Goal: Task Accomplishment & Management: Manage account settings

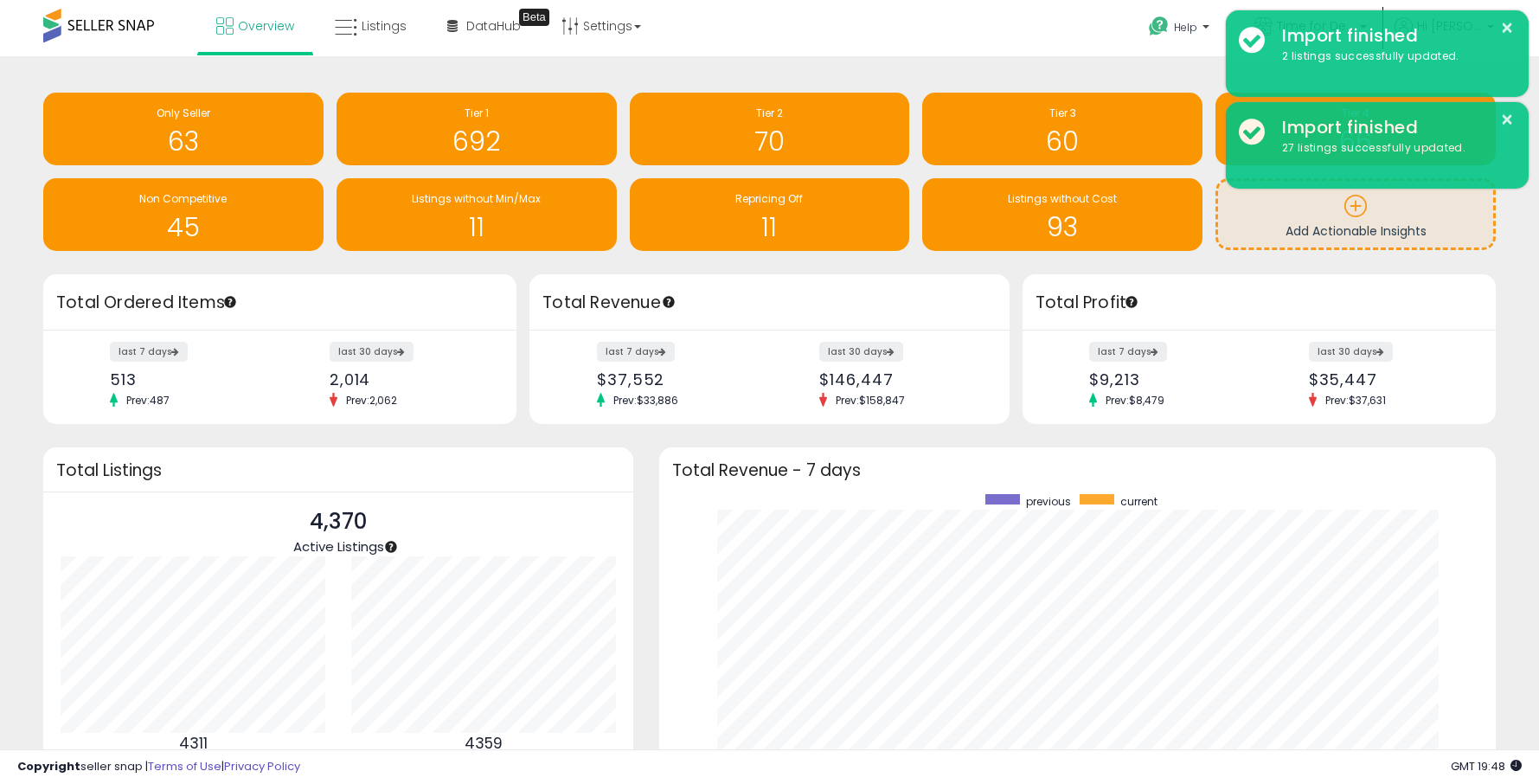
scroll to position [327, 802]
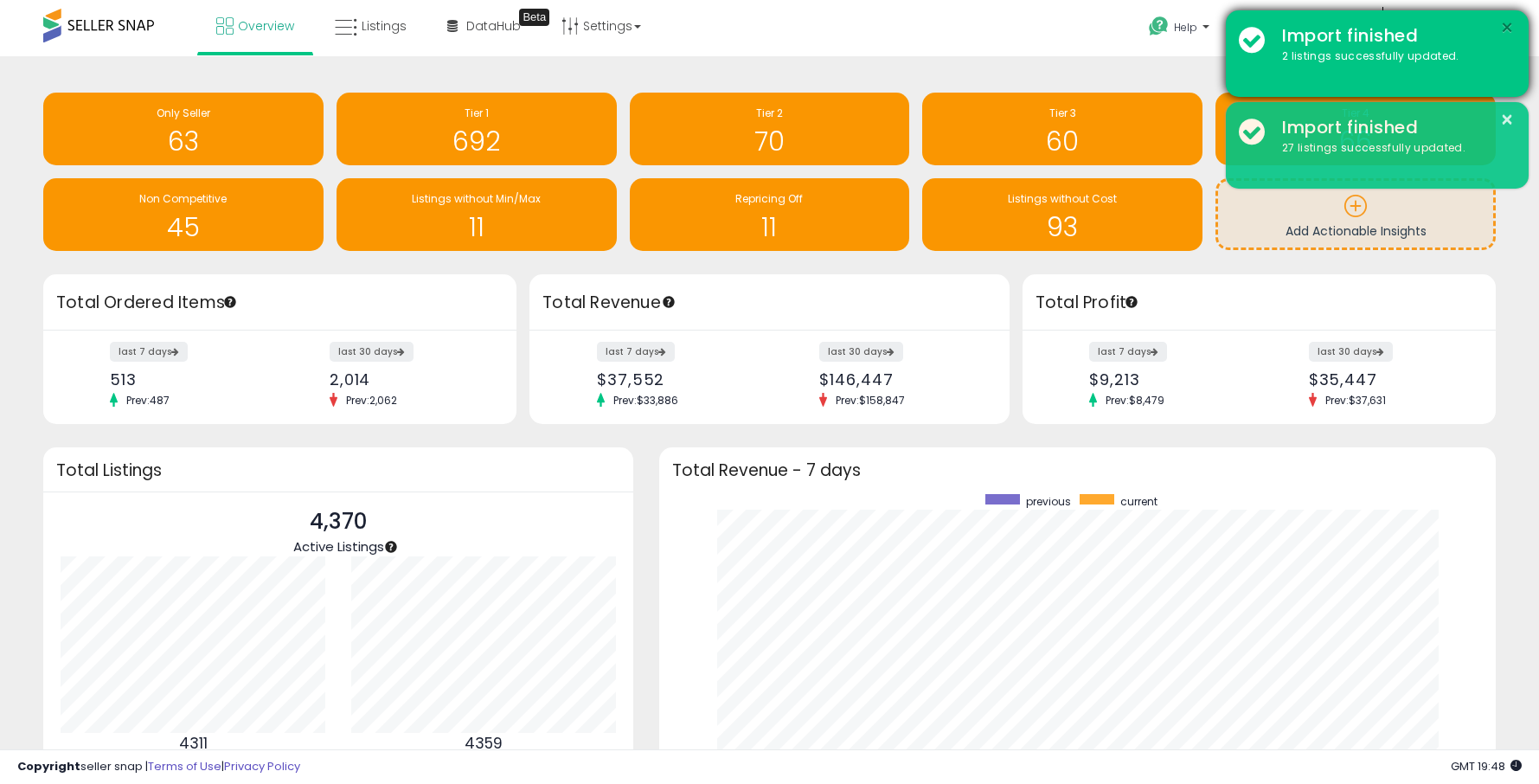
drag, startPoint x: 1504, startPoint y: 26, endPoint x: 1511, endPoint y: 81, distance: 55.4
click at [1504, 27] on button "×" at bounding box center [1507, 28] width 14 height 21
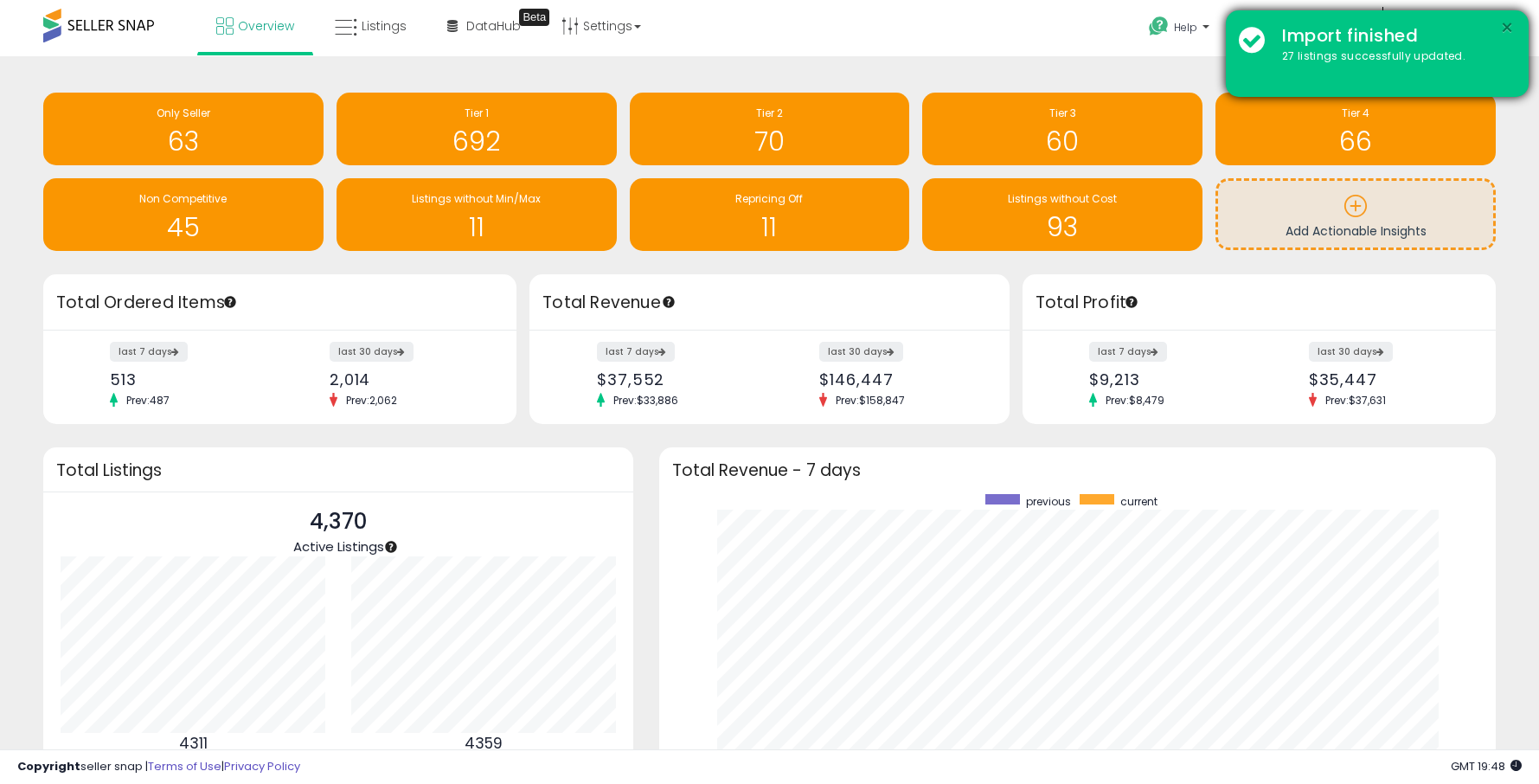
click at [1509, 122] on div "Retrieving insights data.. Only Seller 63 Tier 1 692 Tier 2 70" at bounding box center [770, 500] width 1522 height 852
click at [1504, 26] on button "×" at bounding box center [1507, 28] width 14 height 21
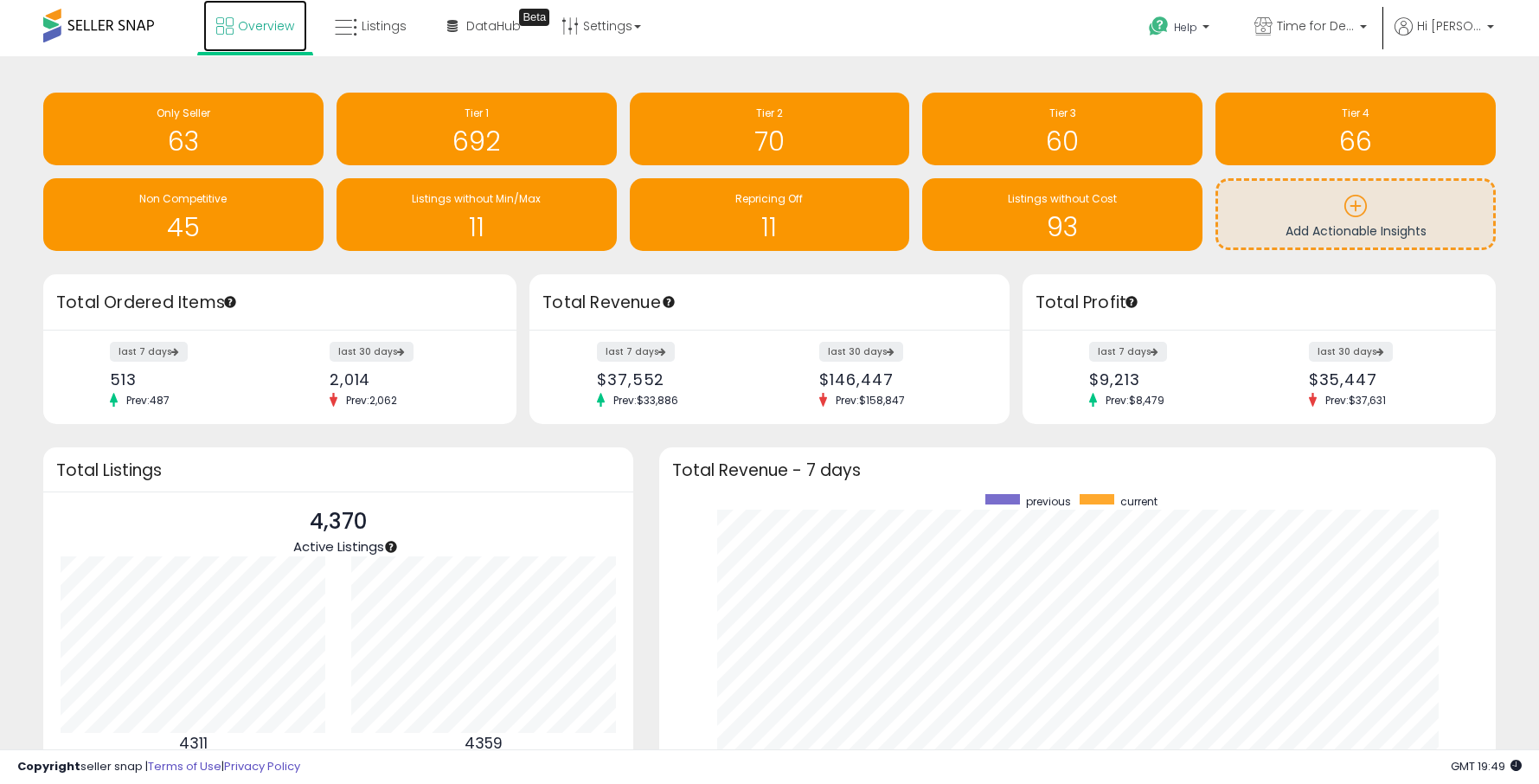
click at [246, 30] on span "Overview" at bounding box center [266, 26] width 56 height 18
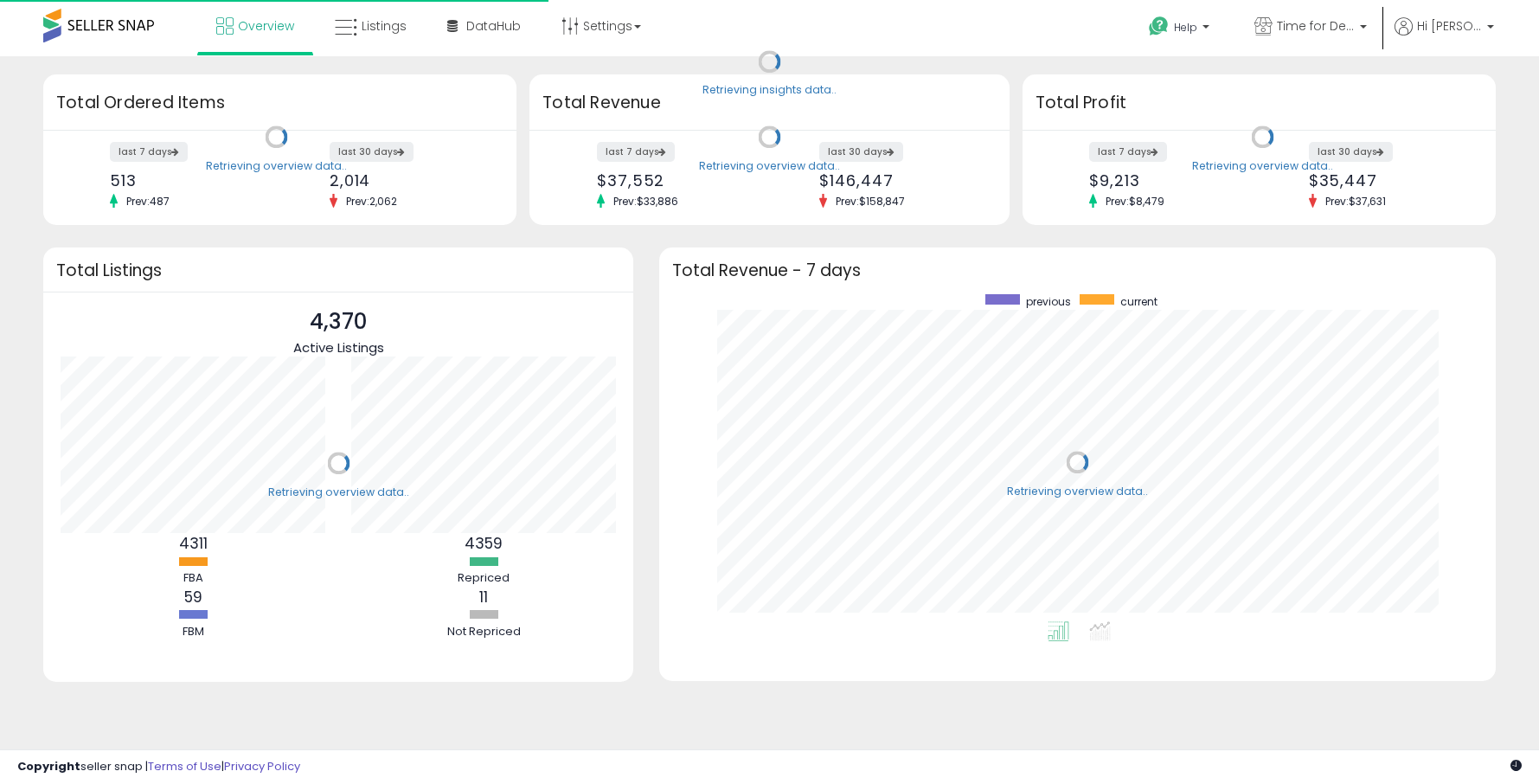
scroll to position [327, 802]
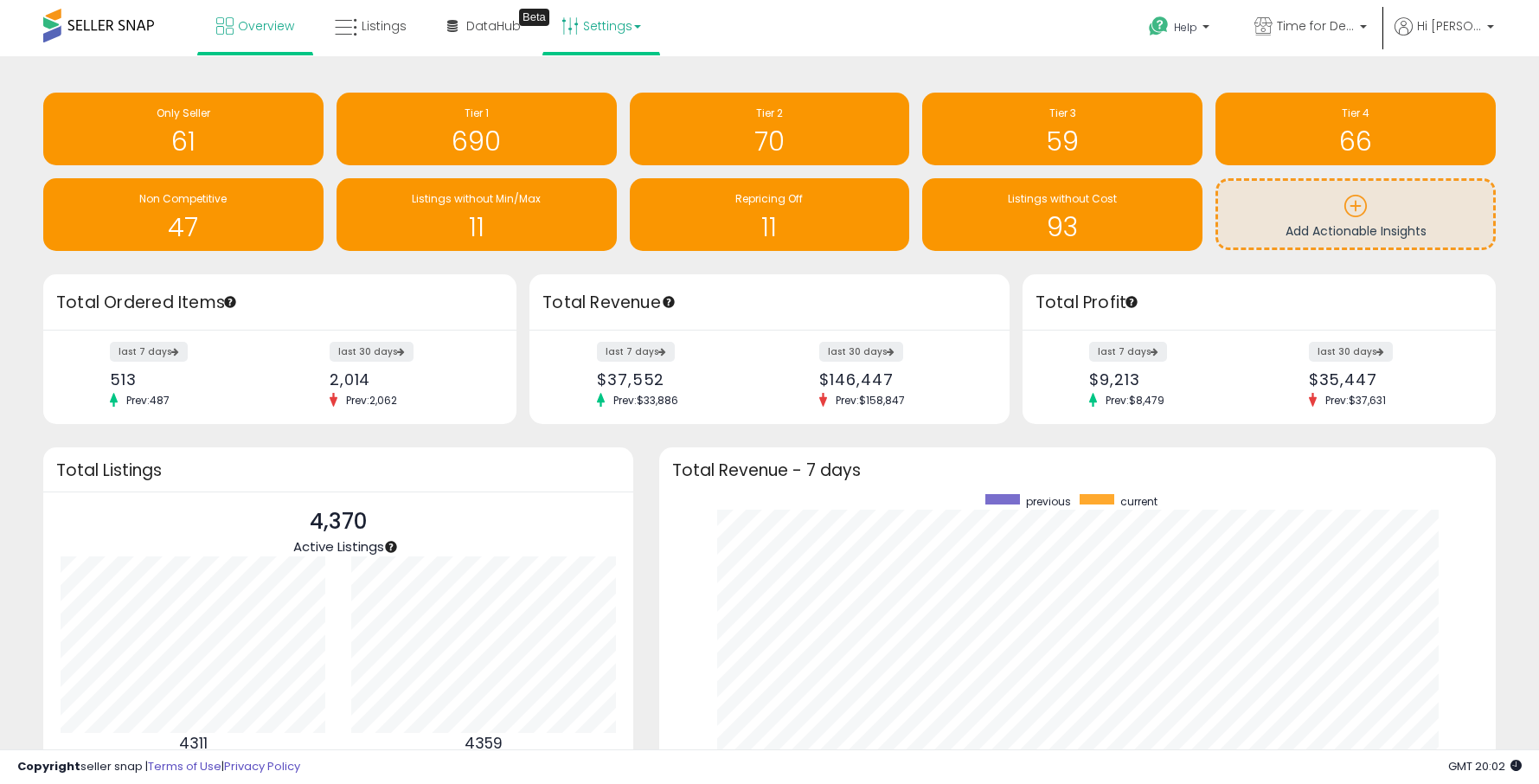
click at [615, 31] on link "Settings" at bounding box center [601, 26] width 105 height 52
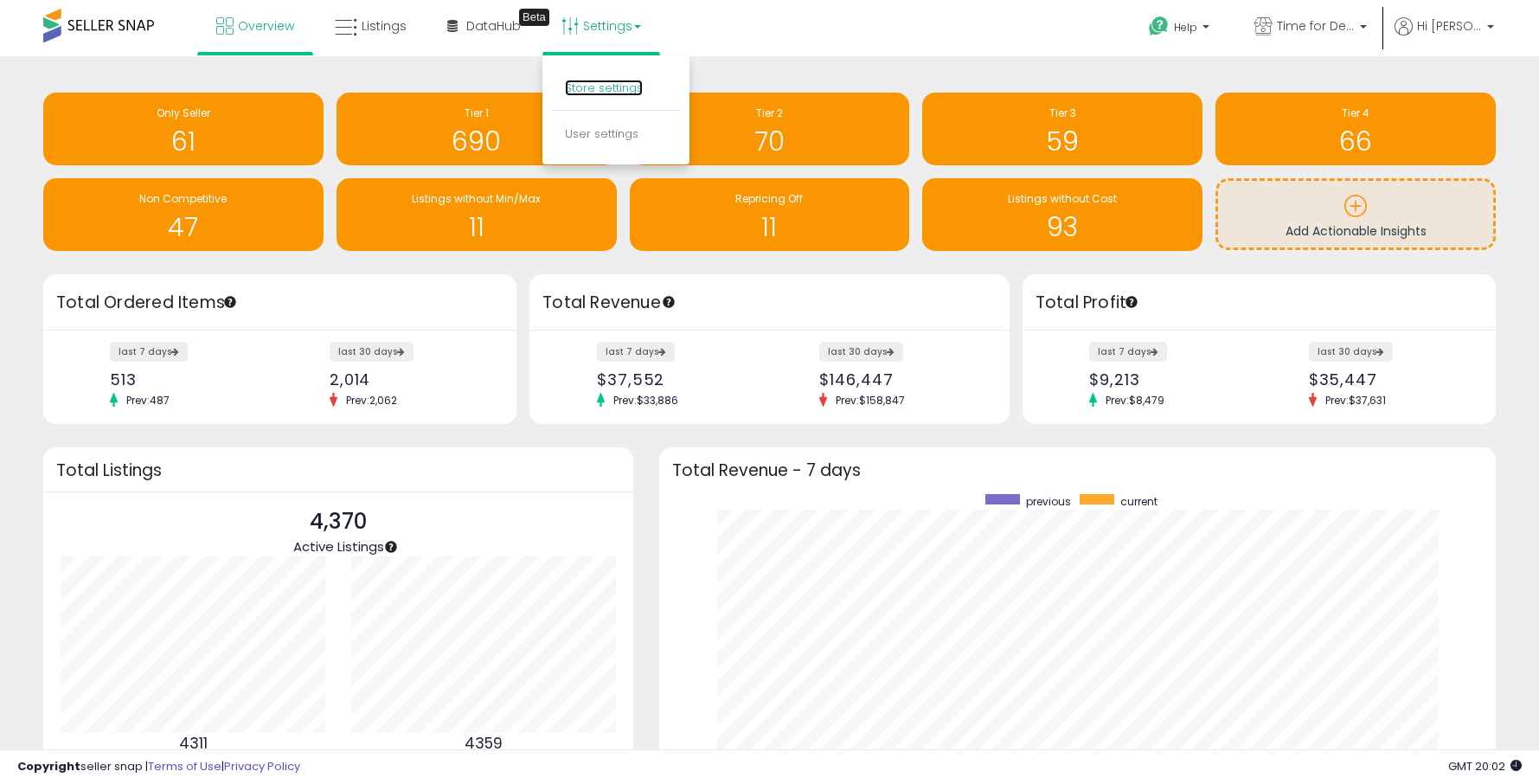
click at [609, 84] on link "Store settings" at bounding box center [603, 88] width 77 height 17
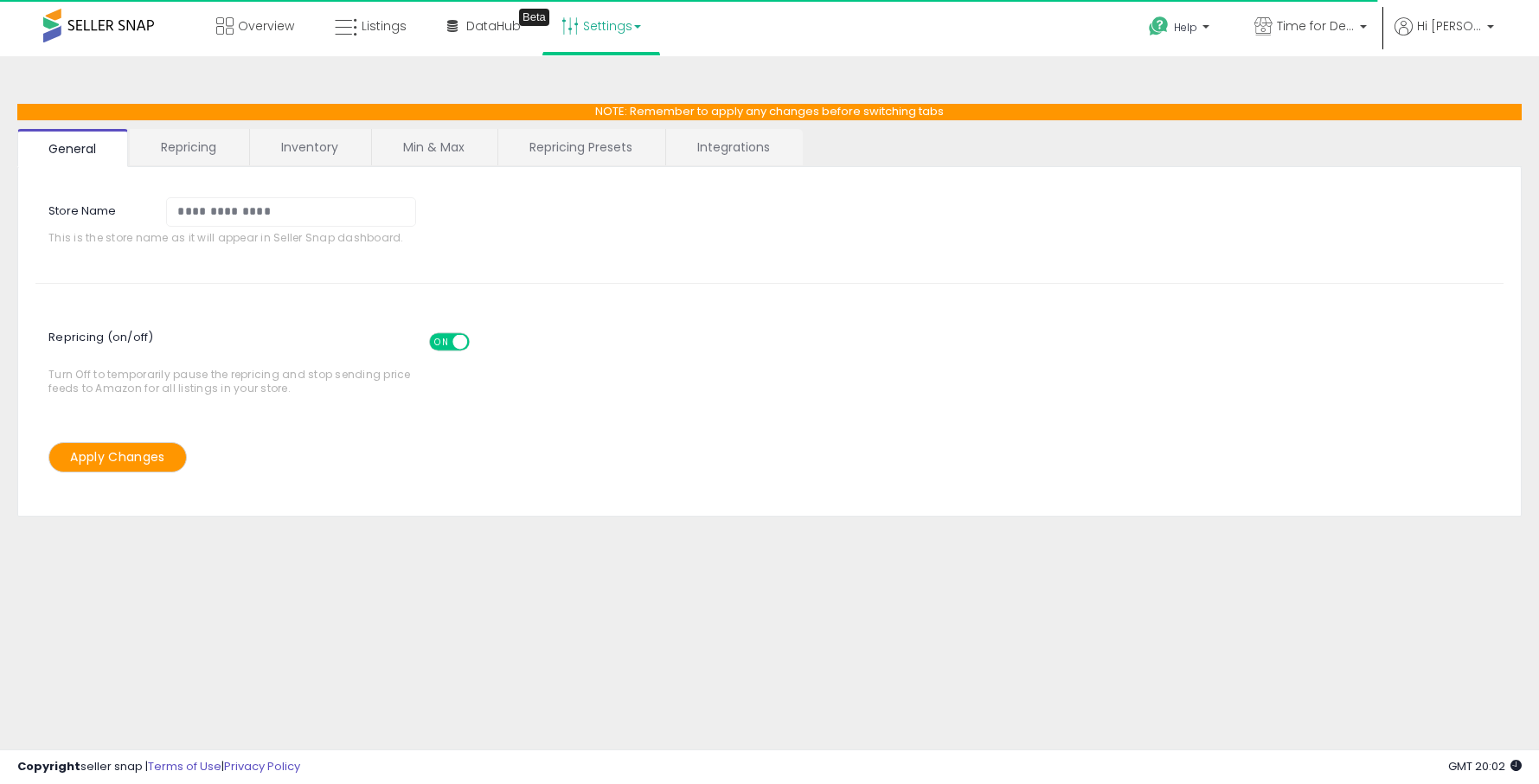
click at [598, 147] on link "Repricing Presets" at bounding box center [580, 146] width 165 height 36
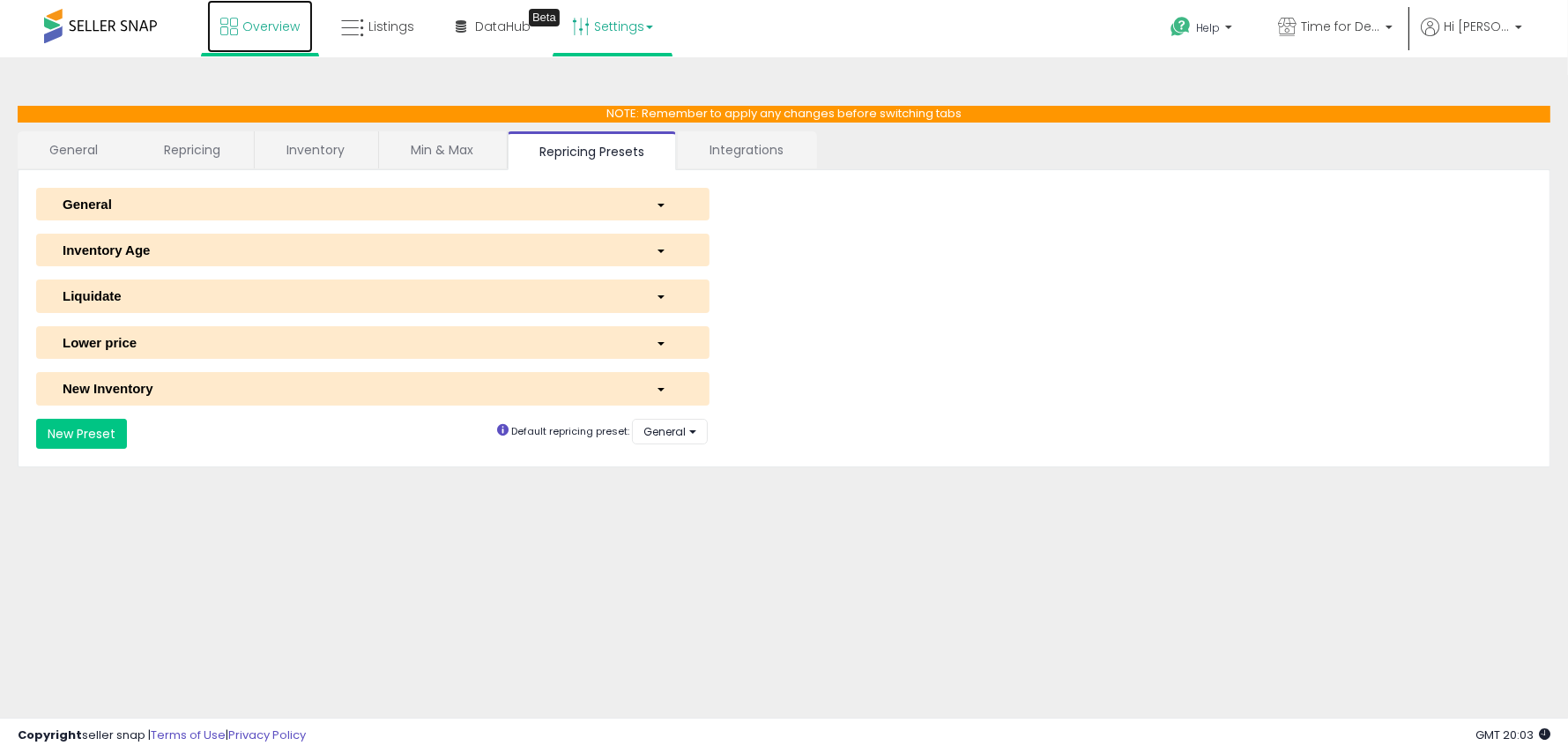
click at [266, 29] on span "Overview" at bounding box center [271, 27] width 57 height 18
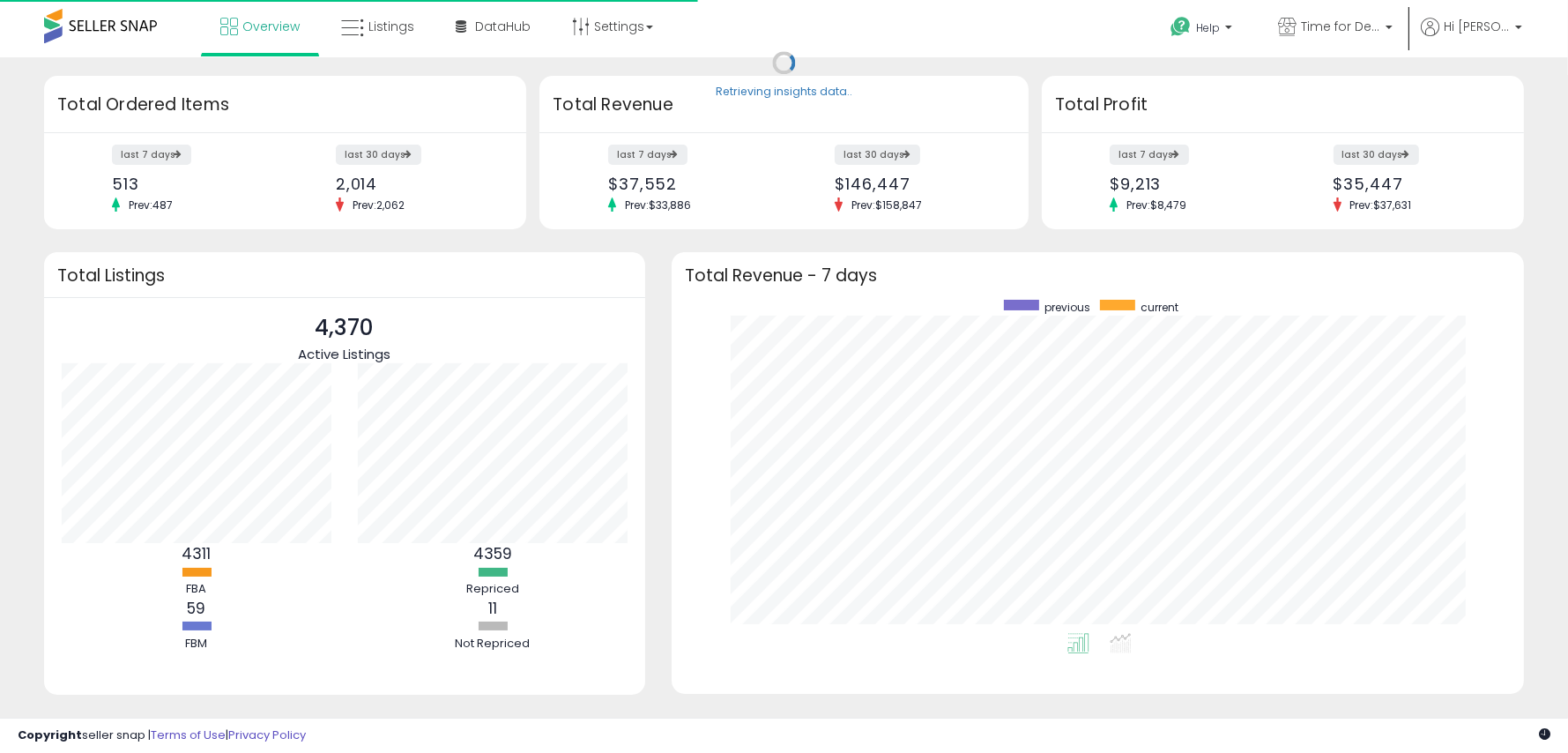
scroll to position [333, 817]
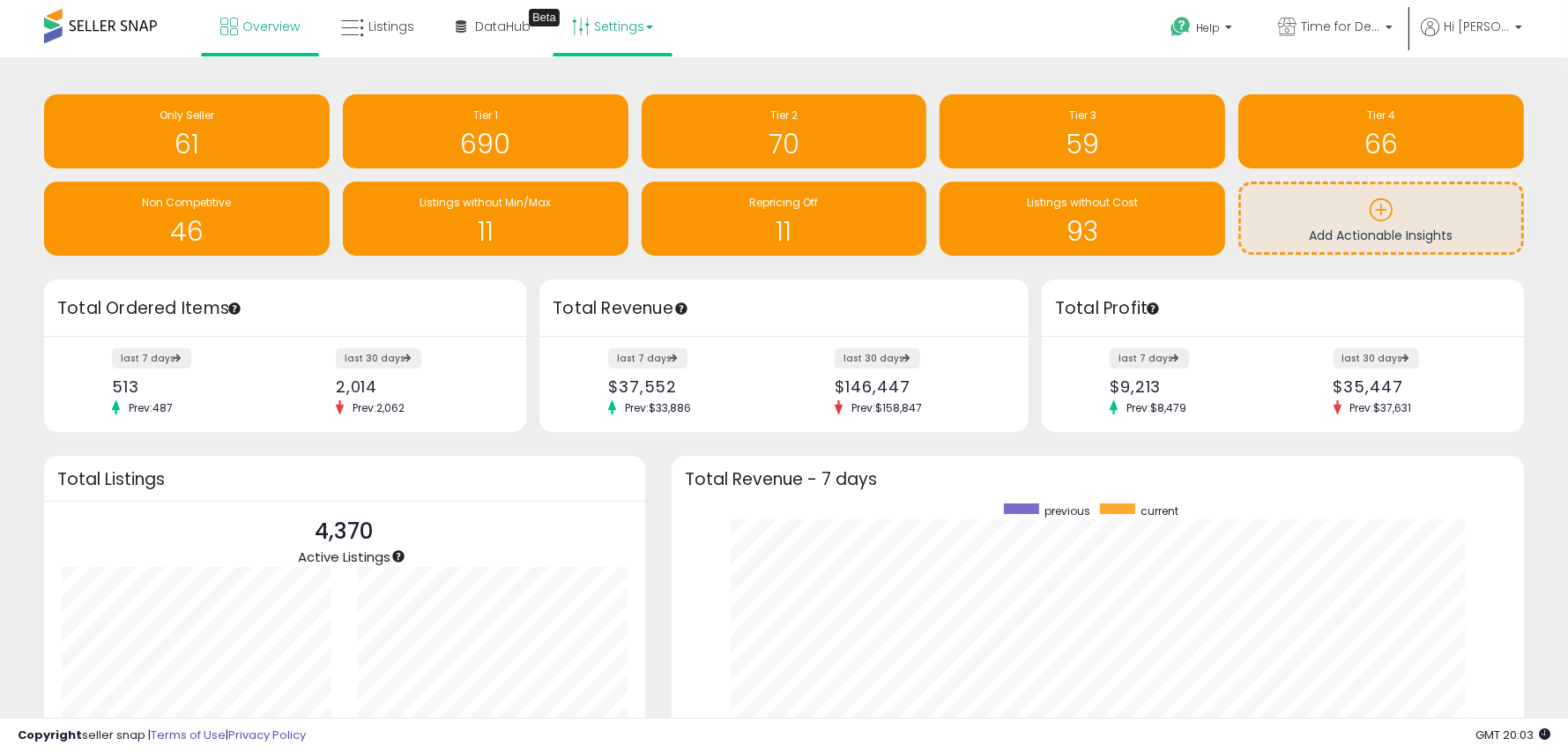
click at [606, 29] on link "Settings" at bounding box center [612, 27] width 107 height 53
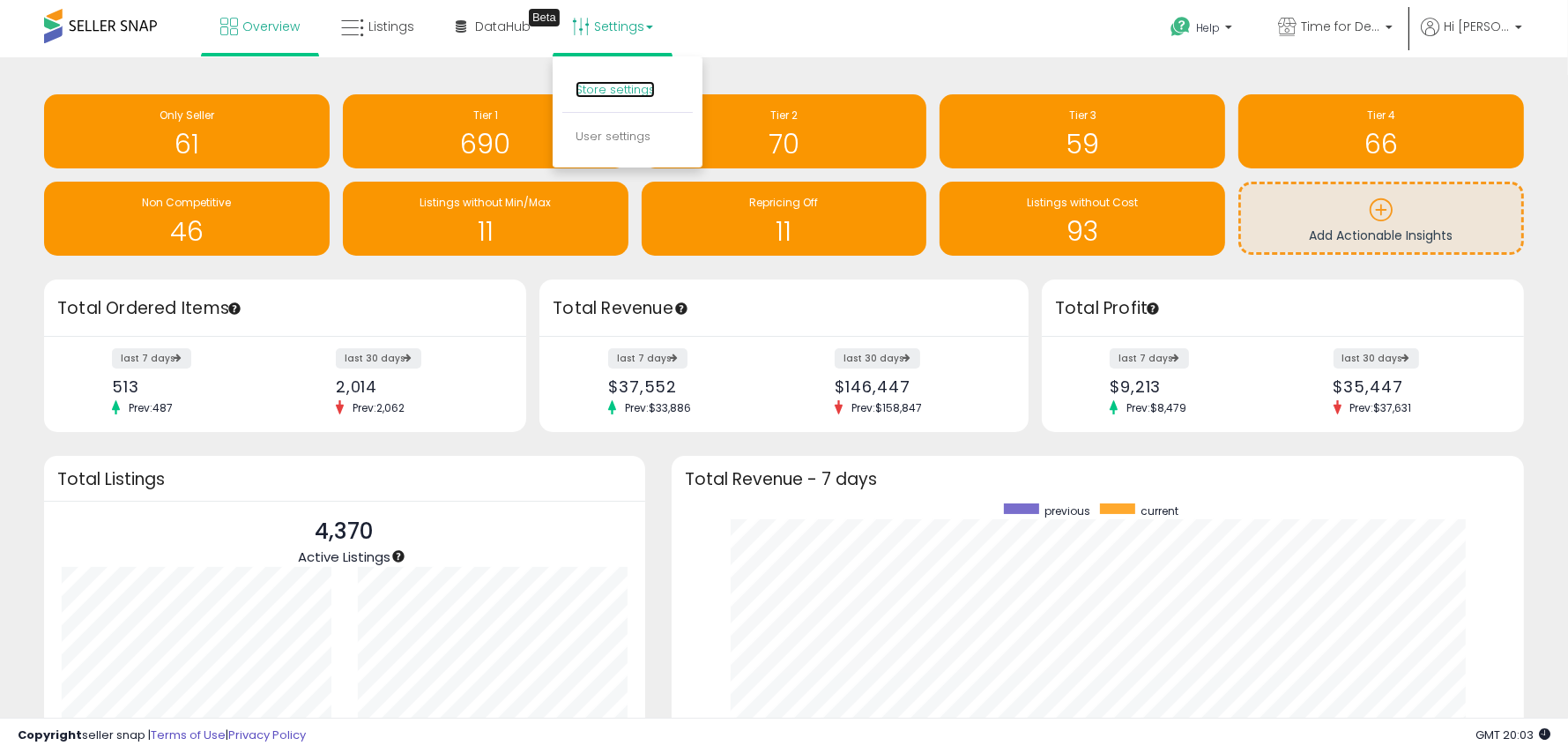
click at [606, 88] on link "Store settings" at bounding box center [615, 89] width 79 height 17
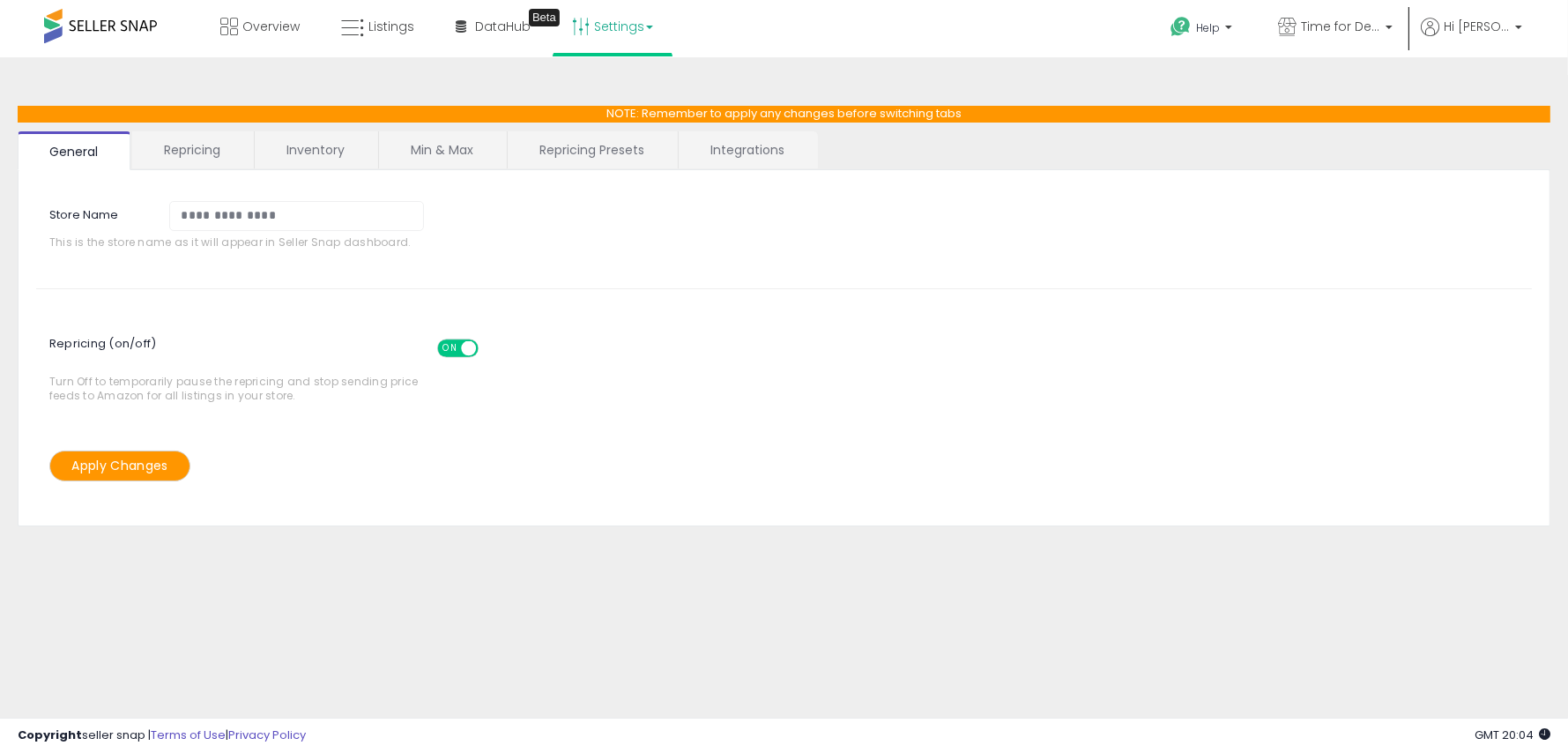
click at [594, 153] on link "Repricing Presets" at bounding box center [591, 149] width 168 height 37
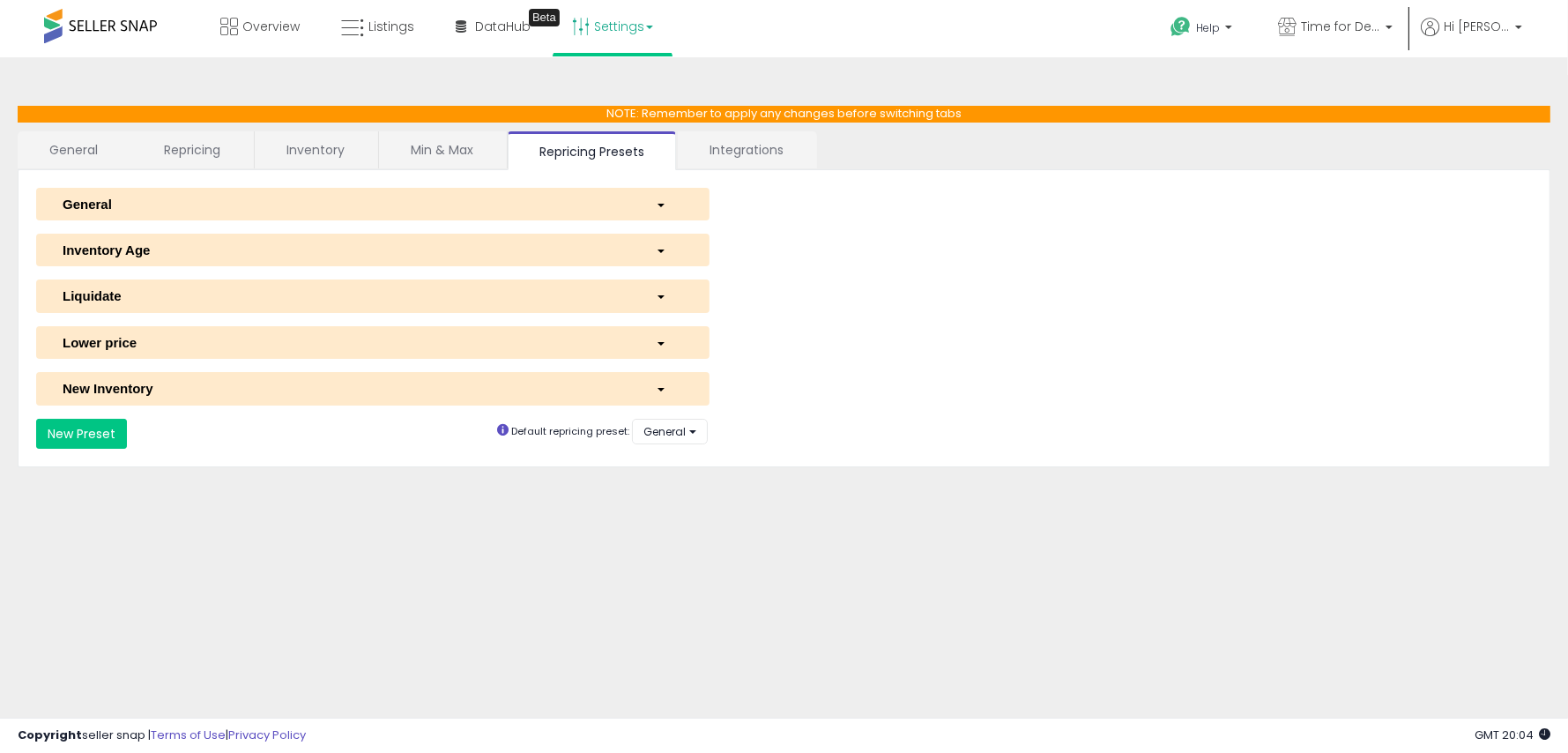
click at [660, 203] on span "button" at bounding box center [660, 205] width 7 height 4
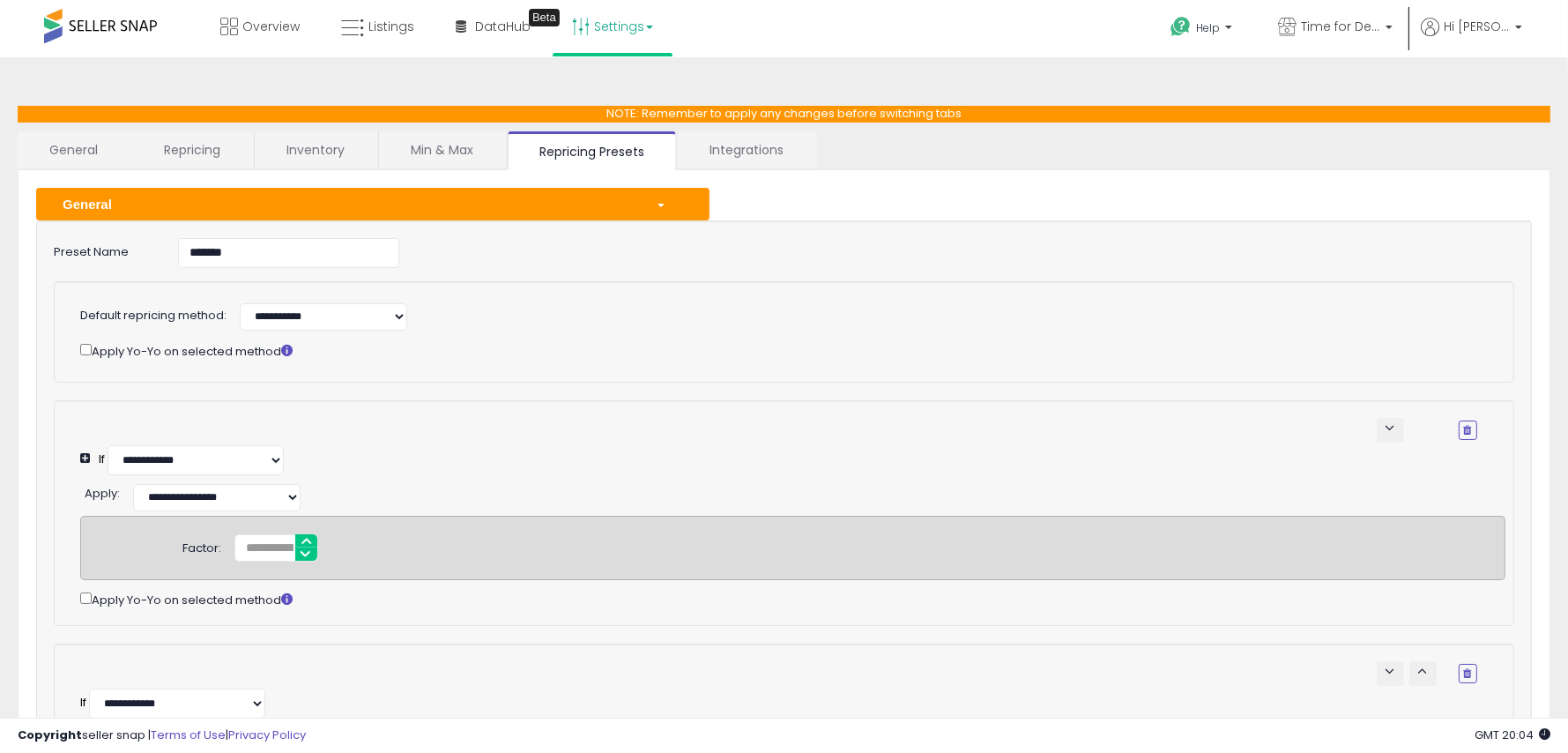
click at [661, 203] on span "button" at bounding box center [660, 205] width 7 height 4
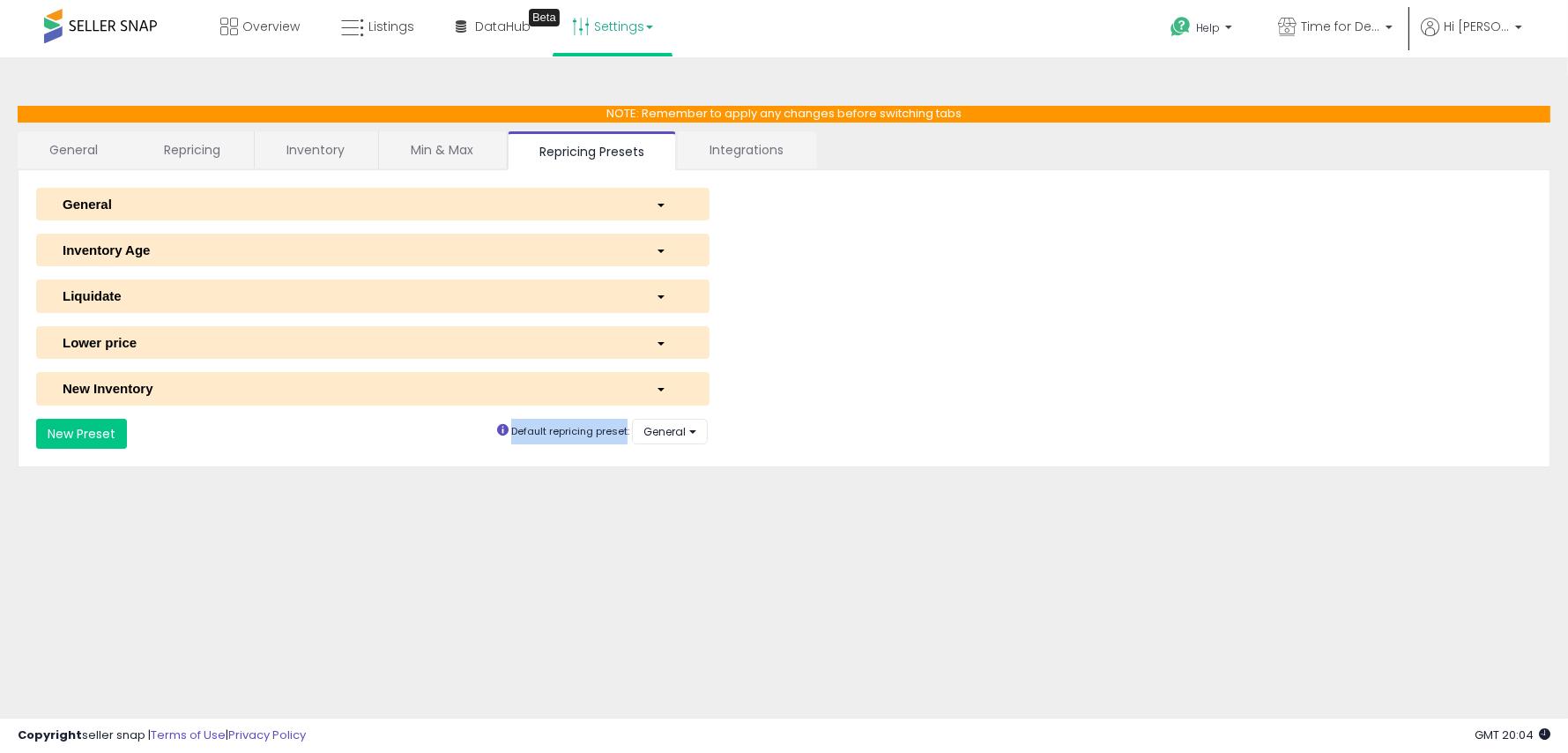
drag, startPoint x: 514, startPoint y: 431, endPoint x: 628, endPoint y: 427, distance: 114.1
click at [628, 427] on small "Default repricing preset:" at bounding box center [570, 431] width 118 height 14
click at [663, 203] on span "button" at bounding box center [660, 205] width 7 height 4
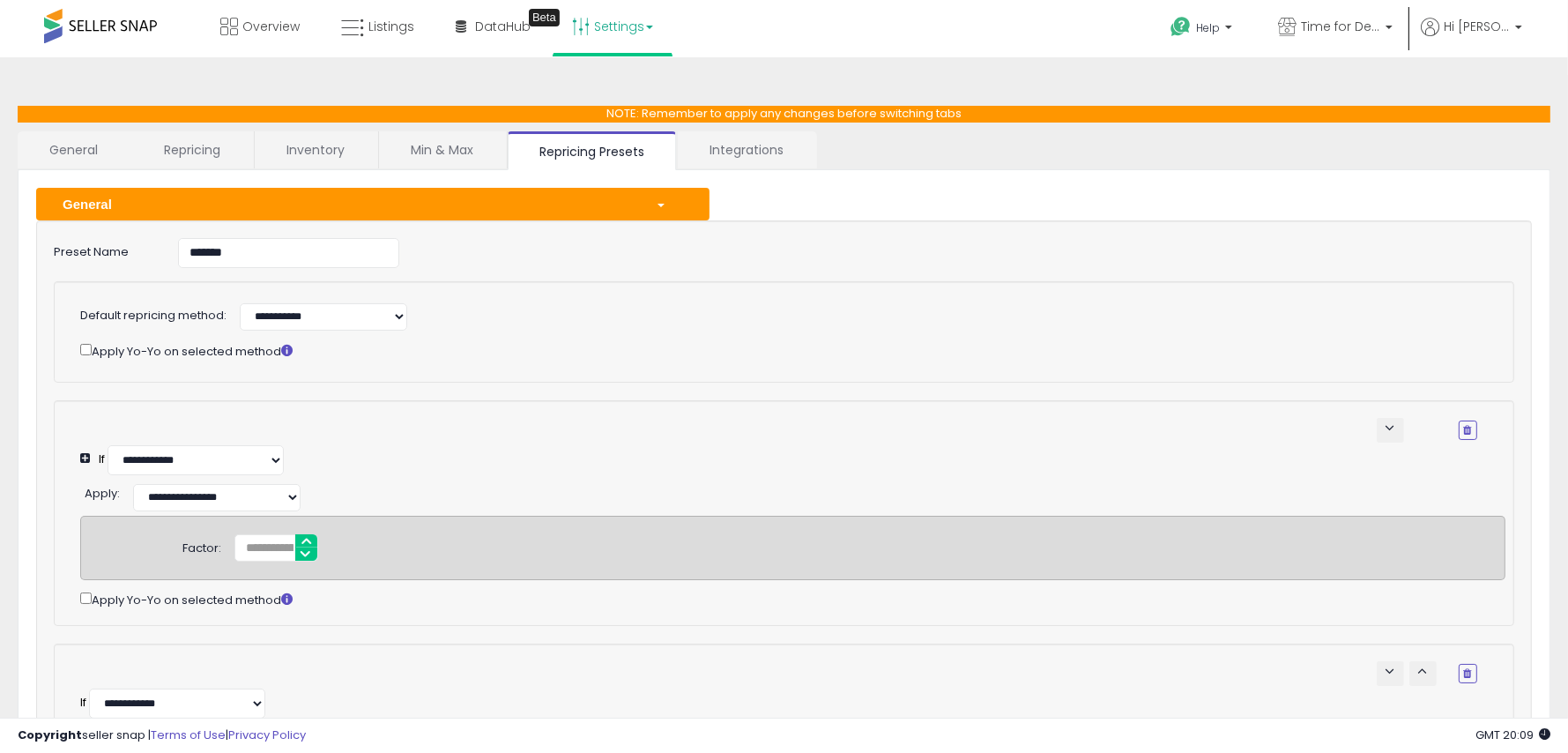
click at [658, 203] on span "button" at bounding box center [660, 205] width 7 height 4
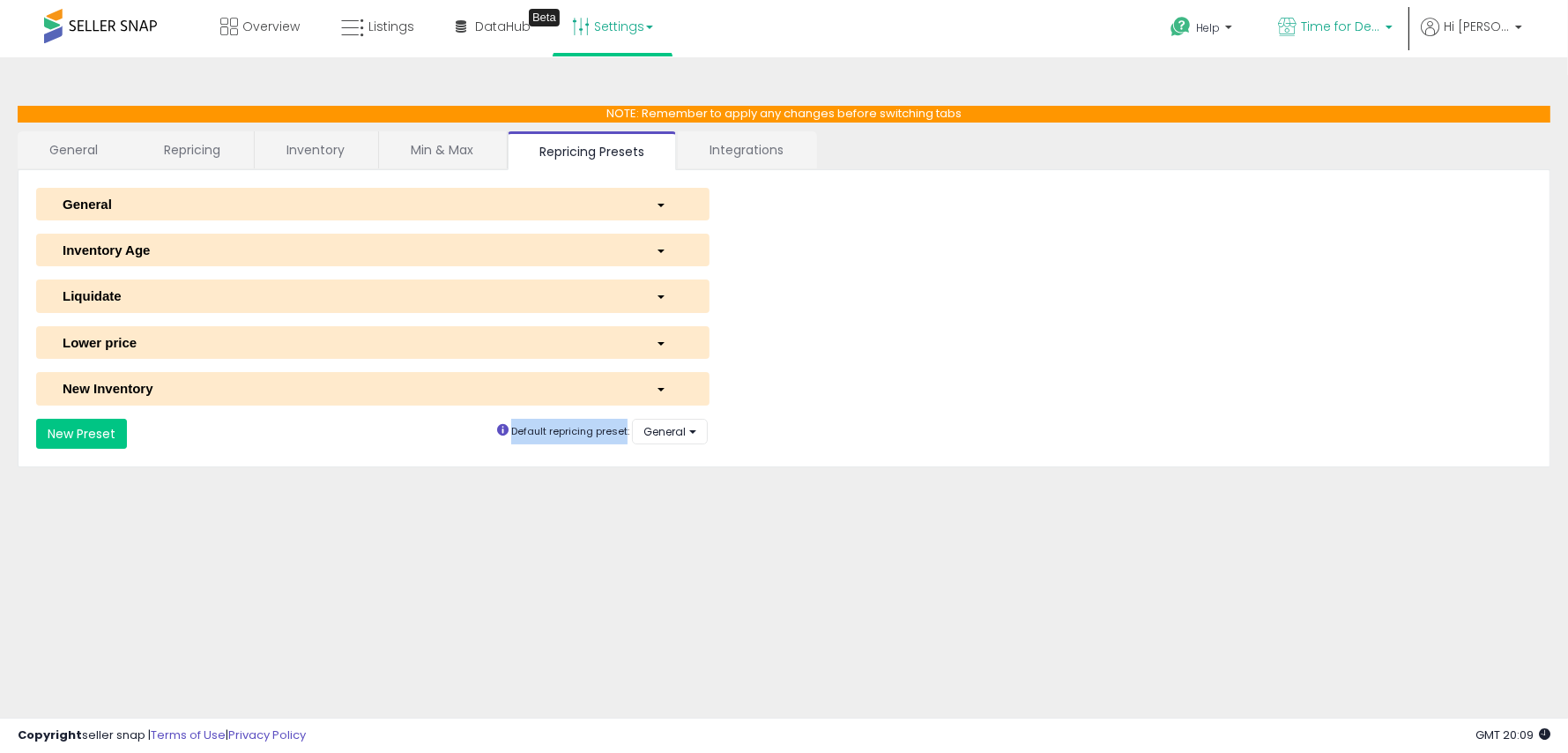
click at [1381, 23] on span "Time for Deals" at bounding box center [1340, 27] width 79 height 18
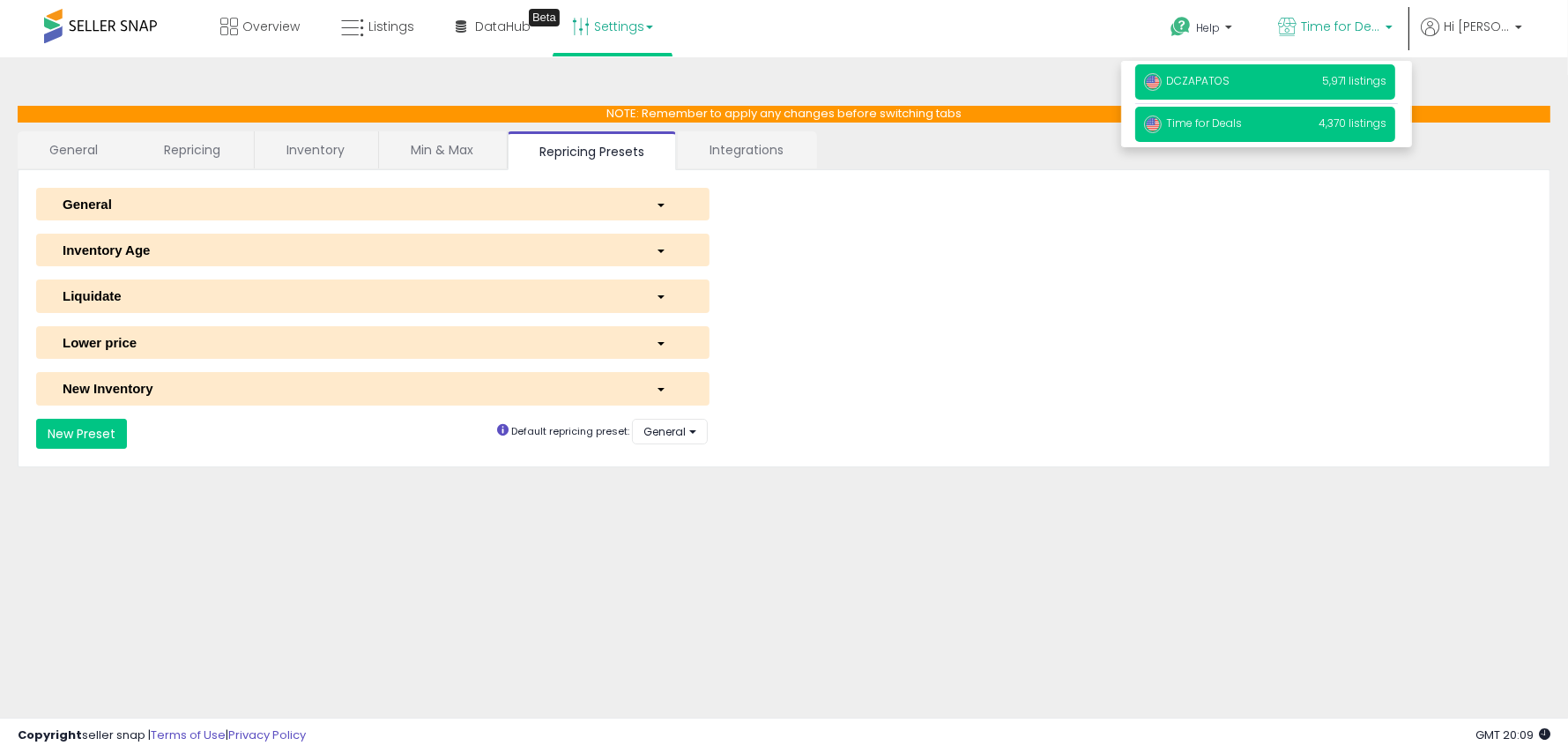
click at [1325, 76] on p "DCZAPATOS 5,971 listings" at bounding box center [1266, 82] width 260 height 35
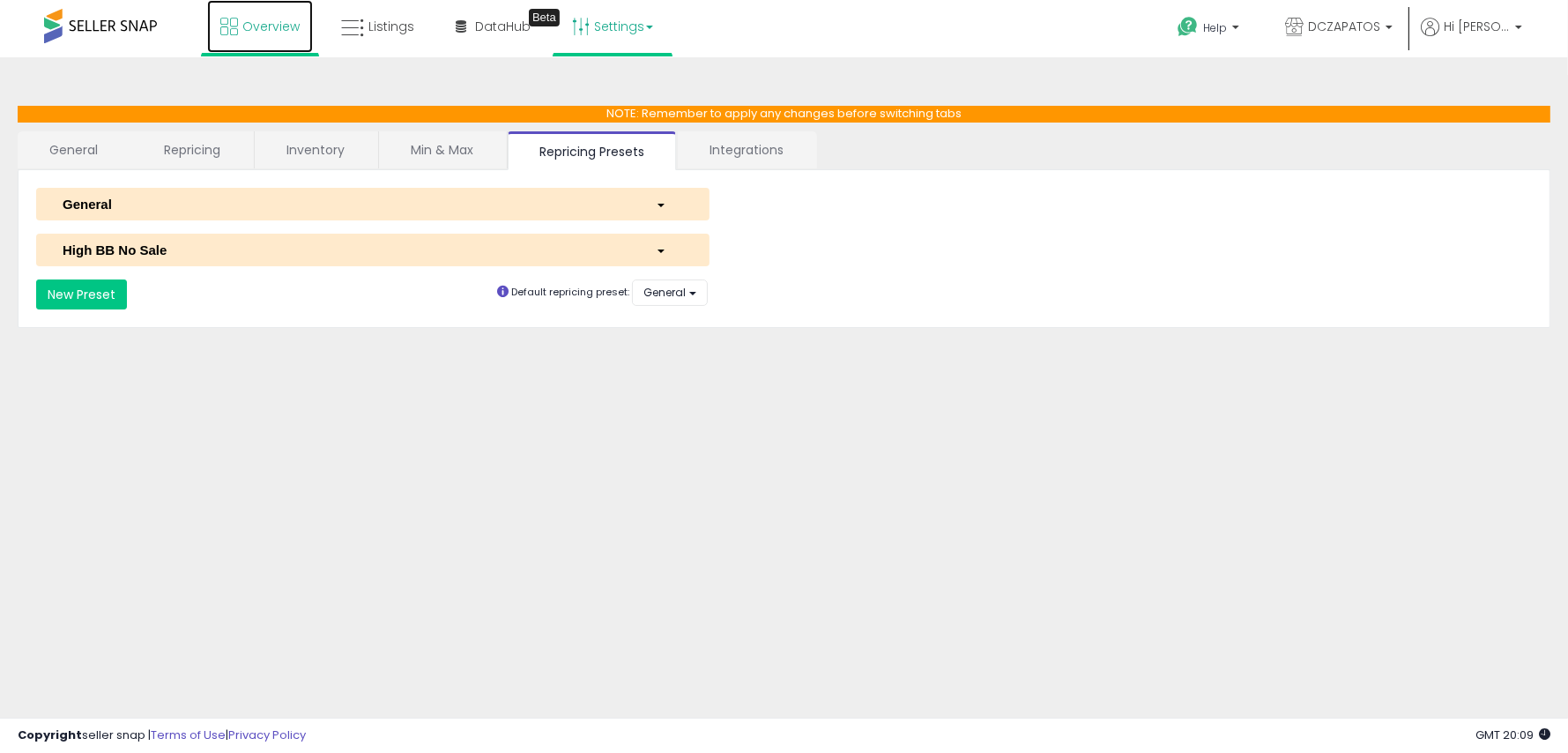
click at [266, 21] on span "Overview" at bounding box center [271, 27] width 57 height 18
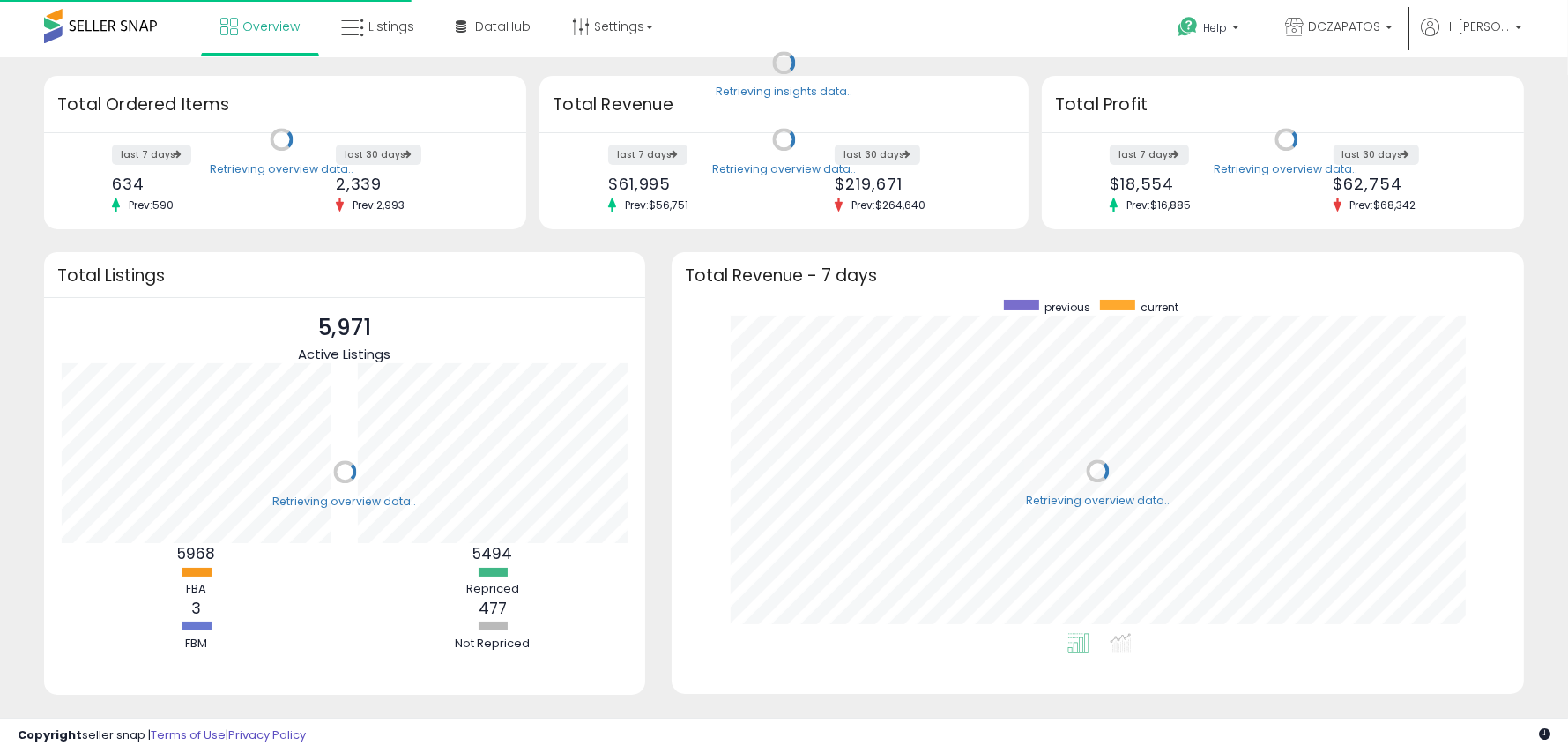
scroll to position [333, 817]
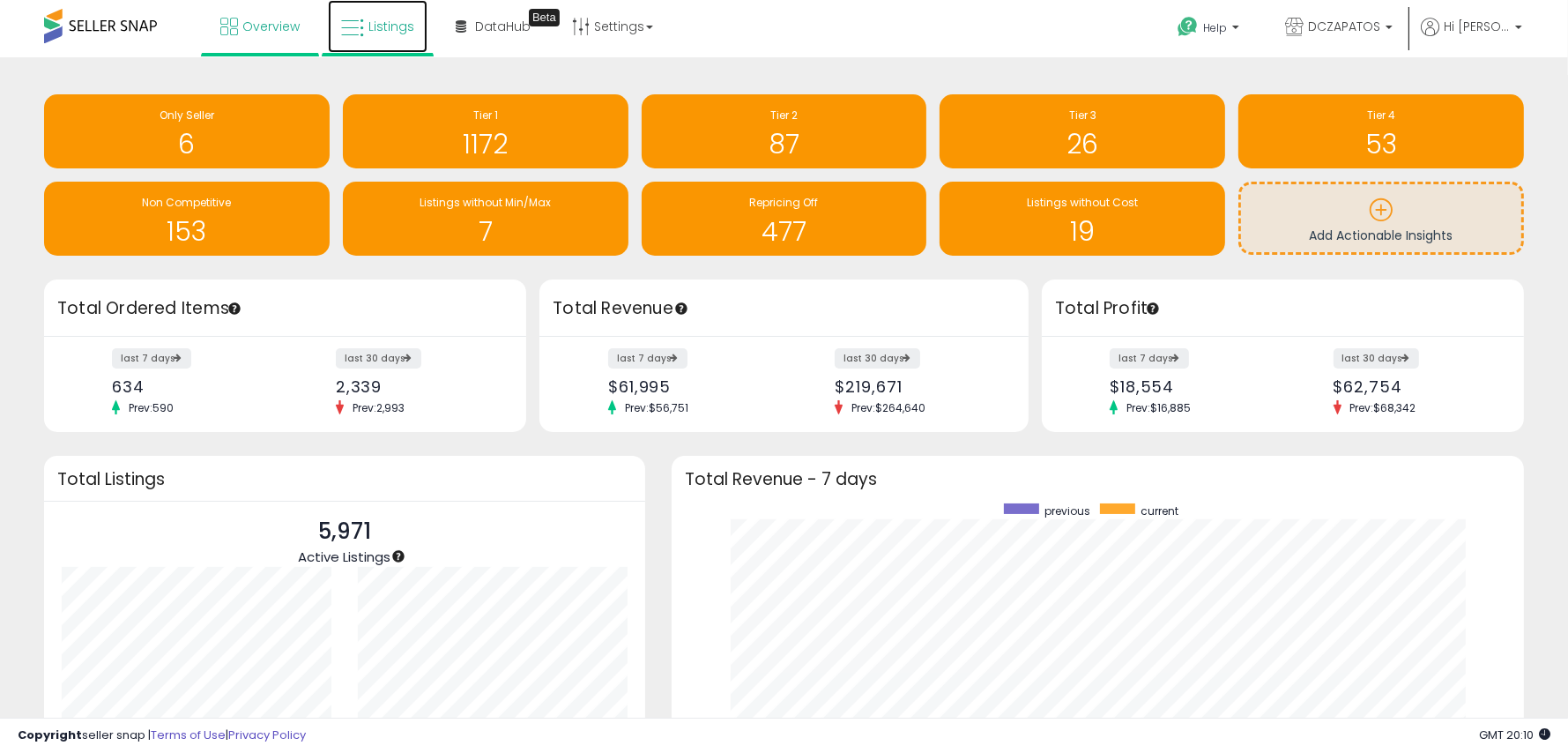
click at [373, 33] on span "Listings" at bounding box center [392, 27] width 46 height 18
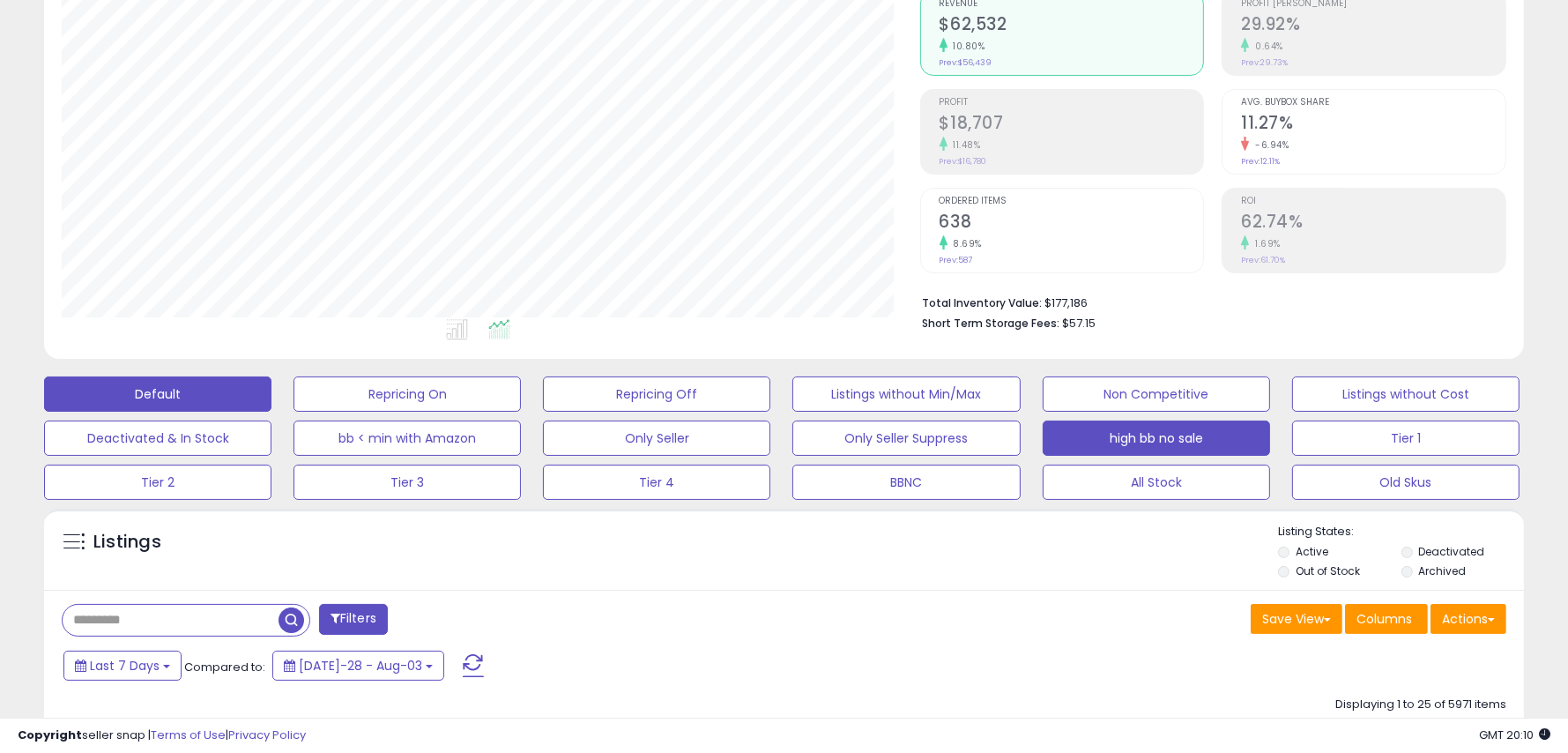
scroll to position [183, 0]
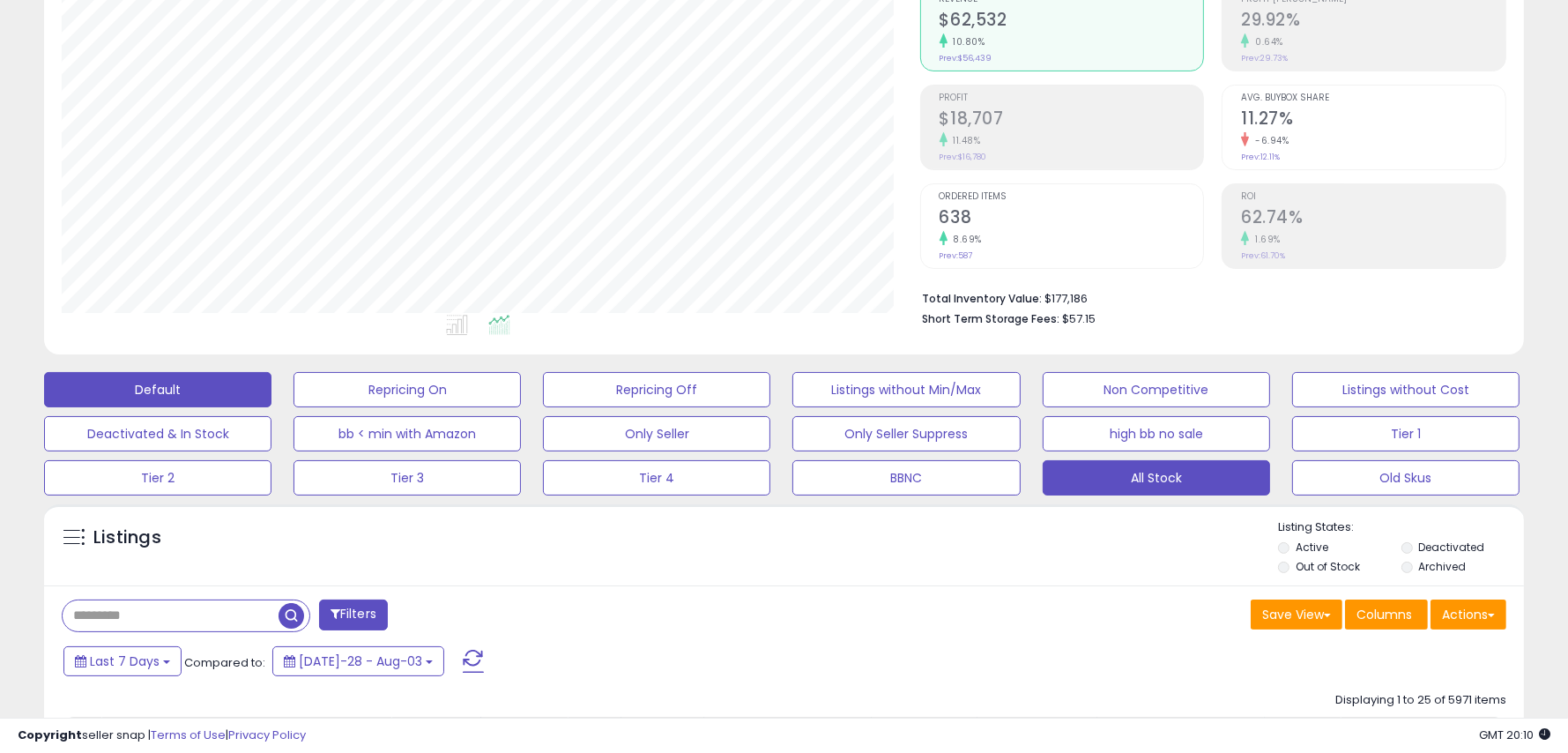
click at [521, 408] on button "All Stock" at bounding box center [407, 390] width 227 height 35
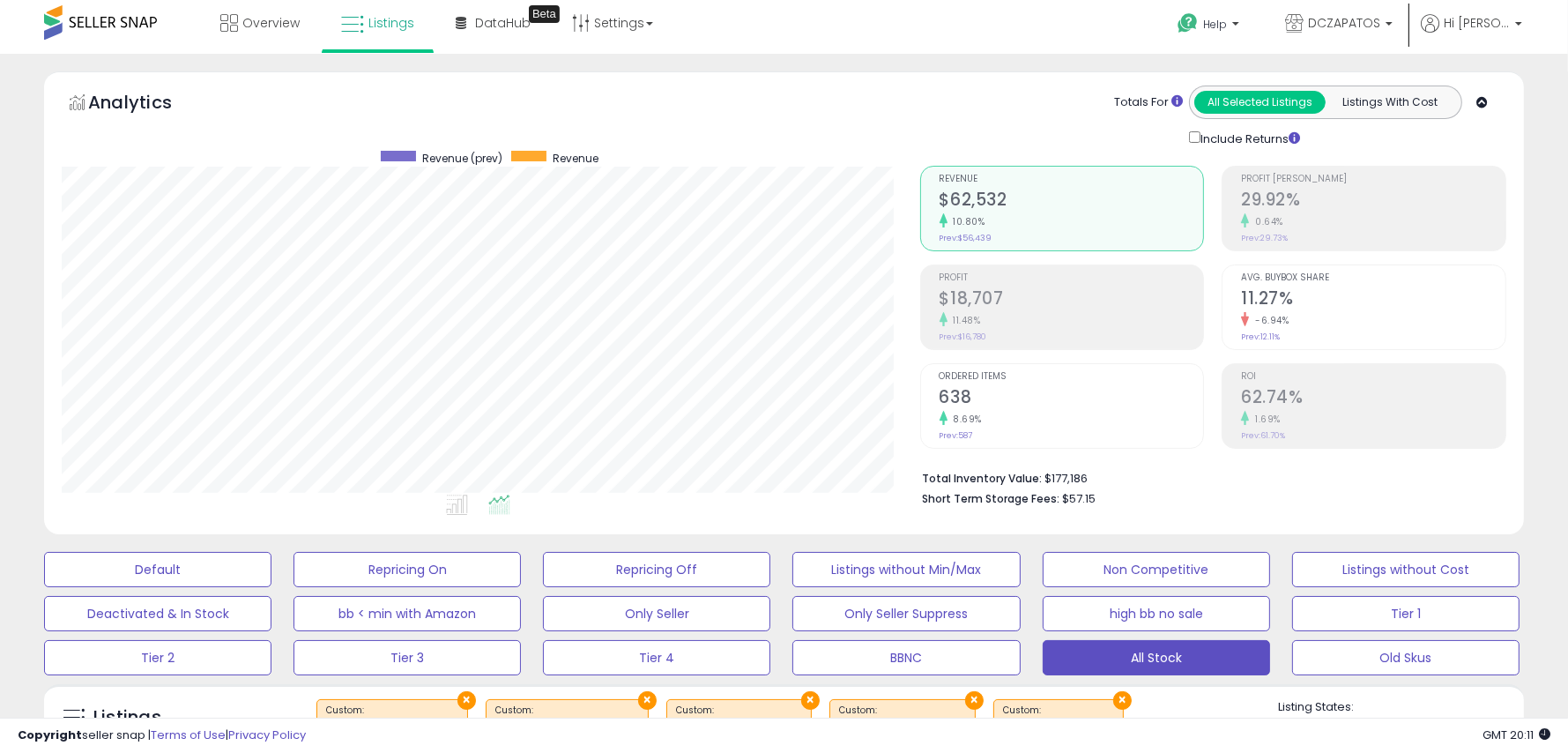
scroll to position [0, 0]
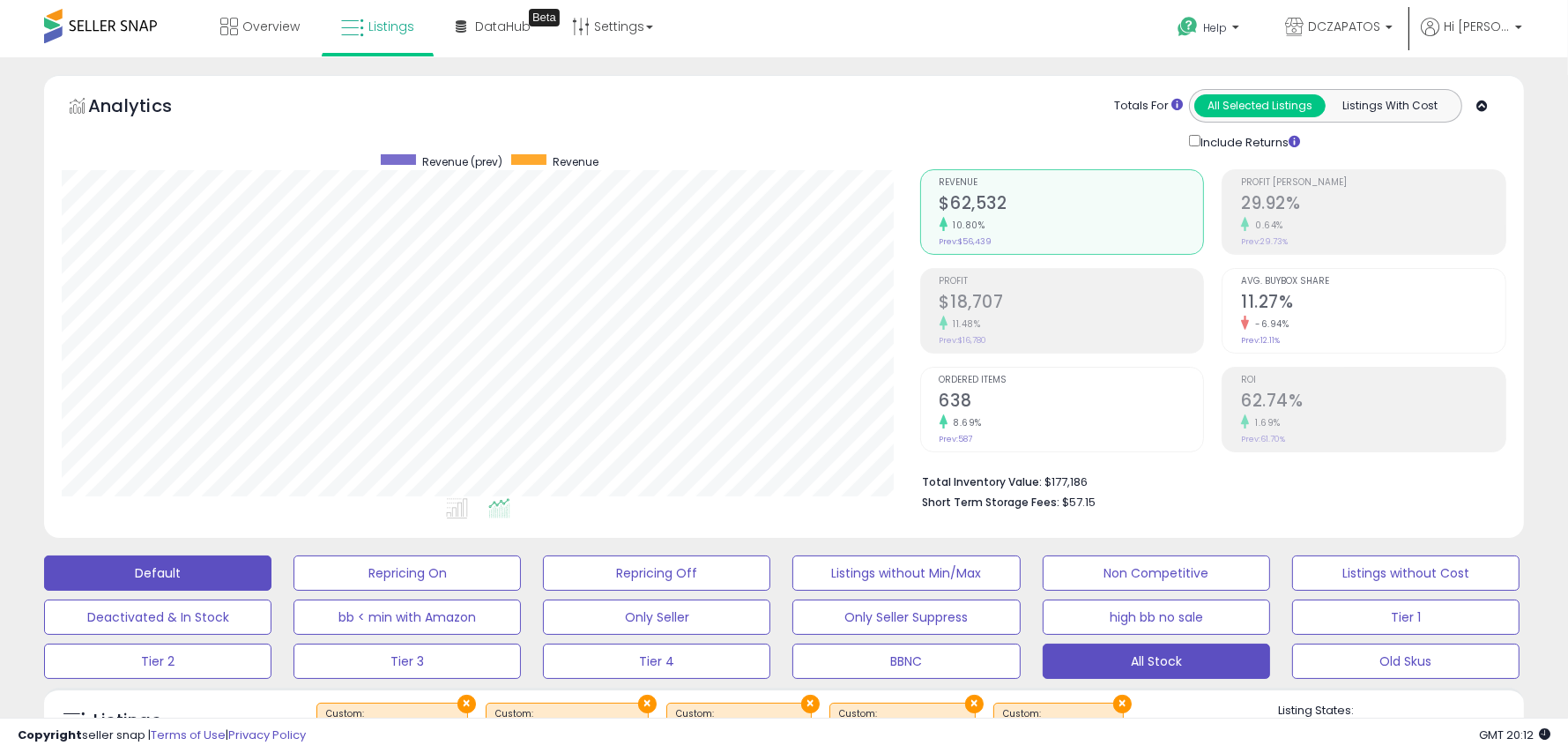
click at [227, 564] on button "Default" at bounding box center [157, 572] width 227 height 35
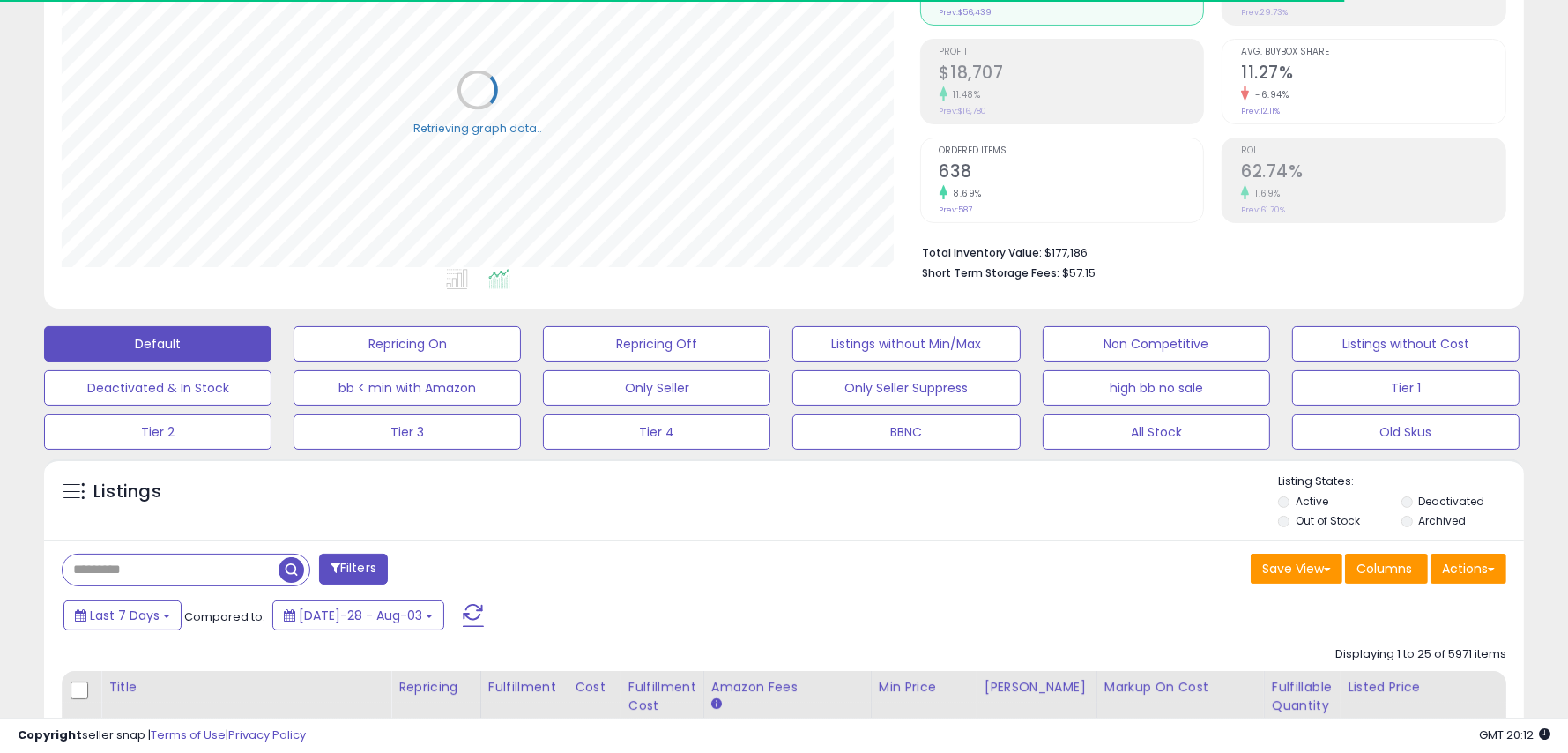
scroll to position [241, 0]
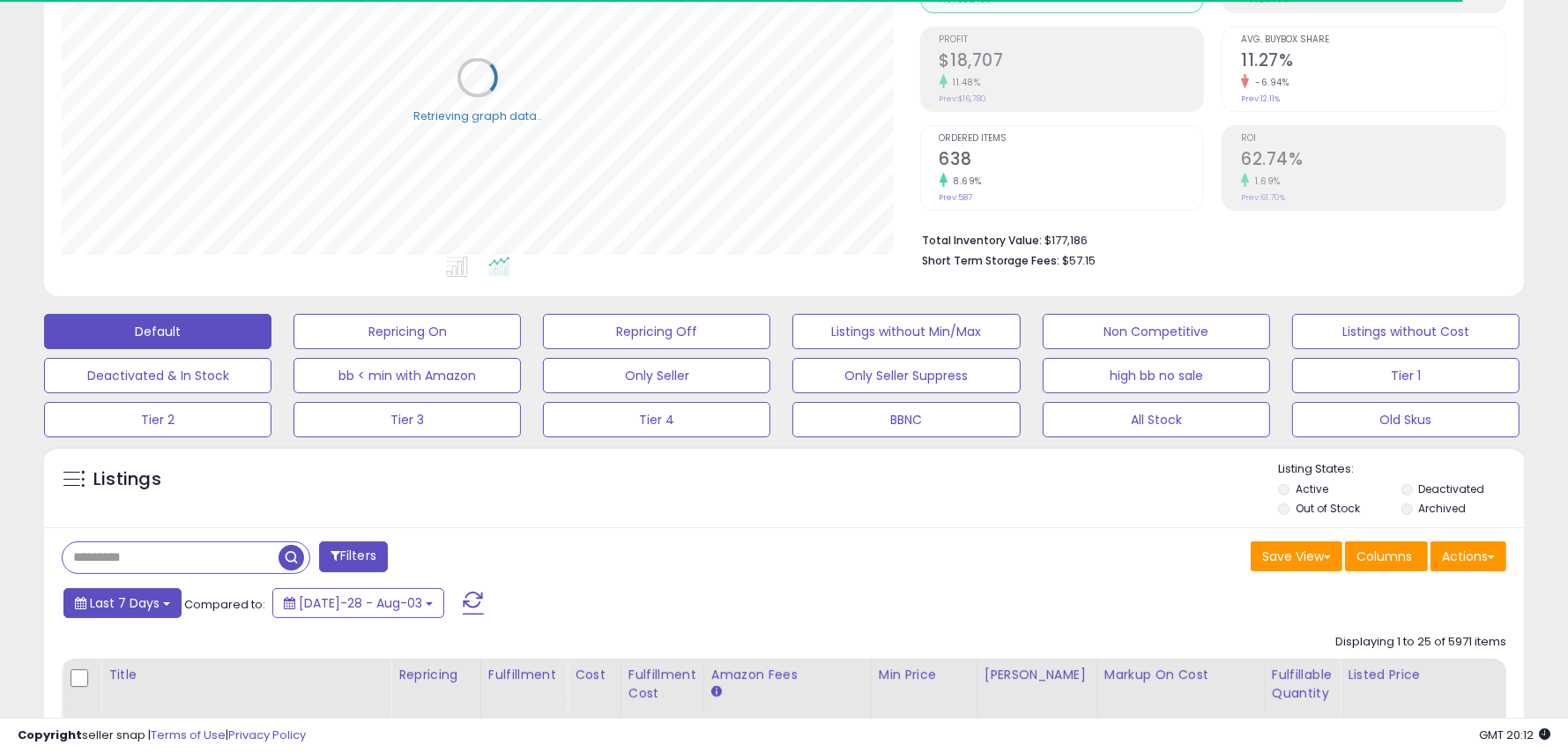
click at [158, 600] on button "Last 7 Days" at bounding box center [123, 604] width 118 height 30
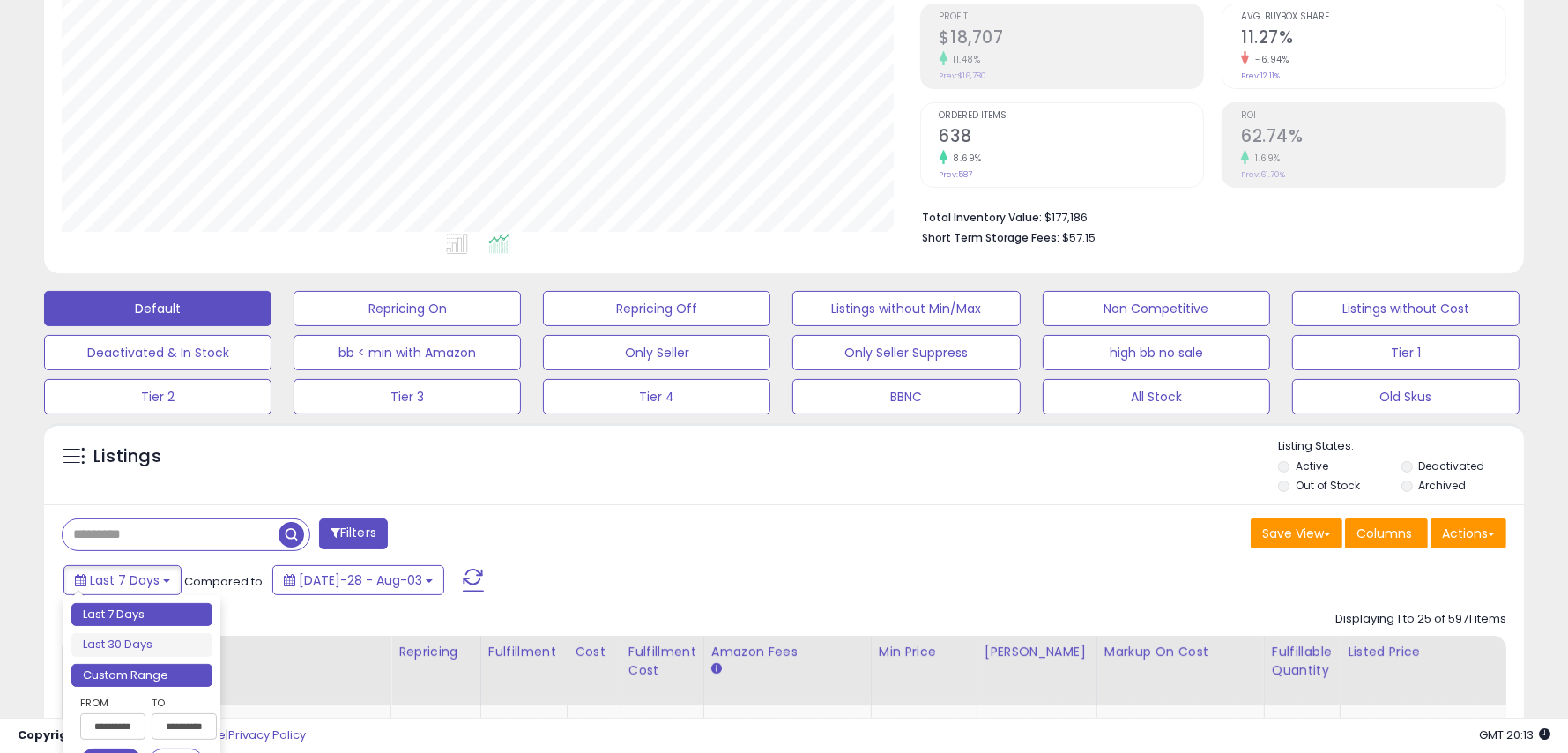
scroll to position [360, 858]
click at [147, 669] on li "Custom Range" at bounding box center [142, 676] width 141 height 24
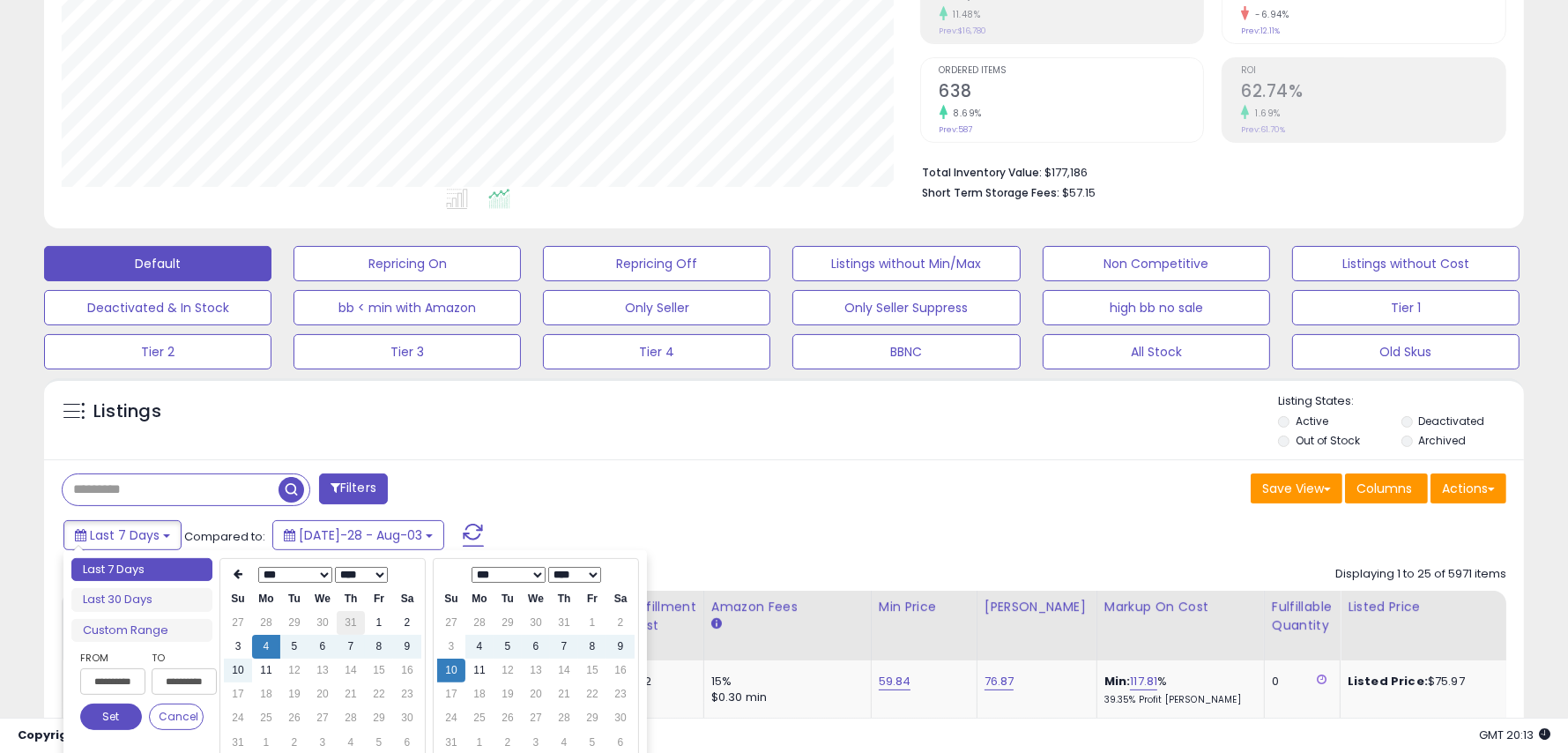
scroll to position [312, 0]
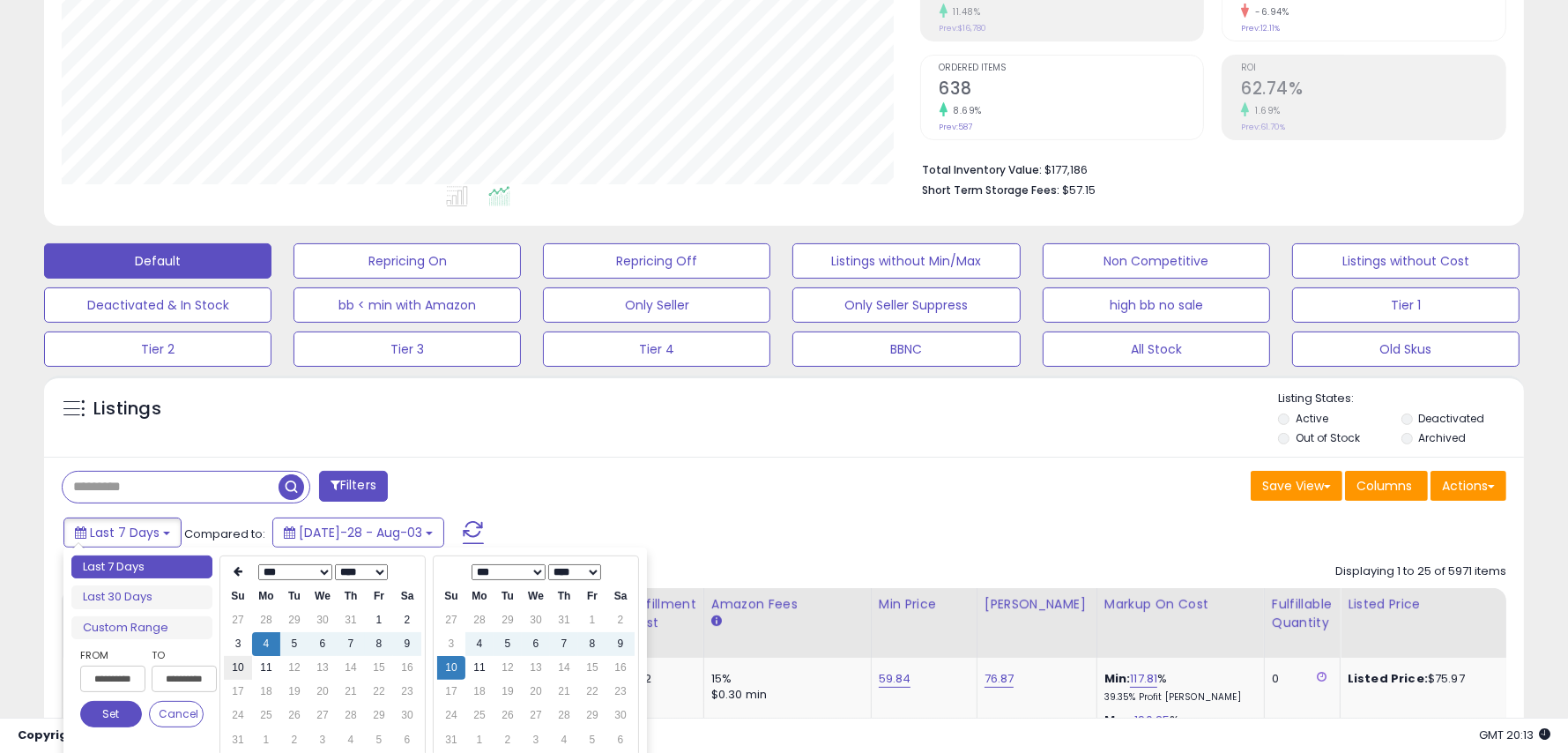
click at [238, 667] on td "10" at bounding box center [239, 667] width 29 height 24
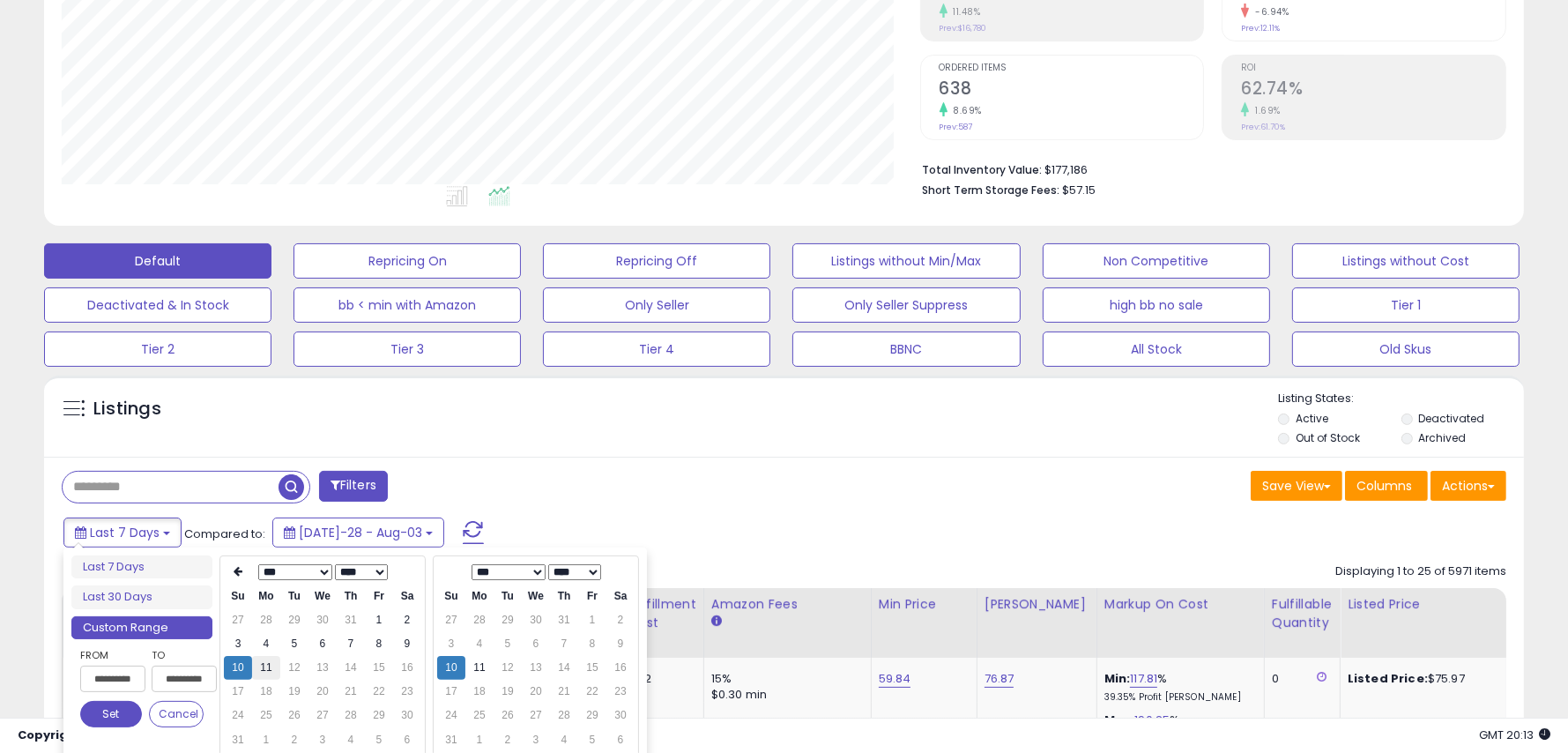
type input "**********"
click at [262, 667] on td "11" at bounding box center [266, 667] width 29 height 24
type input "**********"
click at [108, 712] on button "Set" at bounding box center [110, 715] width 62 height 27
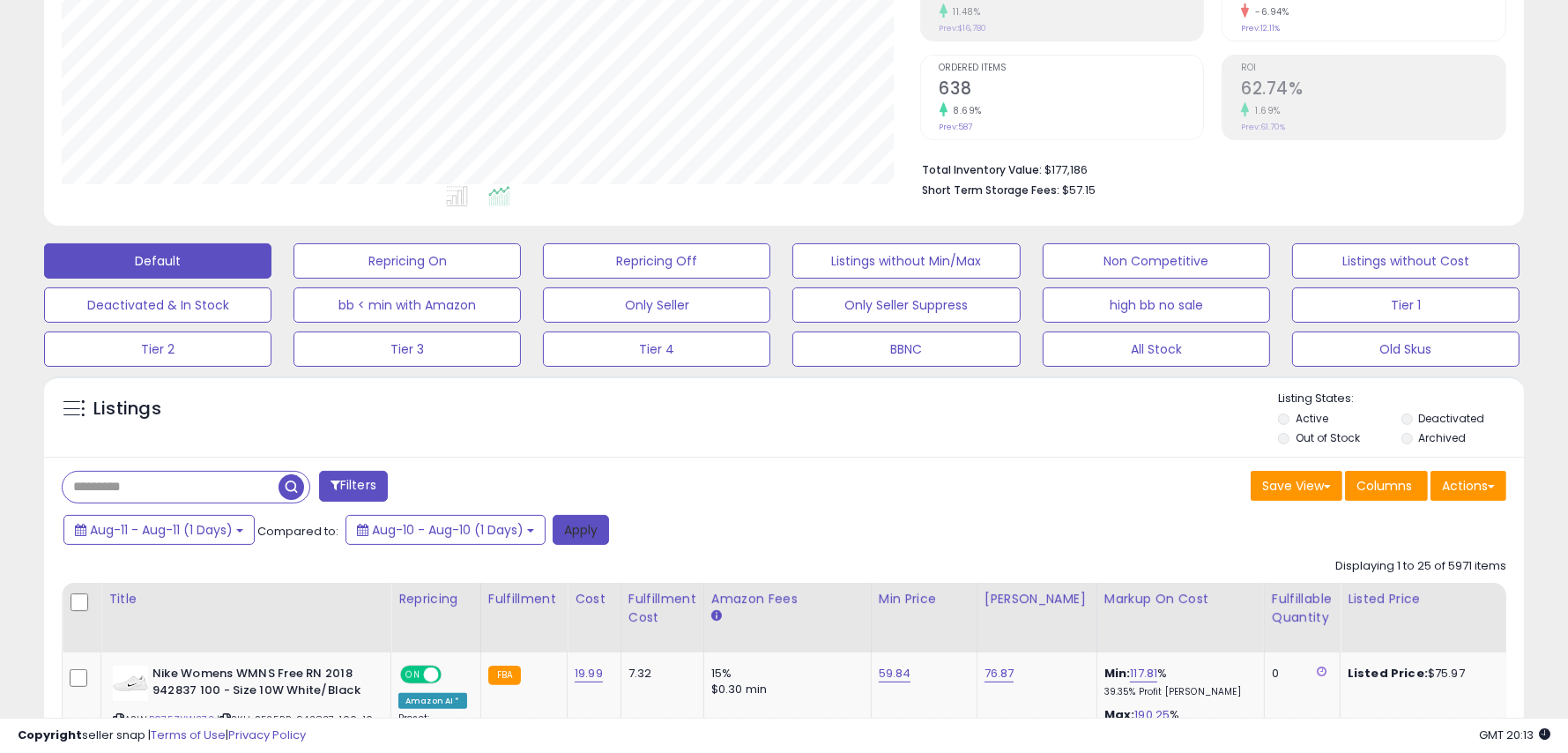
click at [591, 531] on button "Apply" at bounding box center [581, 531] width 56 height 30
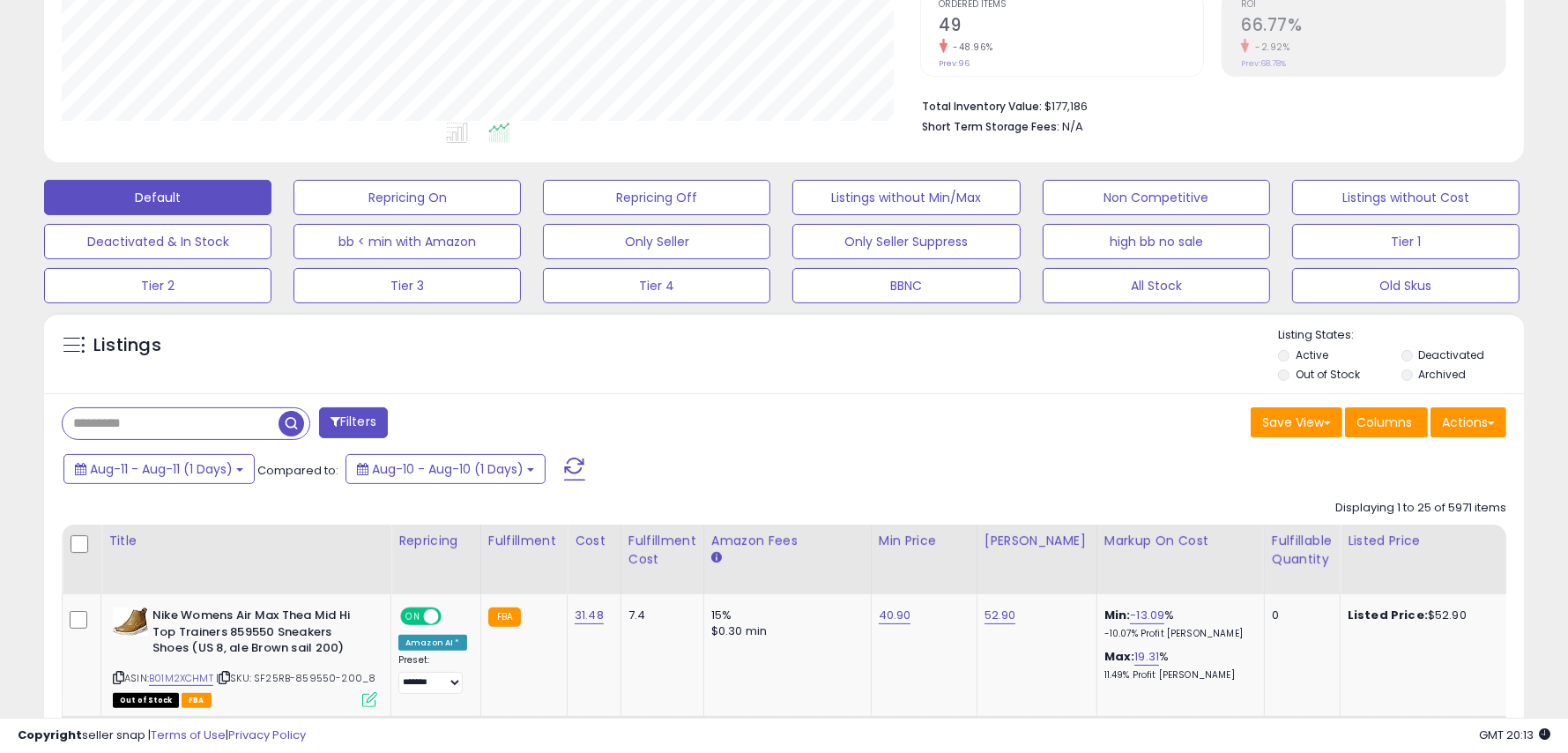
scroll to position [385, 0]
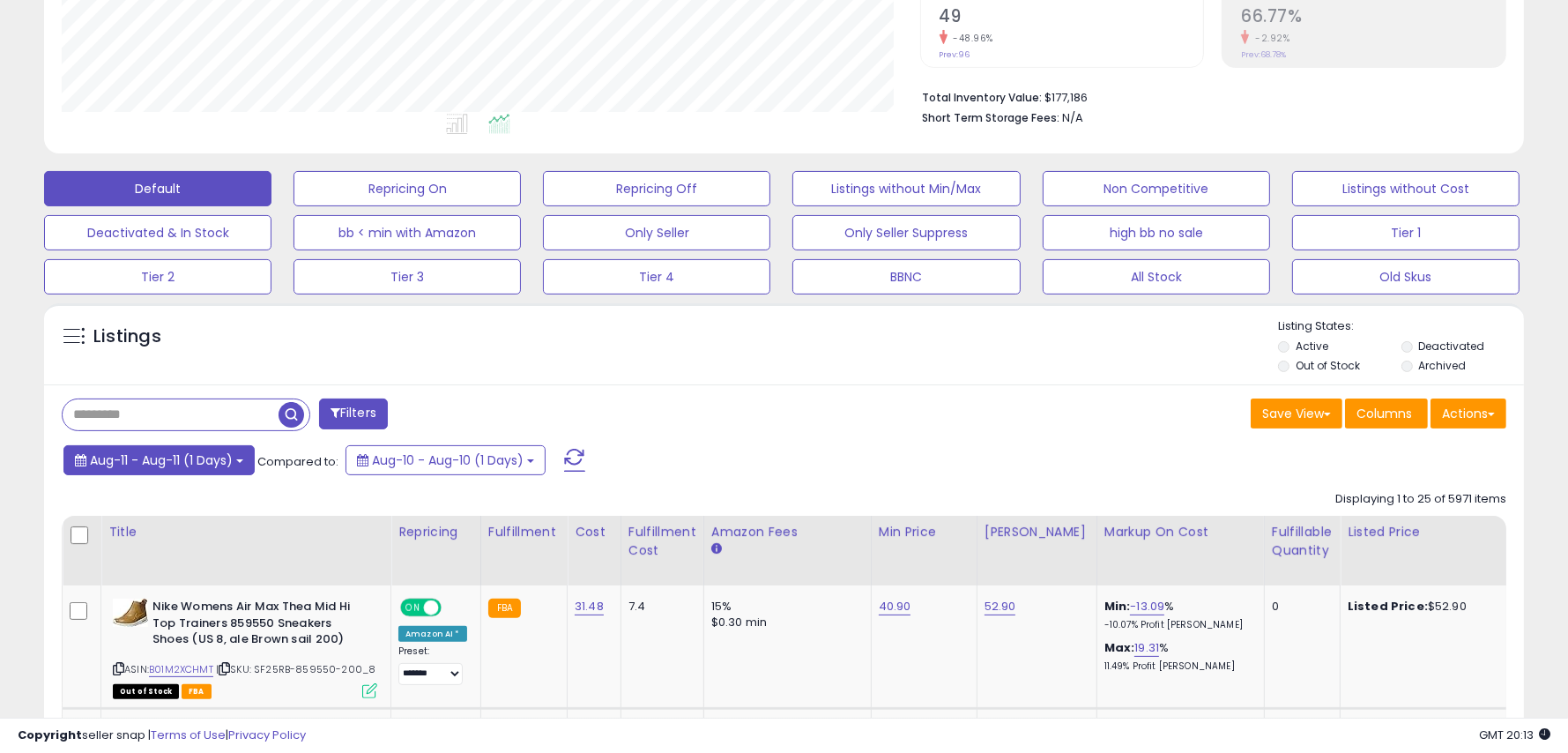
click at [225, 460] on span "Aug-11 - Aug-11 (1 Days)" at bounding box center [162, 460] width 143 height 18
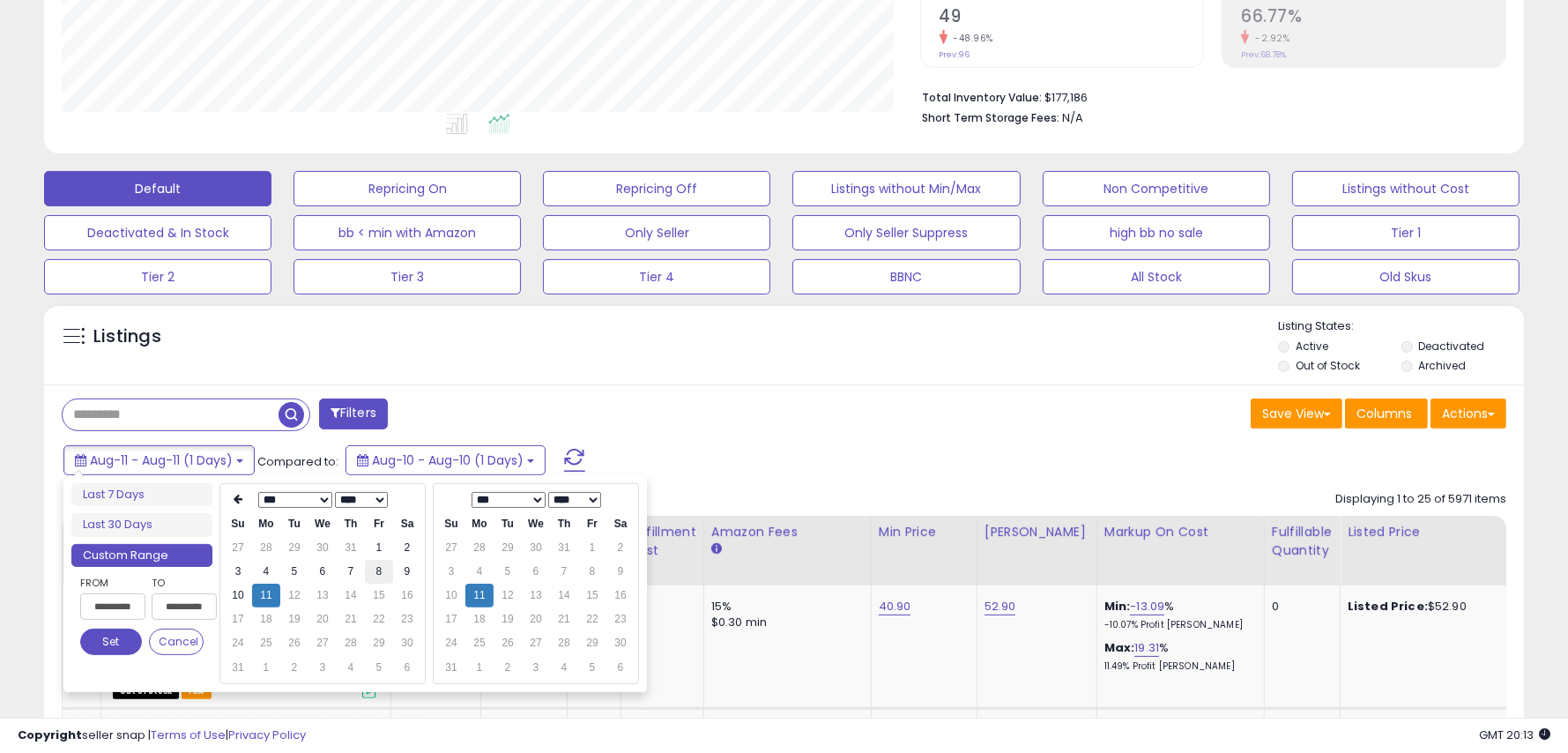
click at [376, 573] on td "8" at bounding box center [379, 571] width 29 height 24
click at [401, 570] on td "9" at bounding box center [408, 571] width 29 height 24
type input "**********"
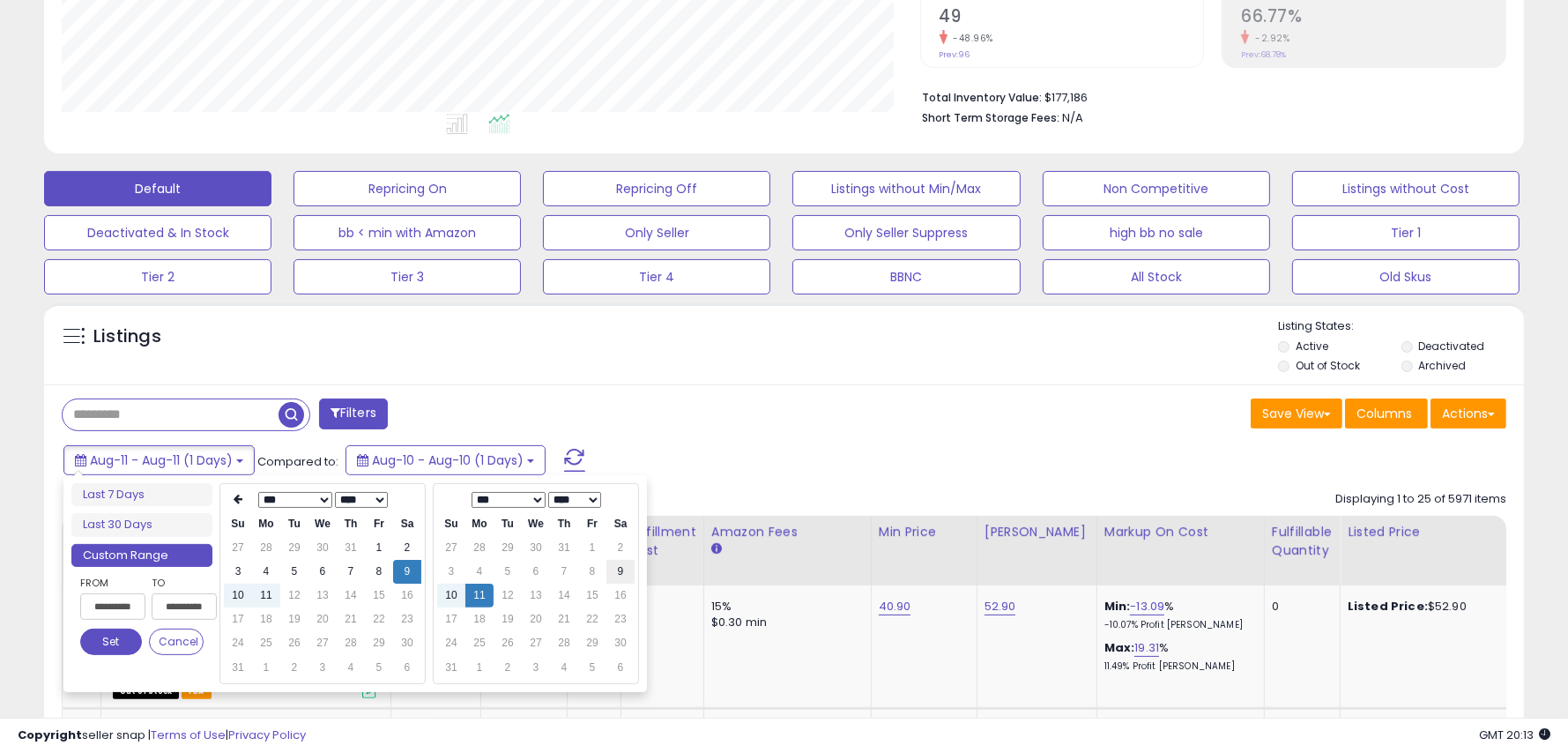
type input "**********"
click at [623, 570] on td "9" at bounding box center [621, 571] width 29 height 24
click at [100, 642] on button "Set" at bounding box center [110, 642] width 62 height 27
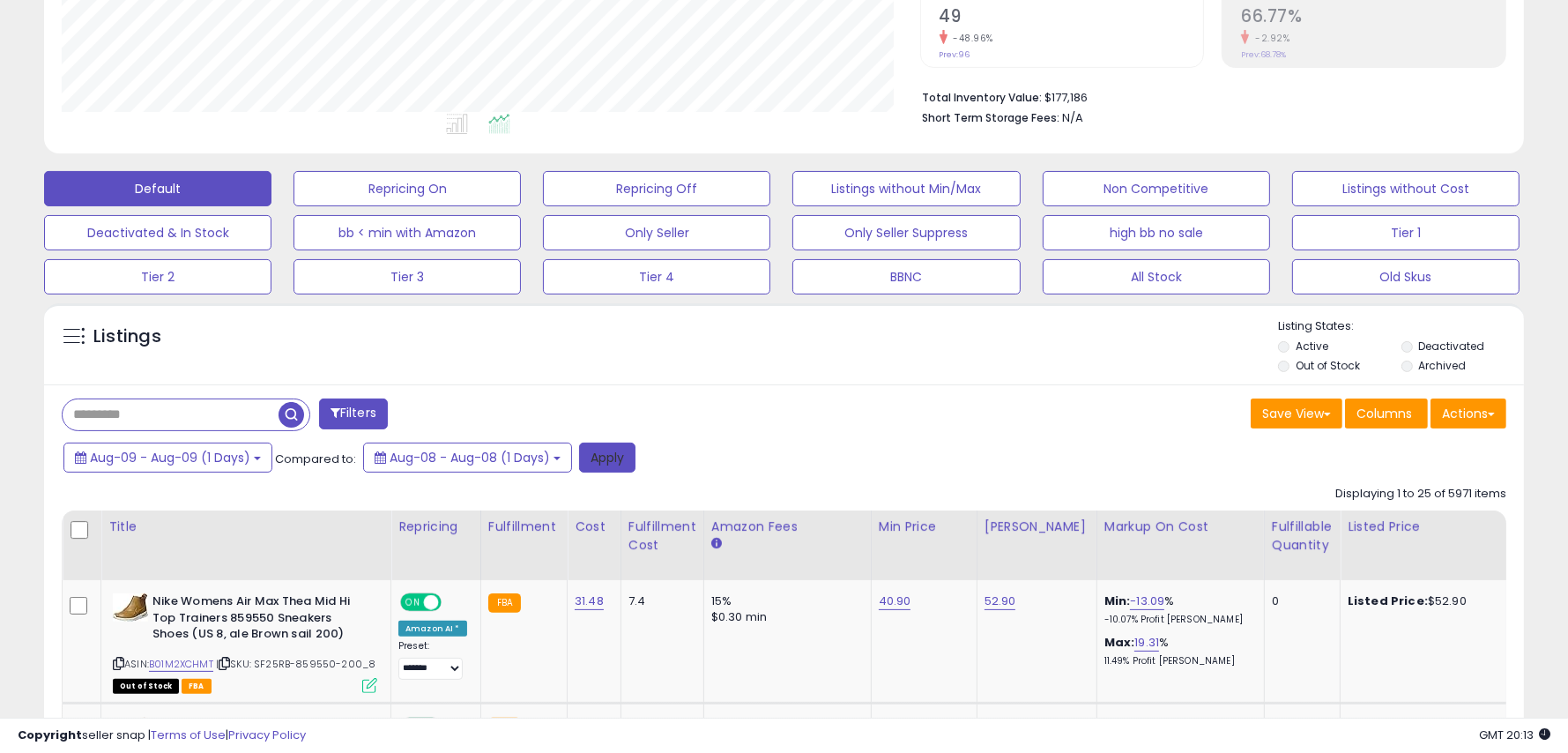
click at [608, 454] on button "Apply" at bounding box center [607, 458] width 56 height 30
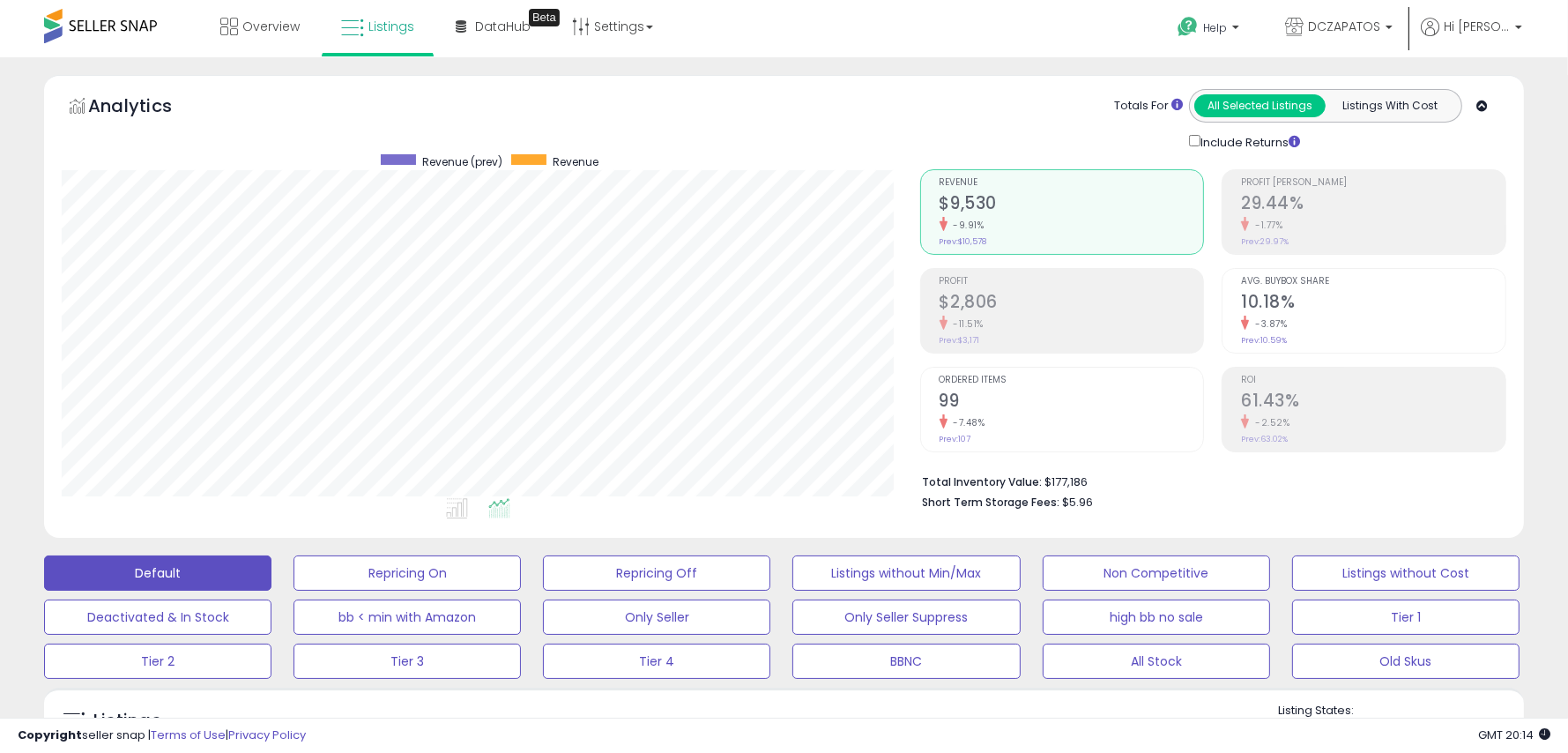
scroll to position [360, 858]
click at [618, 28] on link "Settings" at bounding box center [612, 27] width 107 height 53
click at [615, 94] on link "Store settings" at bounding box center [615, 89] width 79 height 17
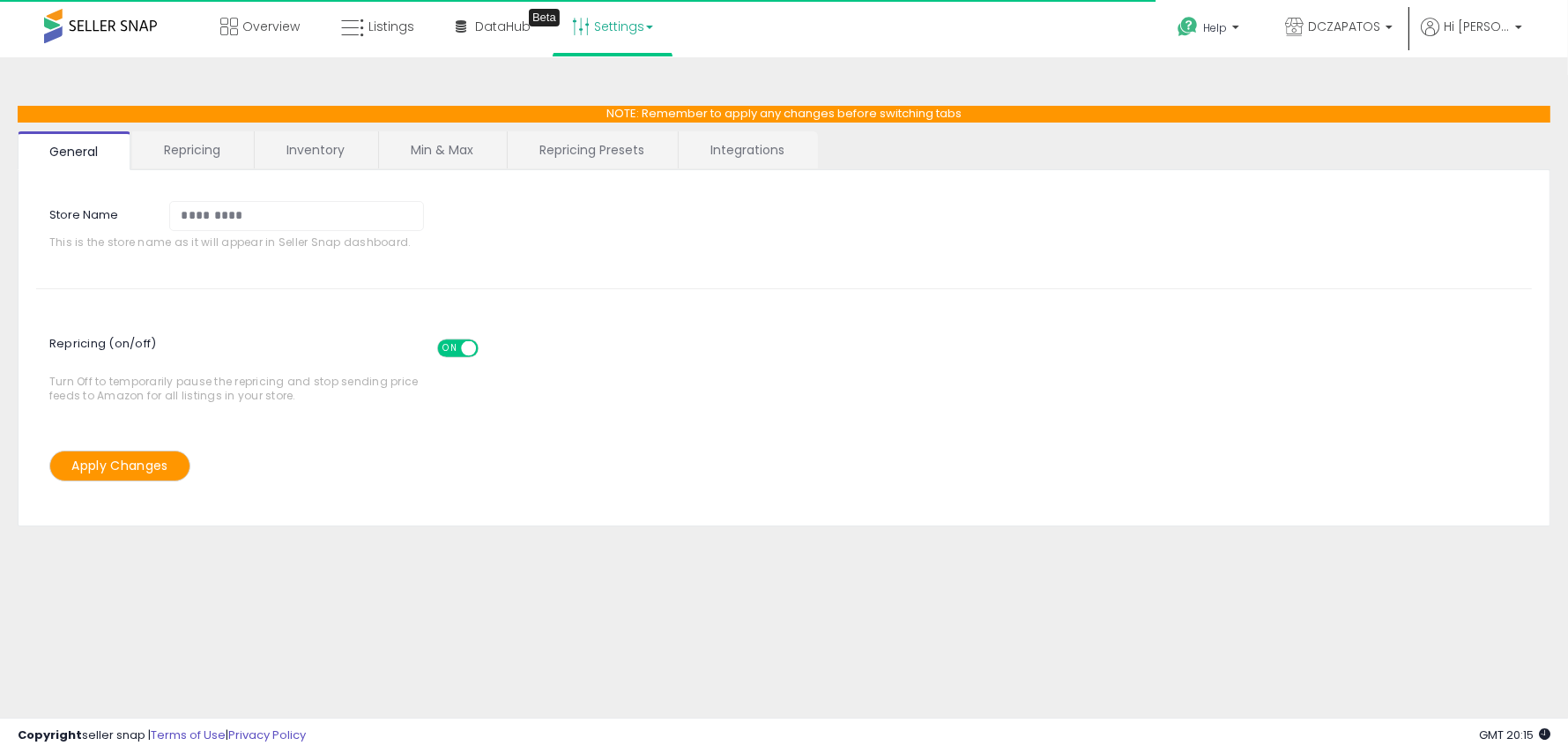
click at [606, 147] on link "Repricing Presets" at bounding box center [591, 149] width 168 height 37
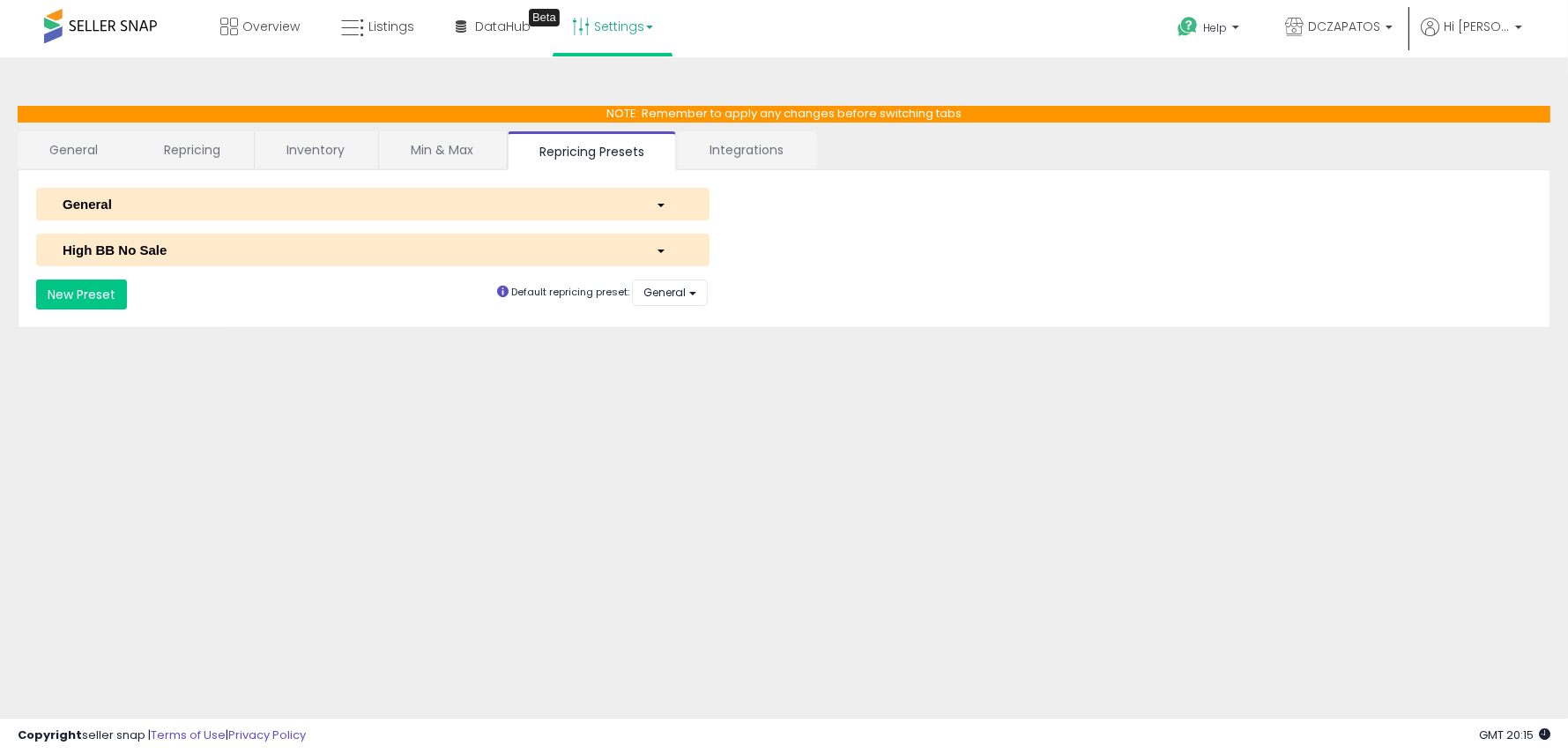
click at [660, 203] on span "button" at bounding box center [660, 205] width 7 height 4
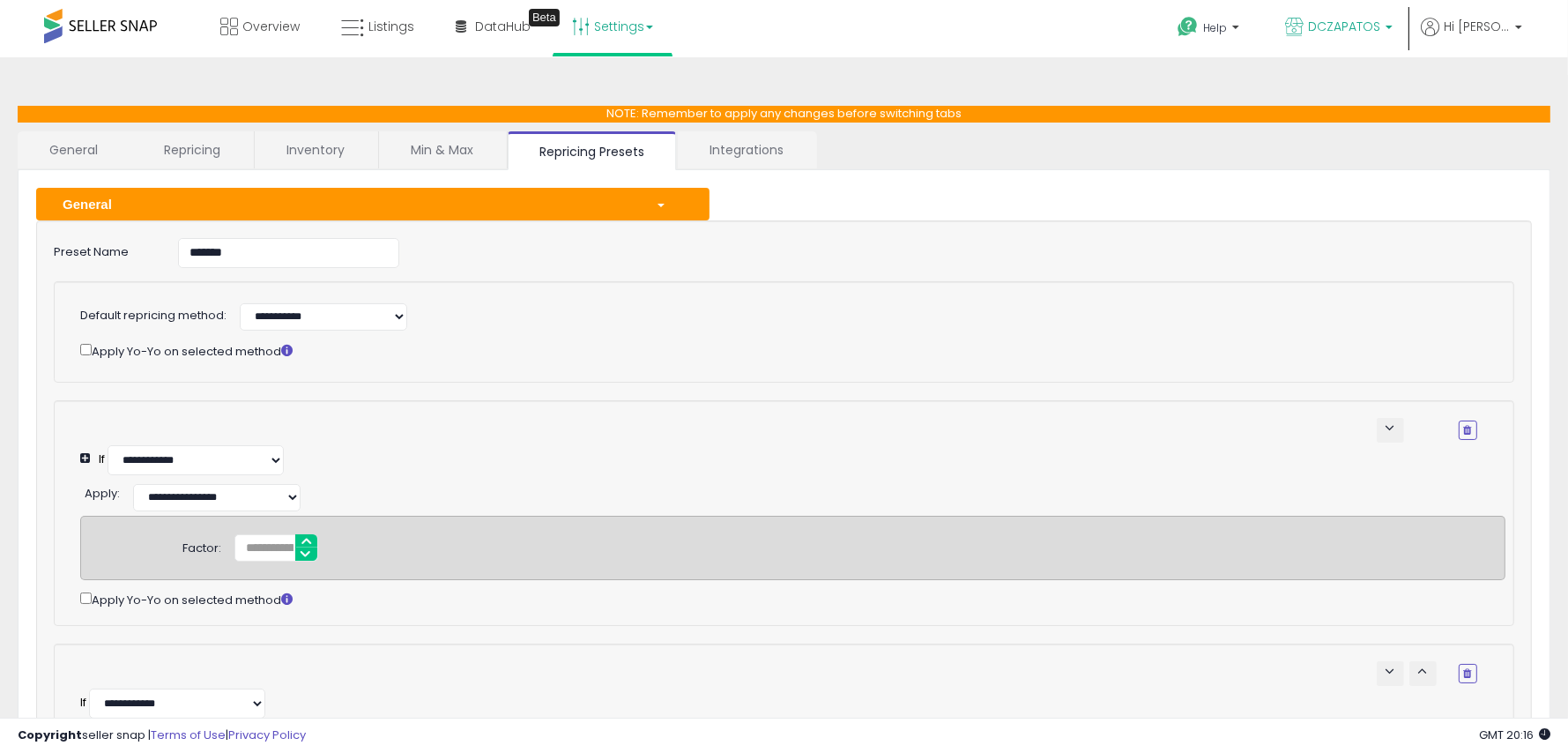
click at [1381, 29] on span "DCZAPATOS" at bounding box center [1345, 27] width 72 height 18
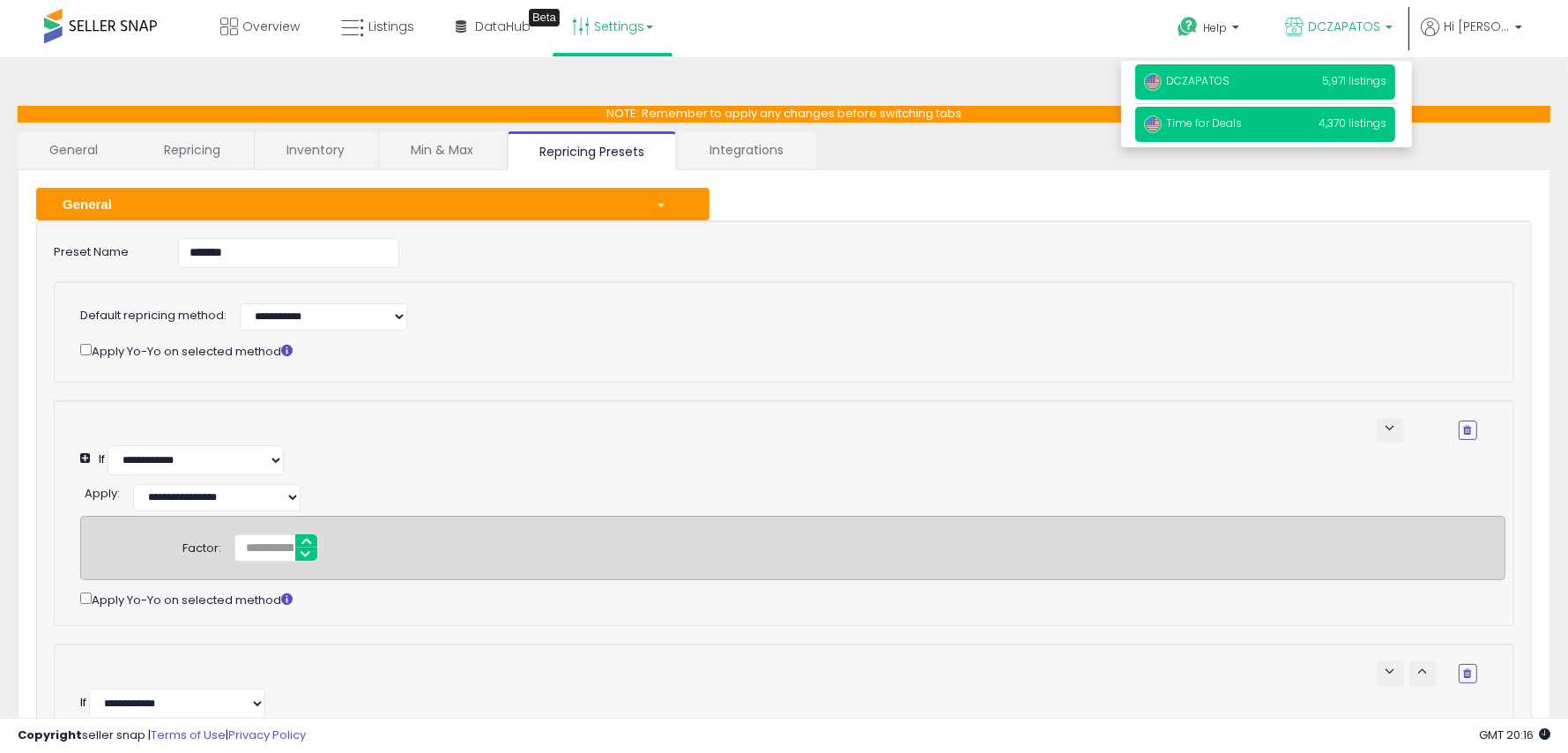
click at [1242, 125] on span "Time for Deals" at bounding box center [1193, 124] width 98 height 15
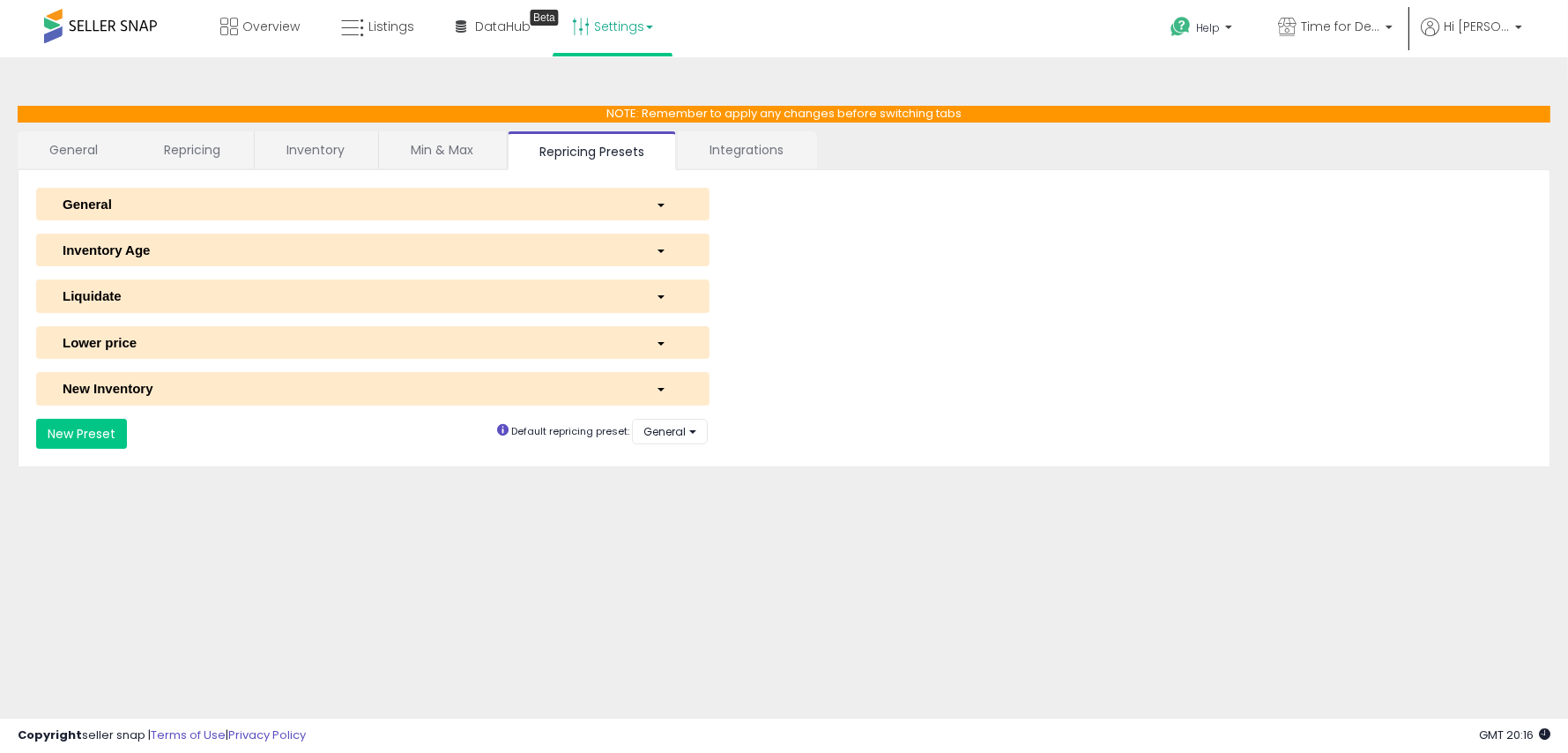
click at [660, 203] on span "button" at bounding box center [660, 205] width 7 height 4
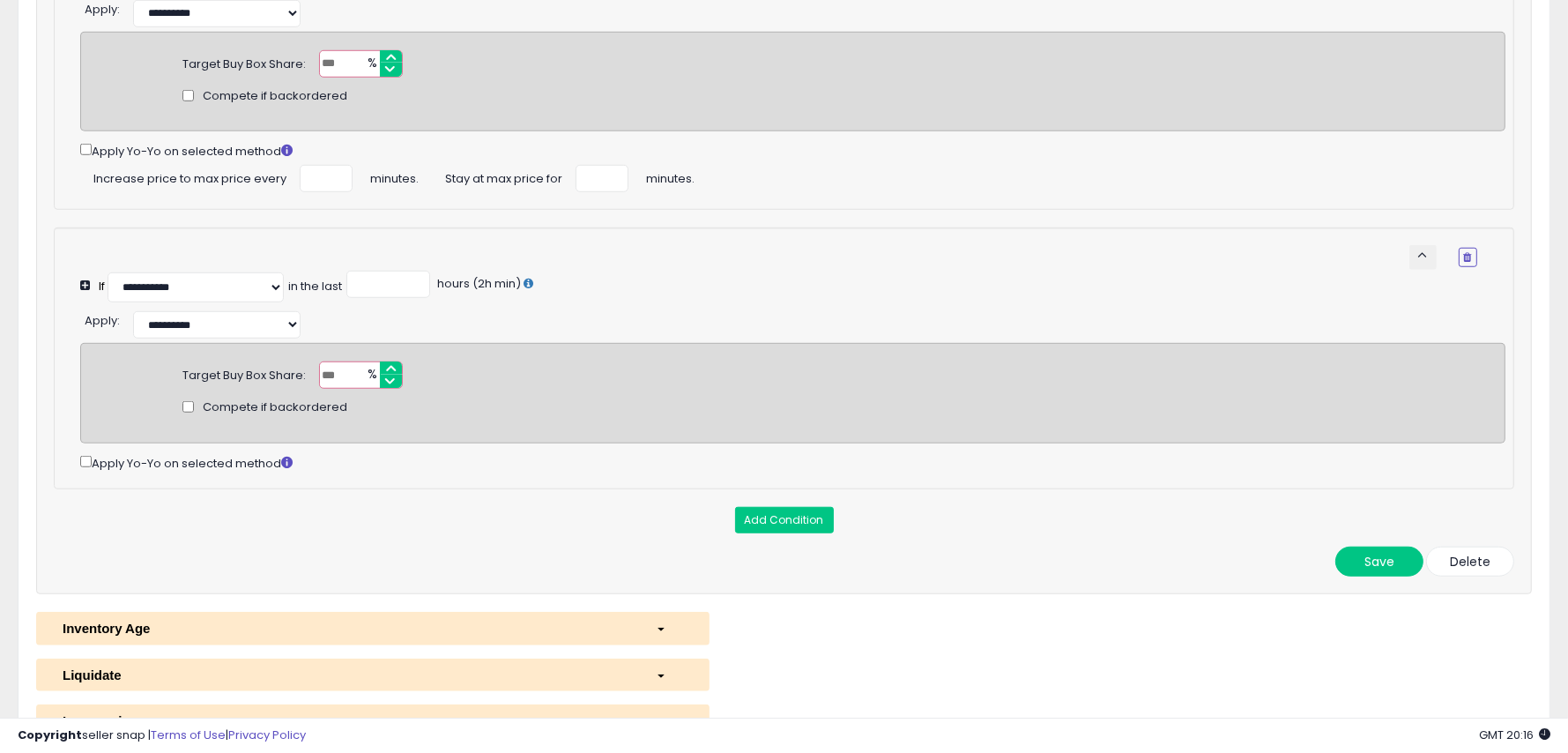
scroll to position [1609, 0]
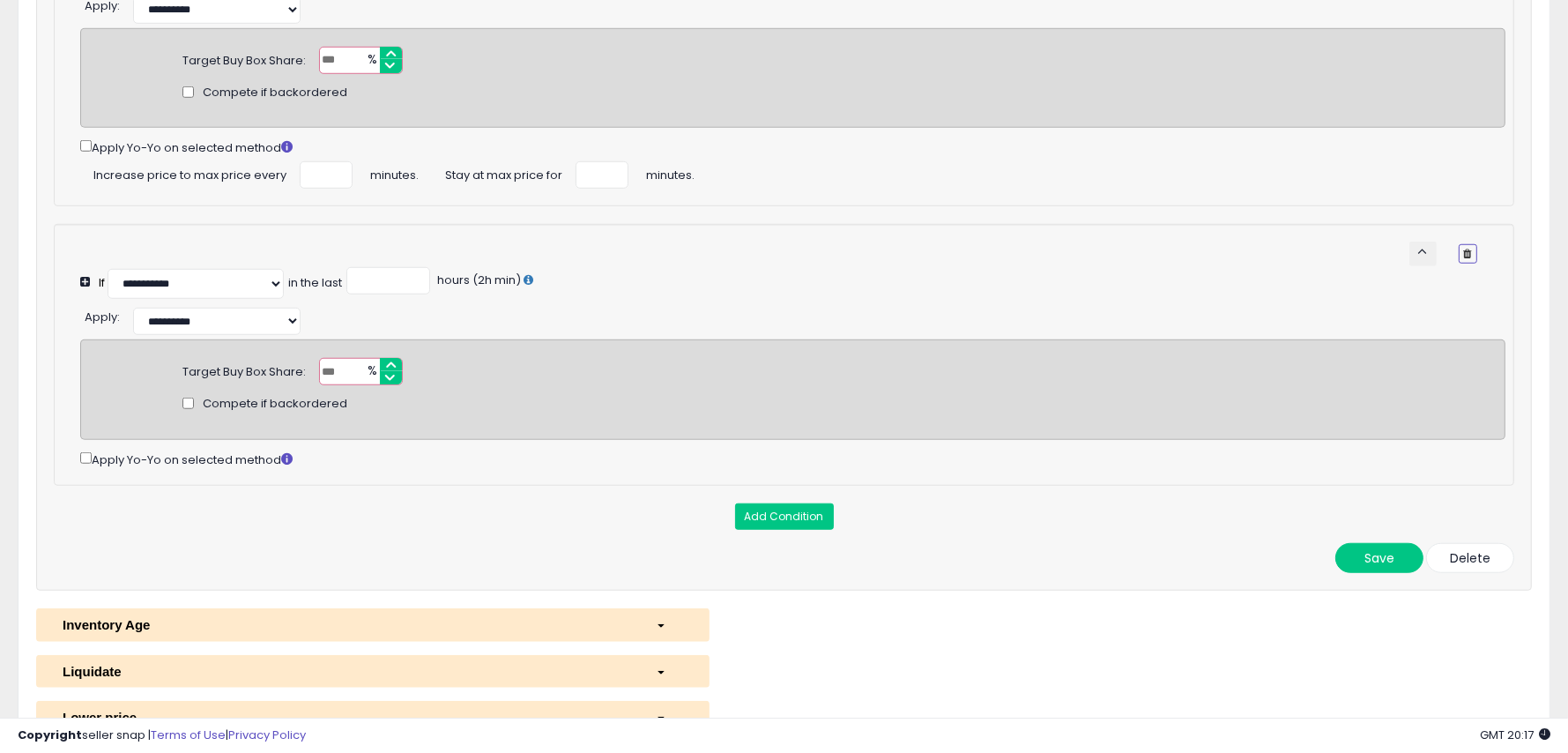
click at [1471, 249] on icon "button" at bounding box center [1468, 254] width 8 height 10
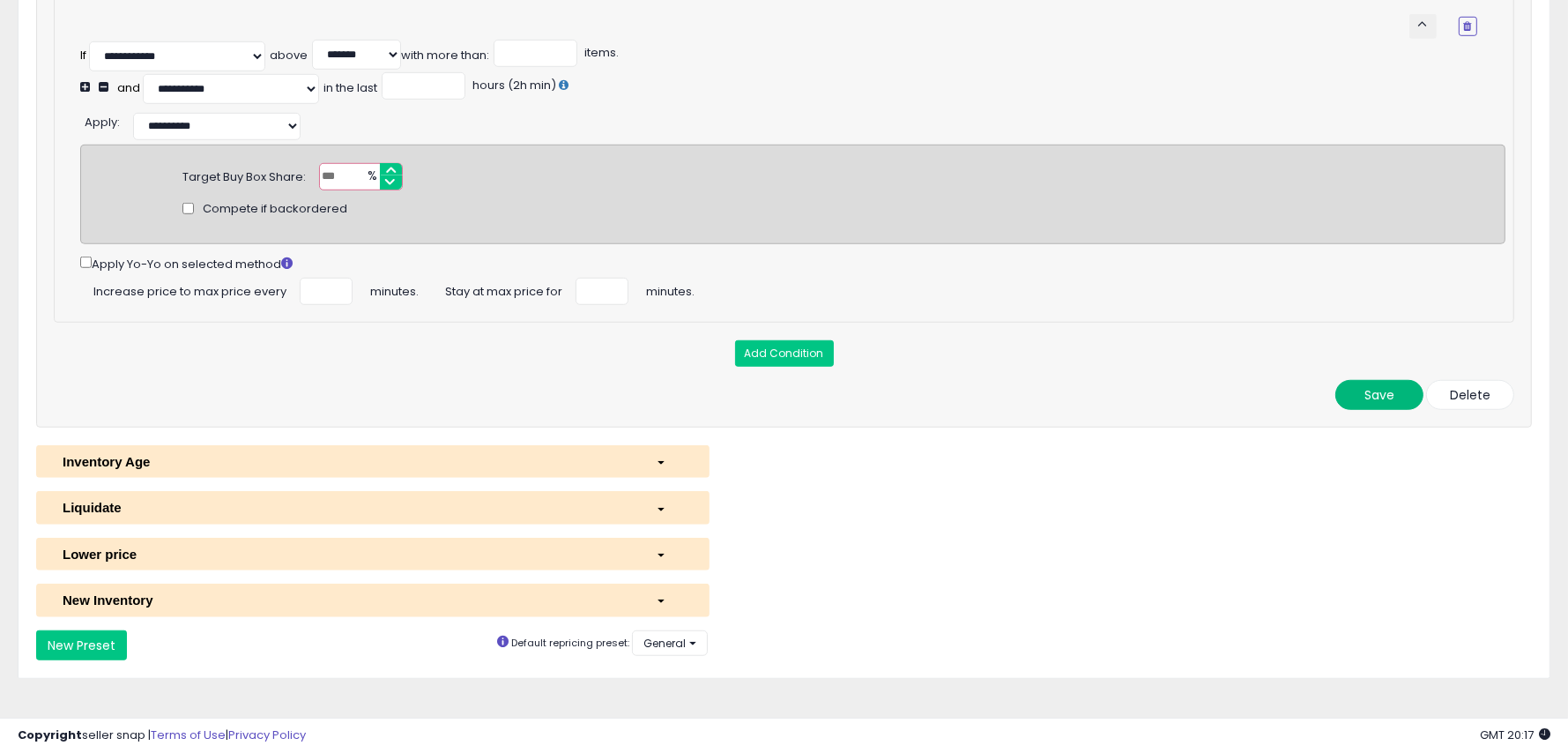
click at [1366, 381] on button "Save" at bounding box center [1380, 396] width 88 height 30
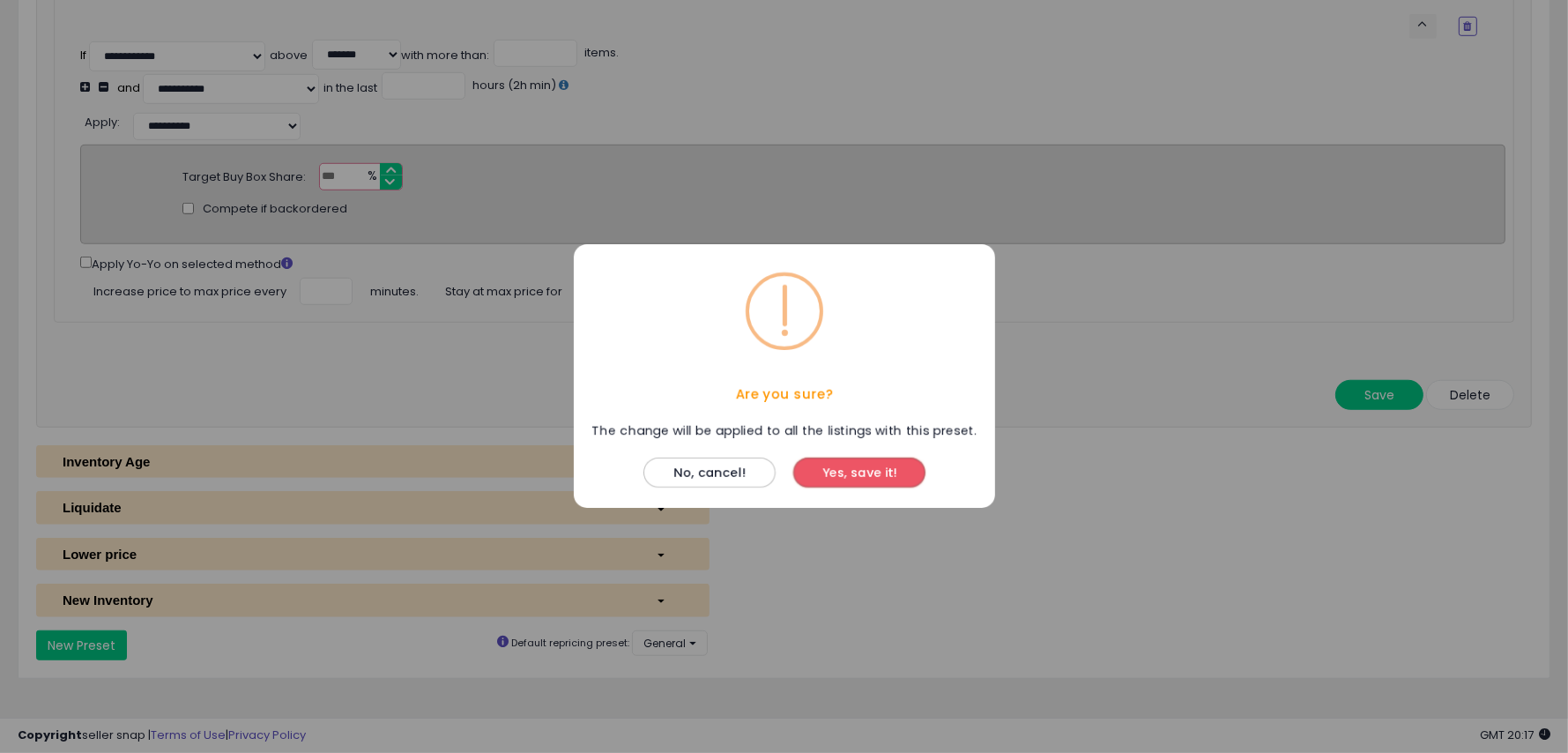
click at [849, 472] on button "Yes, save it!" at bounding box center [859, 473] width 132 height 30
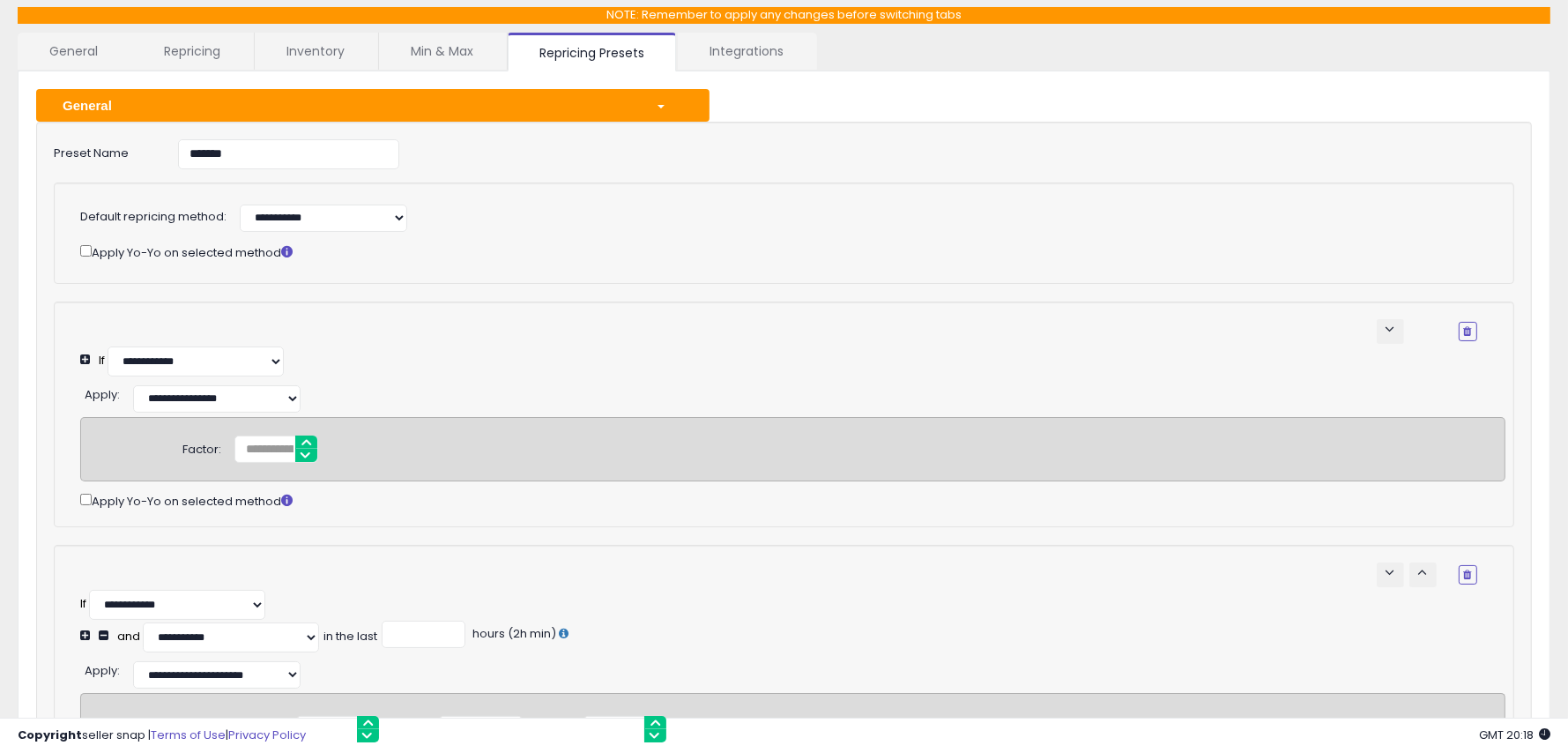
scroll to position [0, 0]
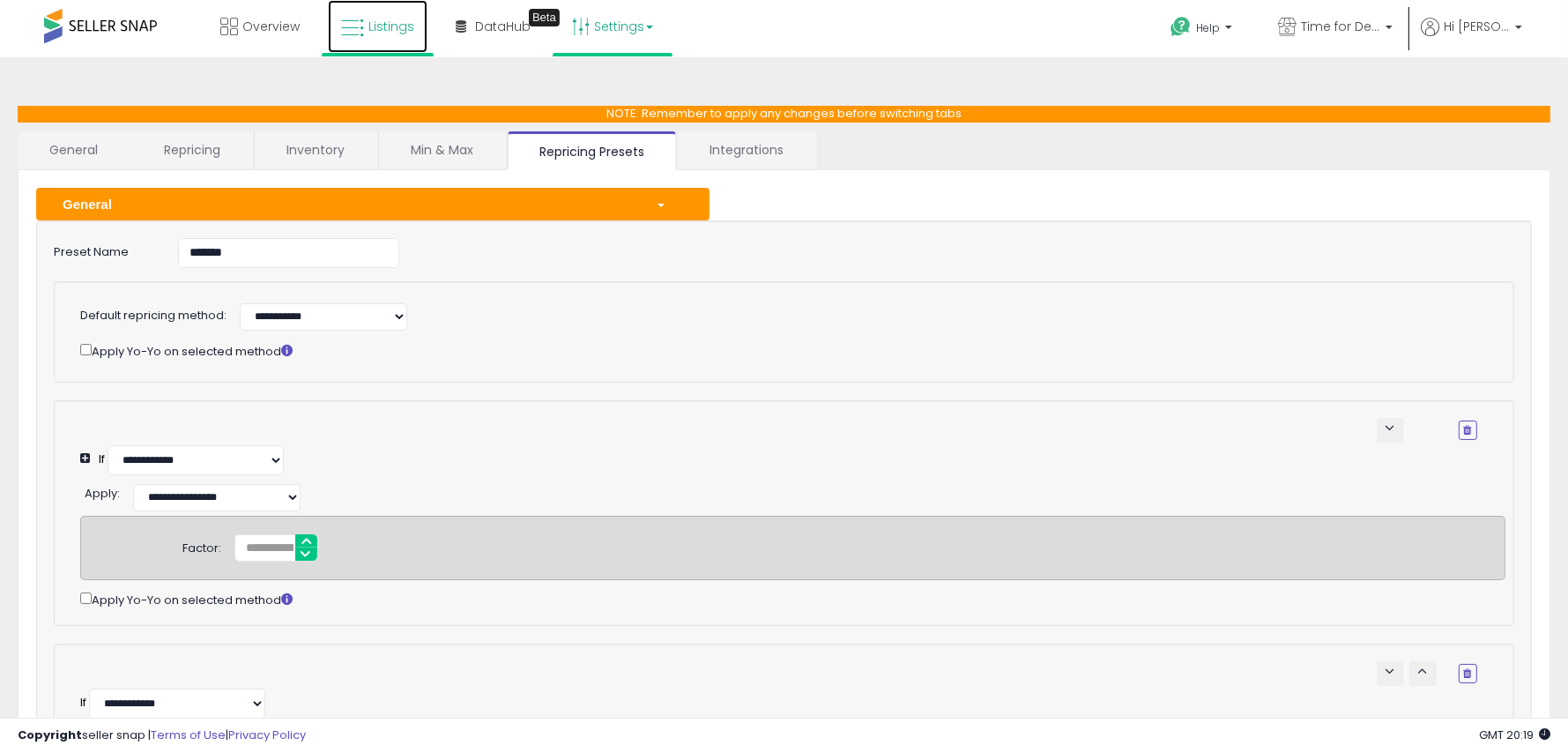
click at [356, 29] on icon at bounding box center [353, 29] width 23 height 23
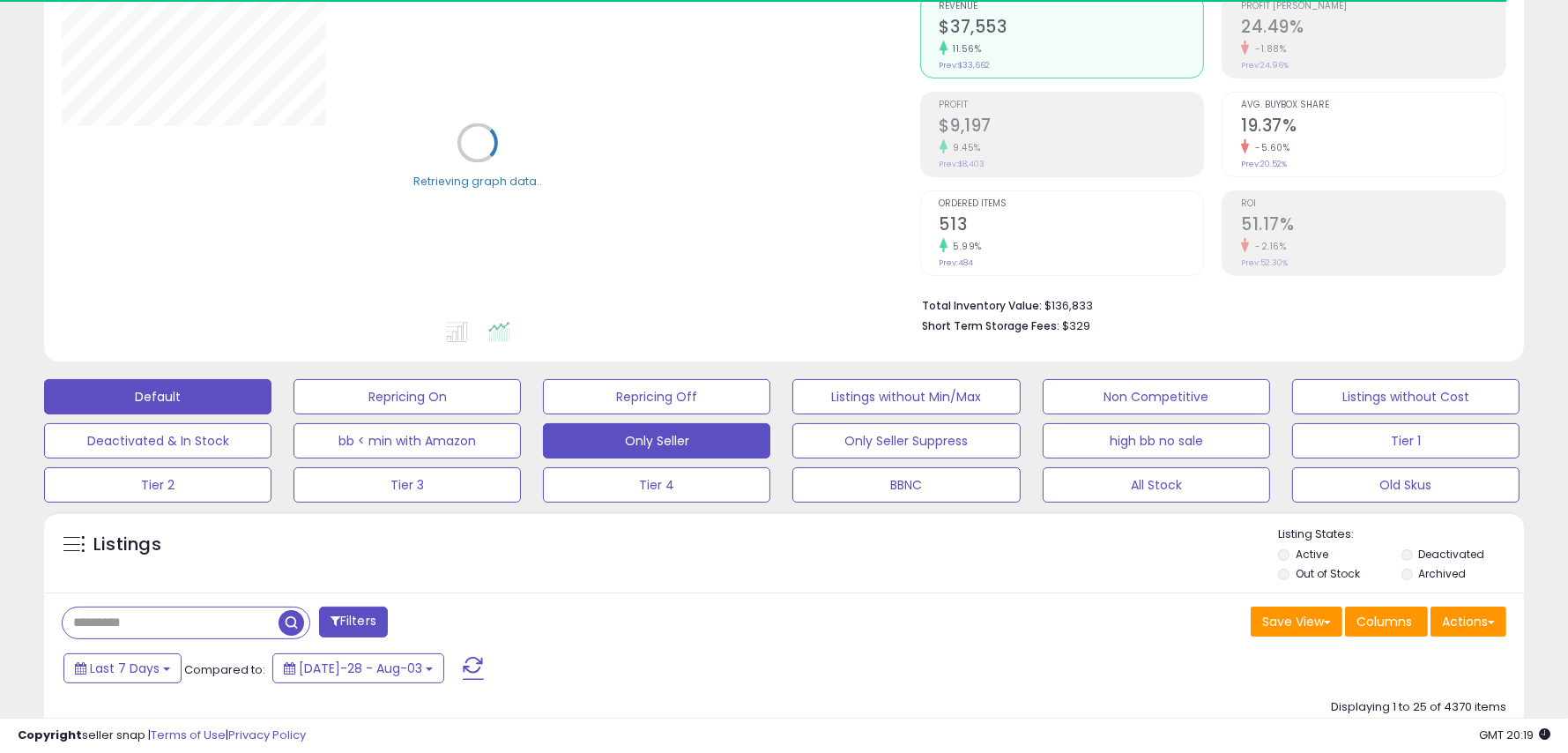
scroll to position [179, 0]
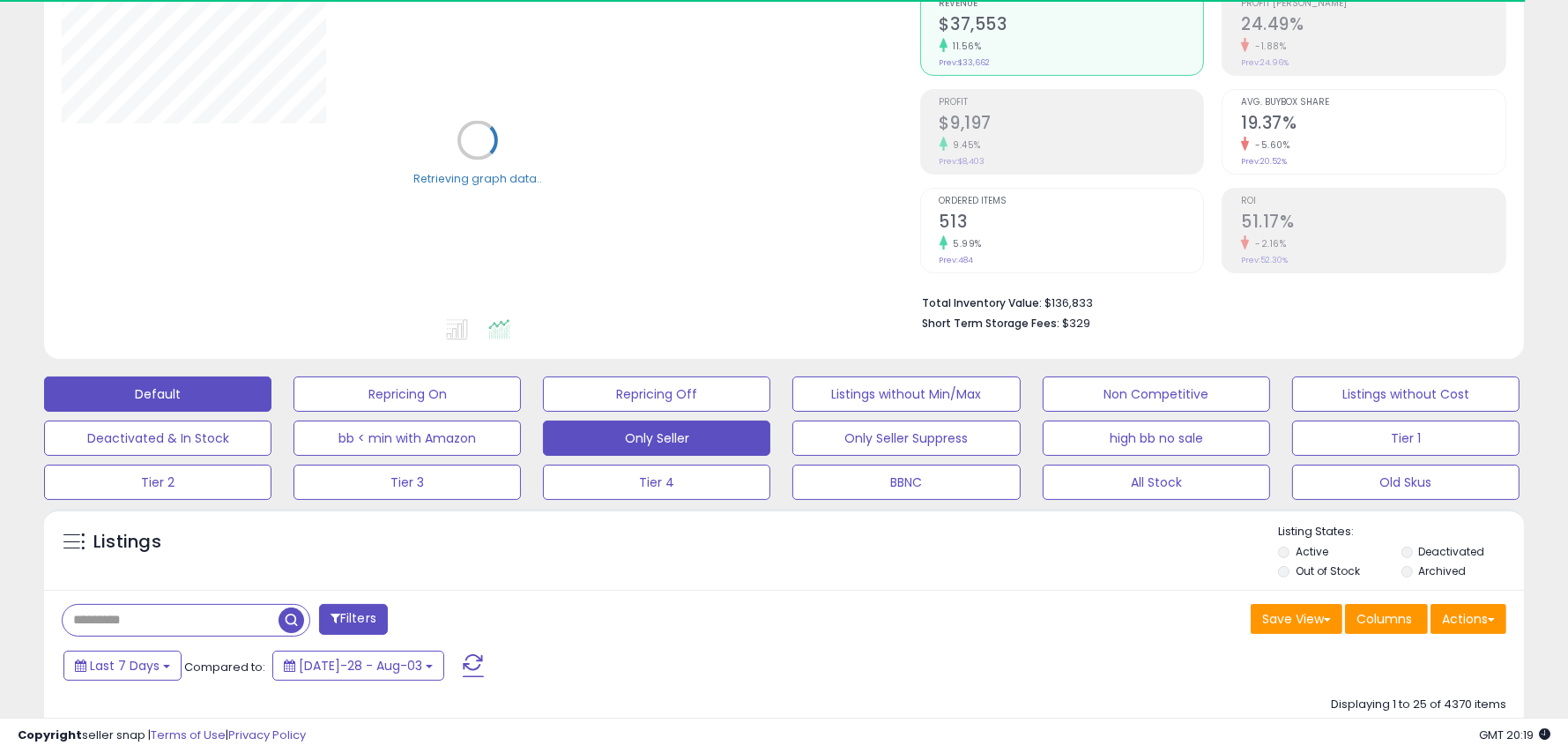
click at [521, 412] on button "Only Seller" at bounding box center [407, 394] width 227 height 35
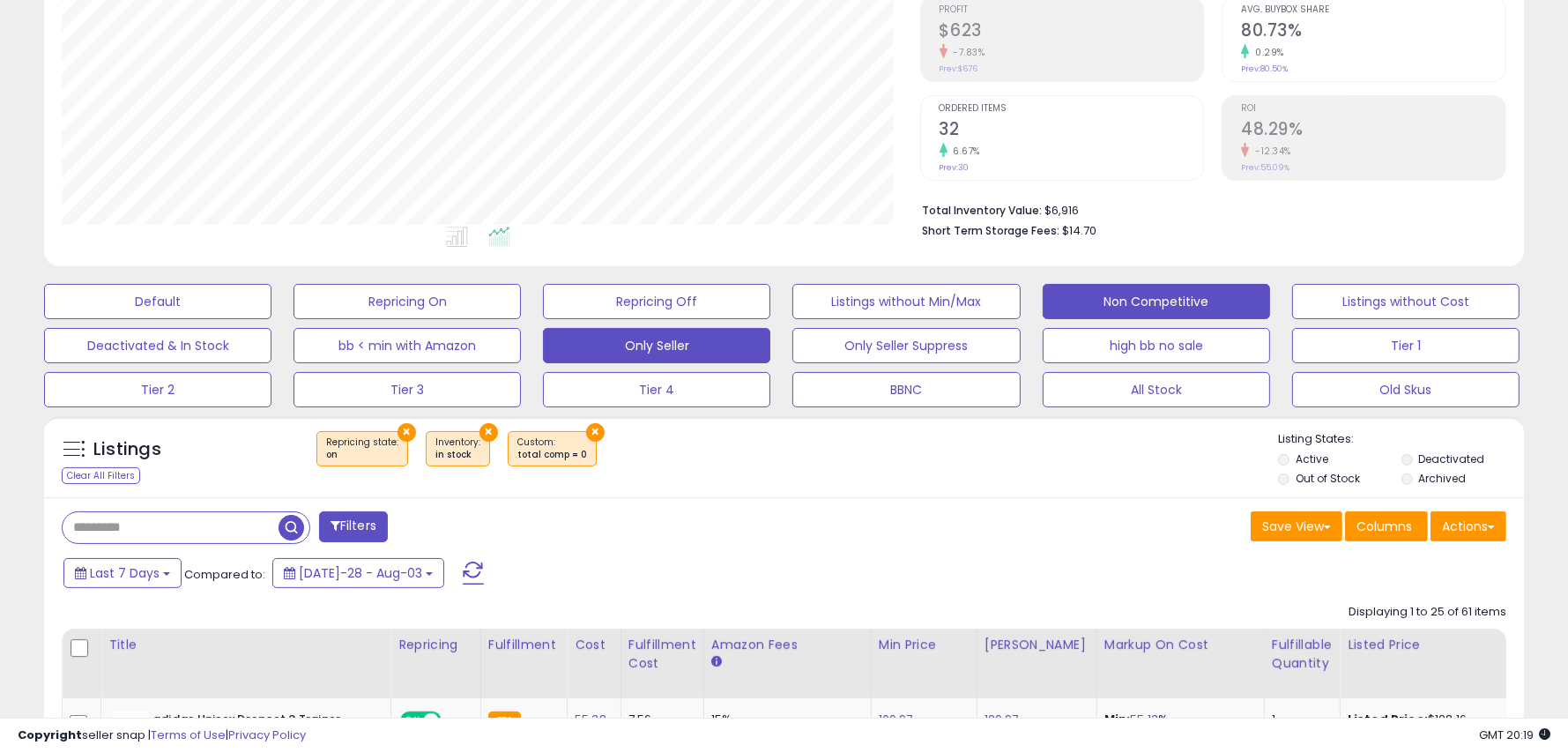
scroll to position [272, 0]
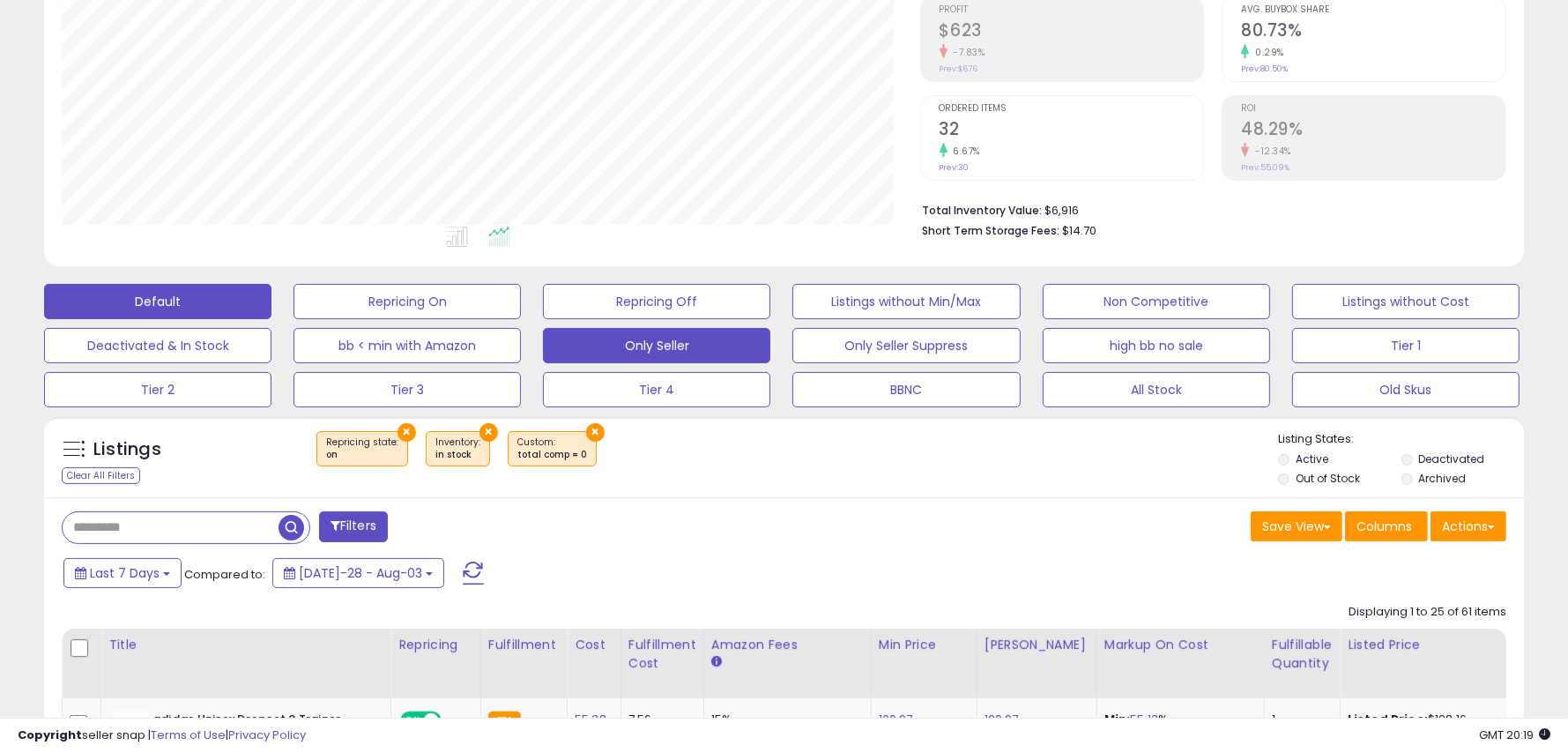
click at [174, 296] on button "Default" at bounding box center [157, 301] width 227 height 35
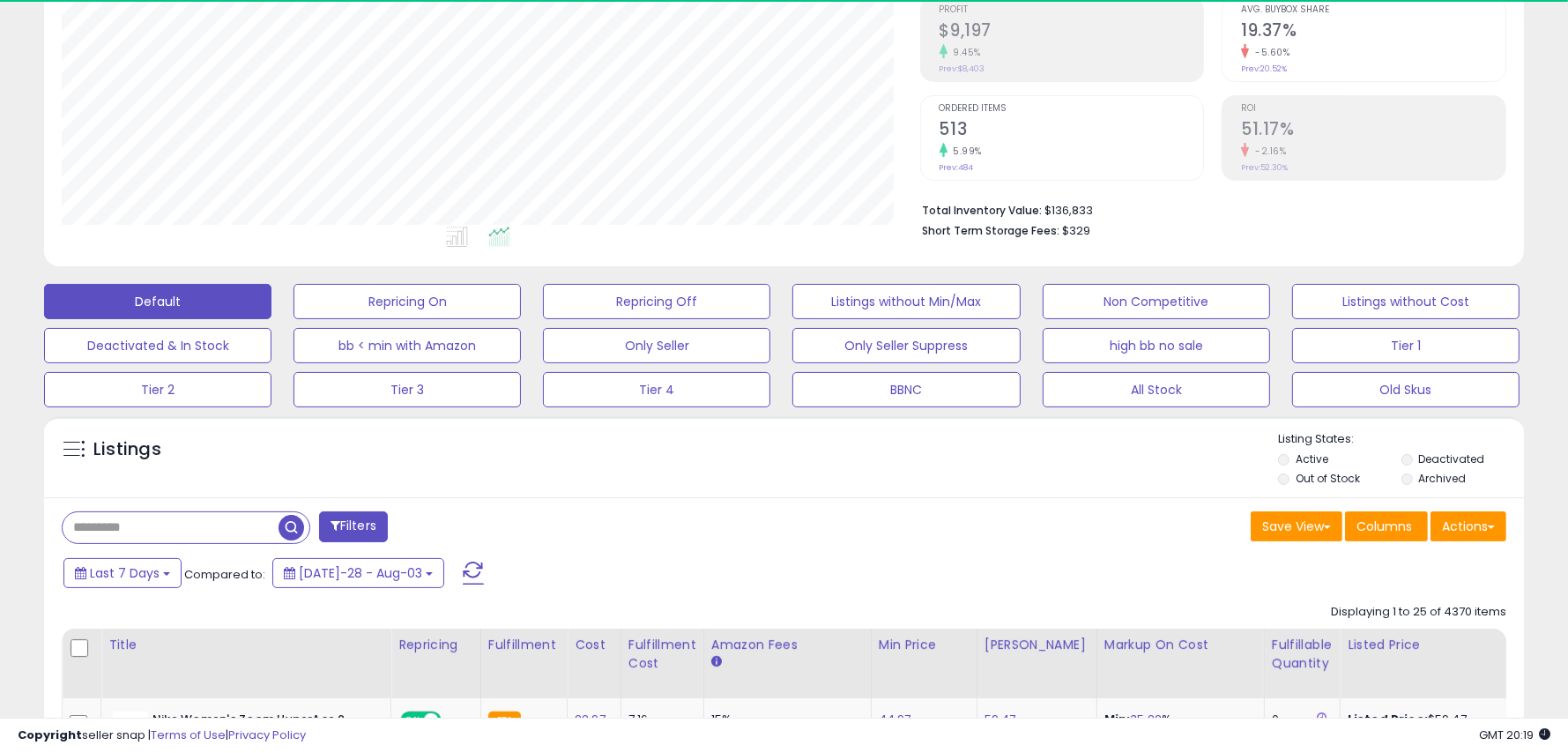
scroll to position [360, 858]
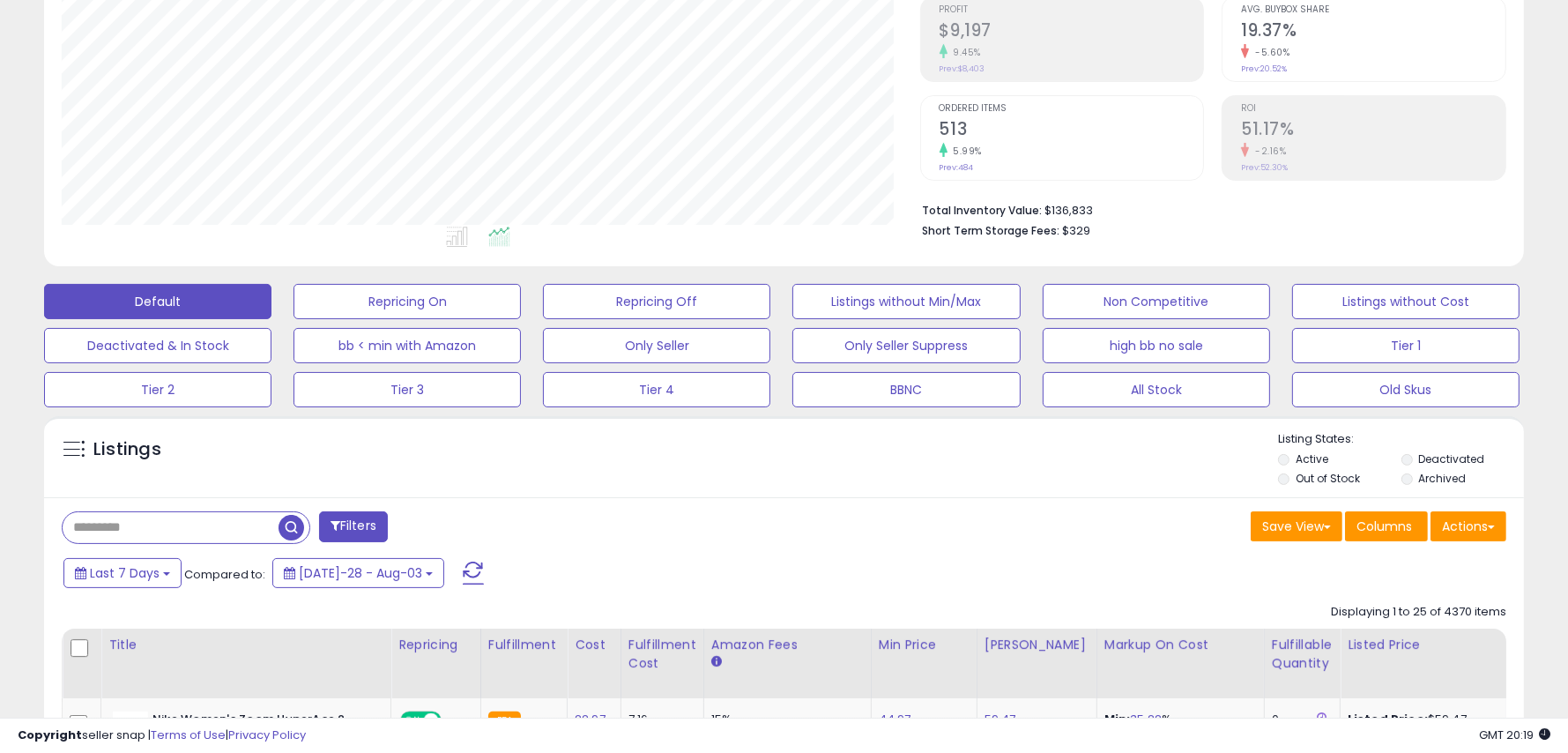
click at [354, 527] on button "Filters" at bounding box center [354, 527] width 68 height 30
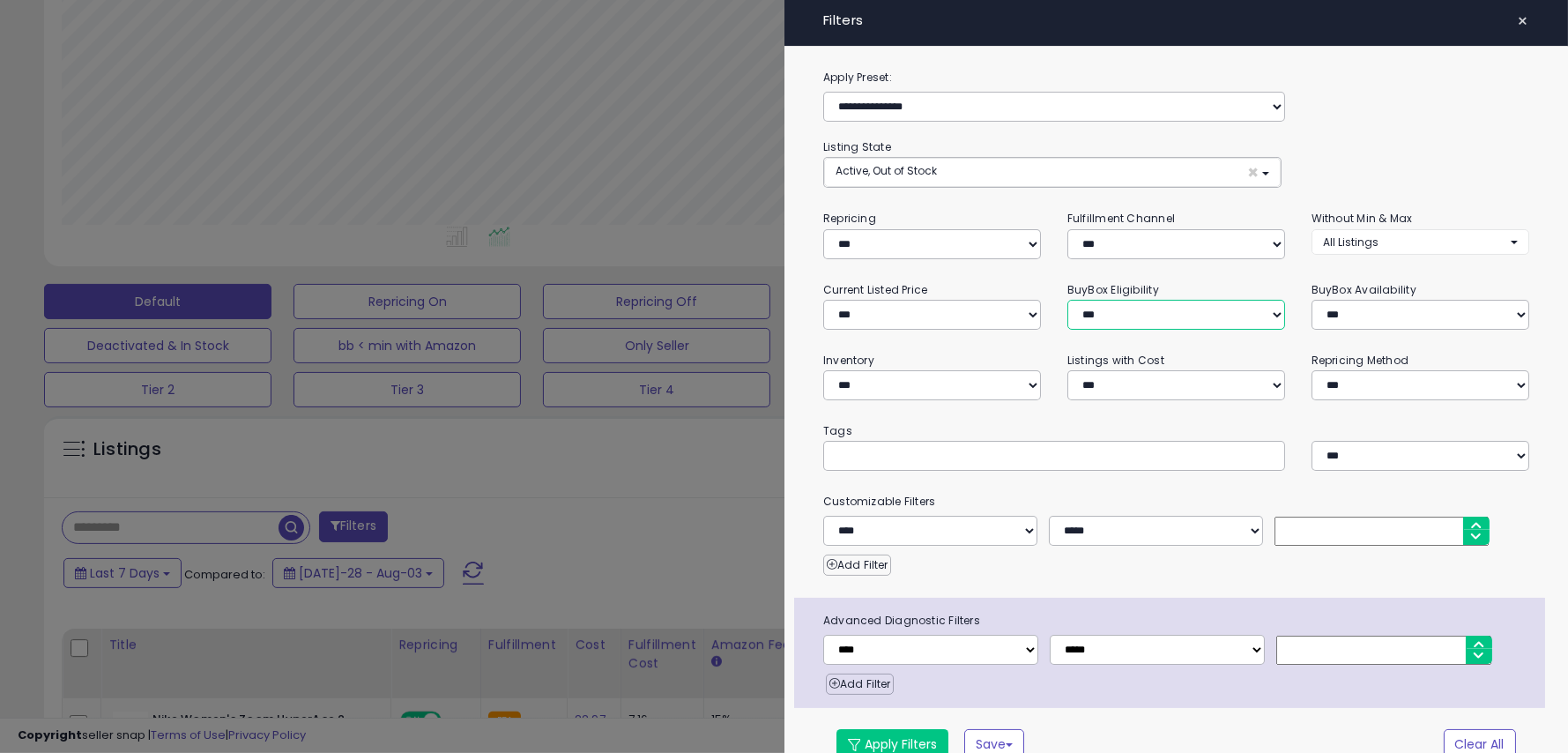
click at [1142, 309] on select "**********" at bounding box center [1176, 315] width 218 height 30
click at [1007, 534] on select "**********" at bounding box center [930, 531] width 214 height 30
click at [1342, 308] on select "**********" at bounding box center [1421, 315] width 218 height 30
select select "**********"
click at [891, 739] on button "Apply Filters" at bounding box center [892, 744] width 112 height 30
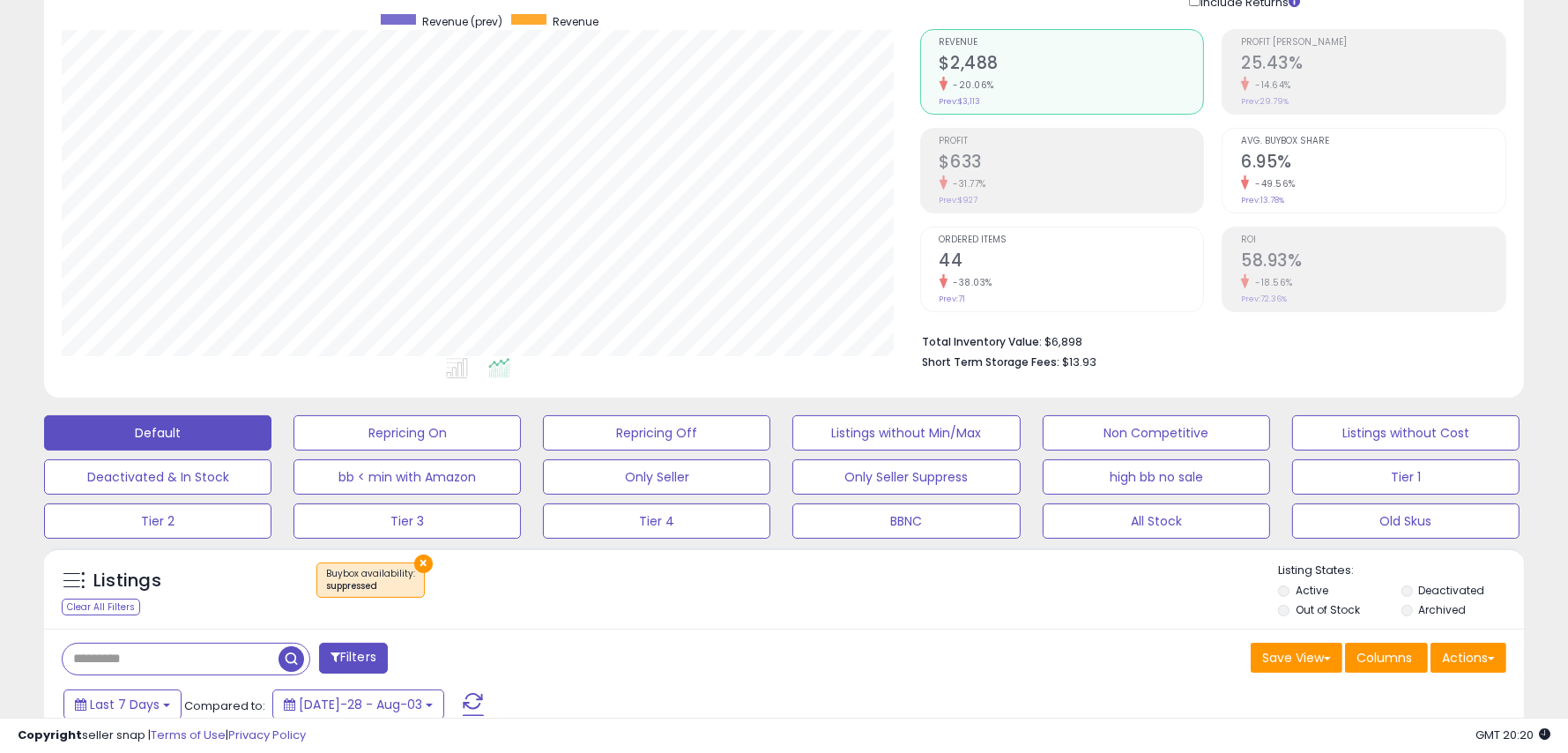
scroll to position [130, 0]
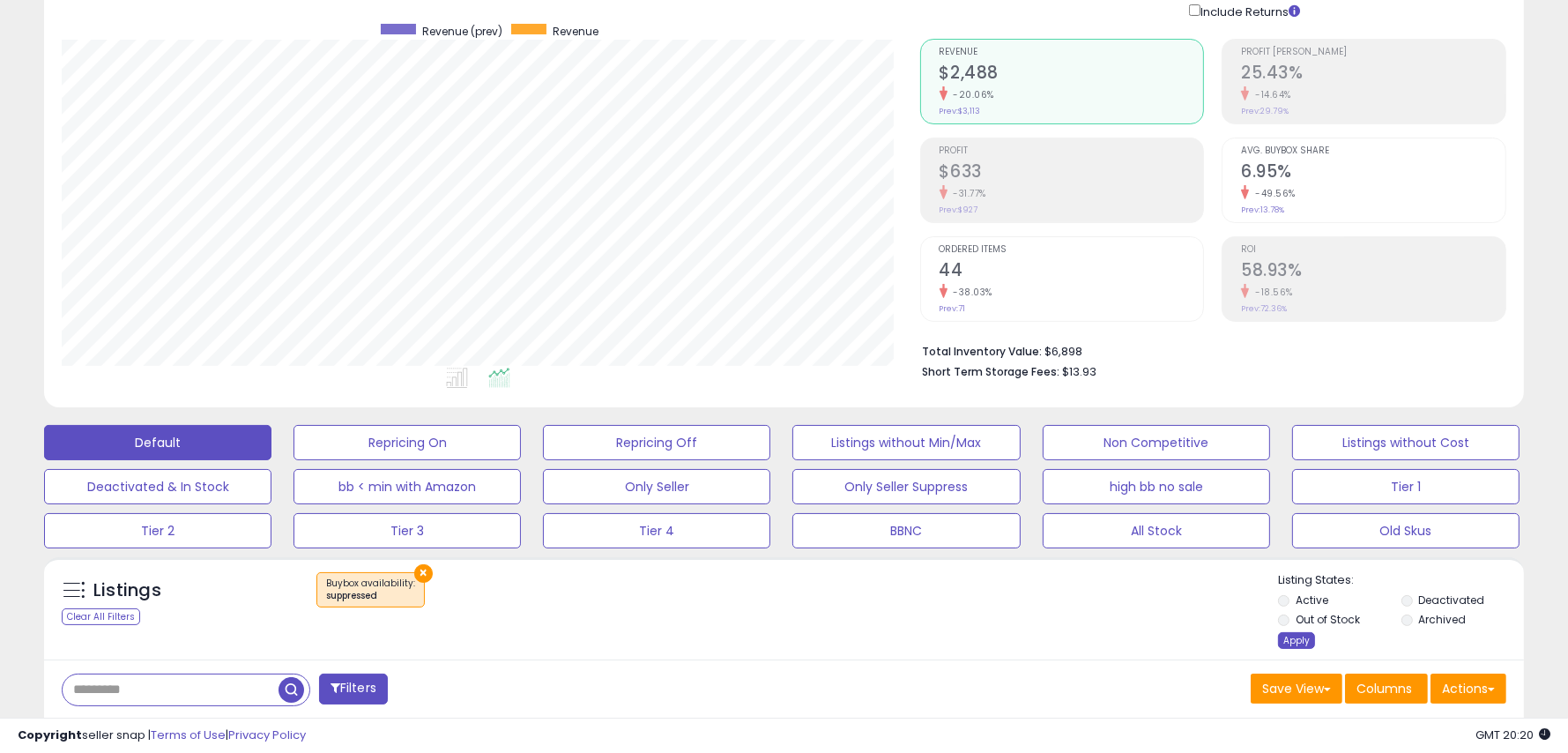
click at [1313, 639] on div "Listing States: Active Deactivated Out of Stock Archived Apply" at bounding box center [1401, 612] width 246 height 81
click at [1304, 639] on div "Apply" at bounding box center [1296, 641] width 37 height 17
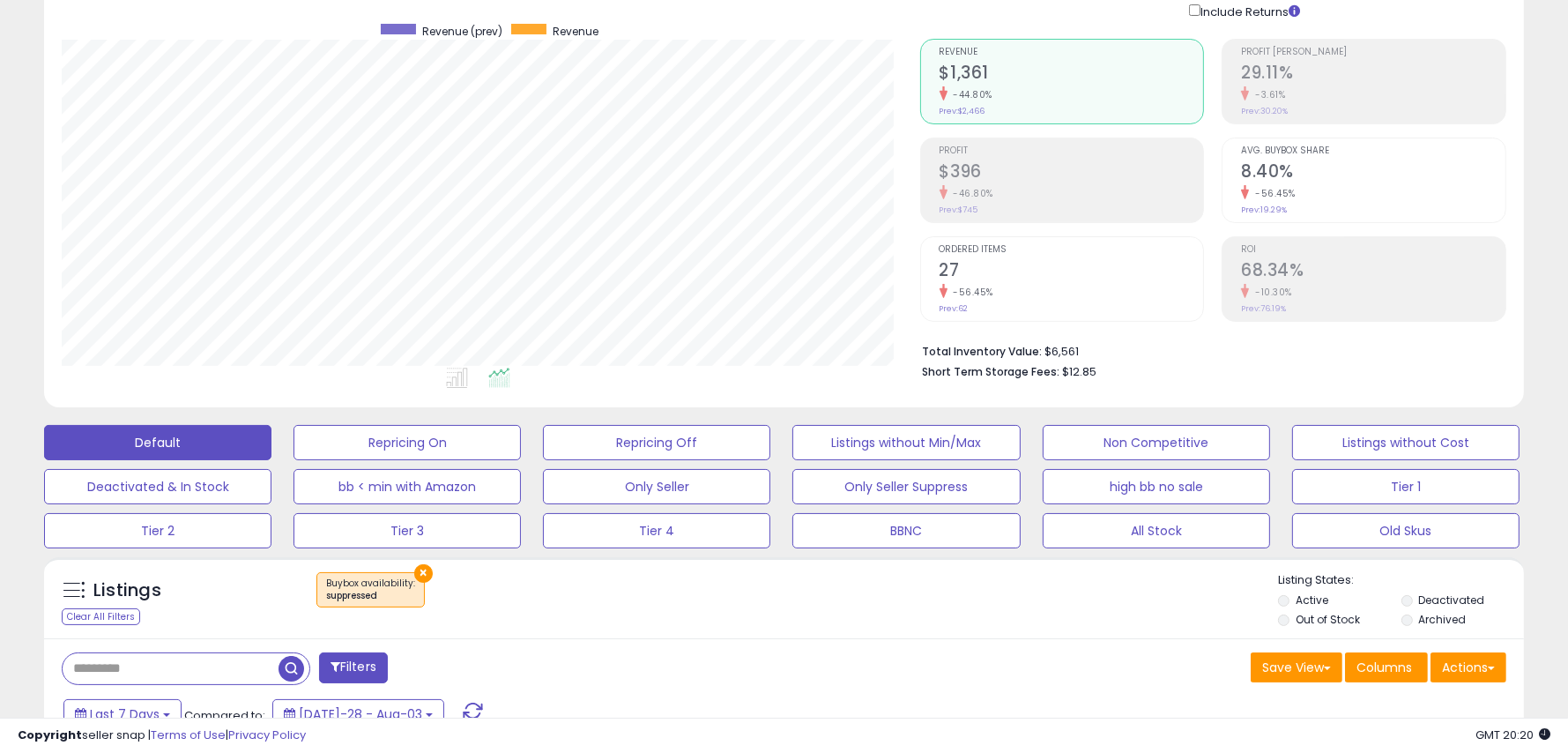
scroll to position [360, 858]
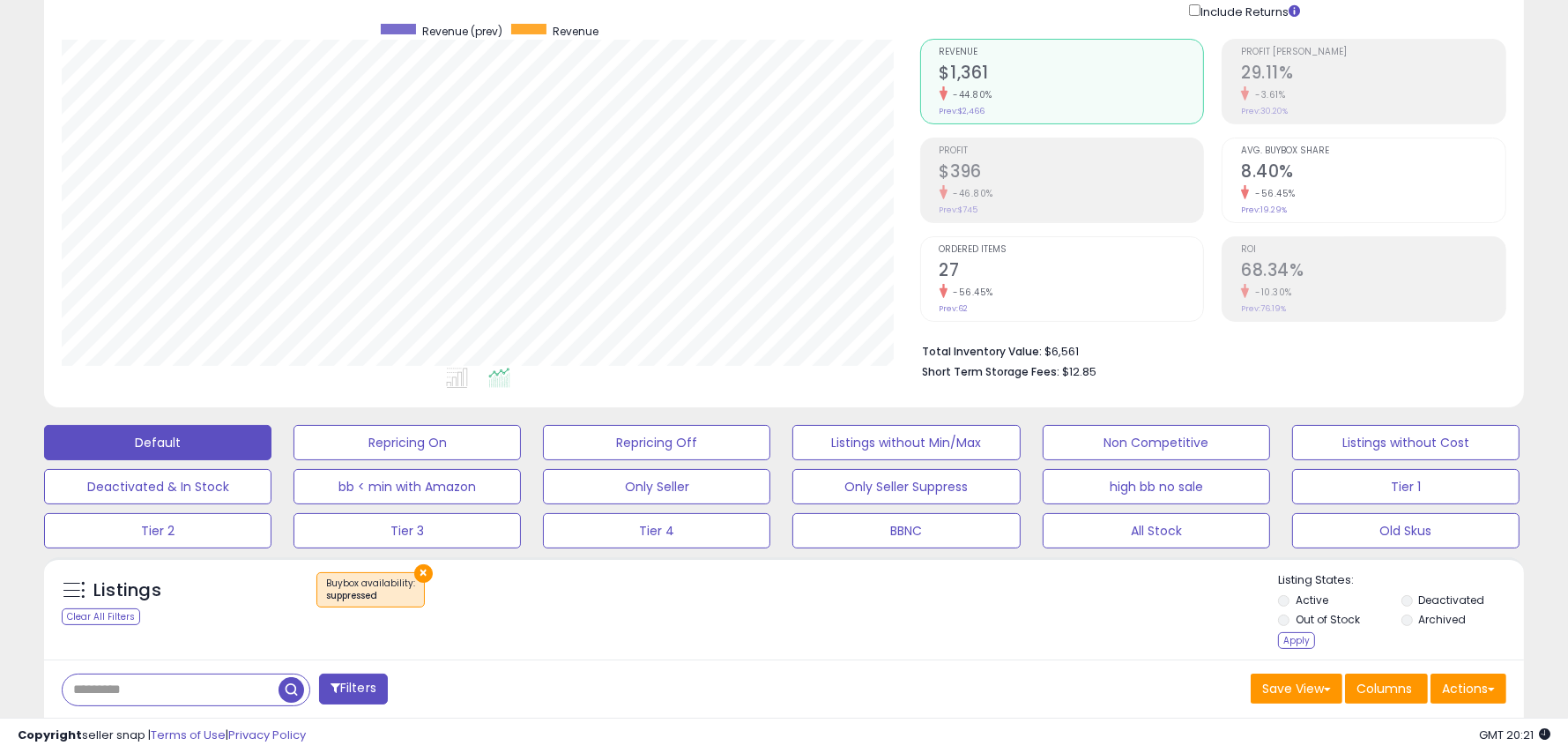
drag, startPoint x: 1291, startPoint y: 639, endPoint x: 1230, endPoint y: 640, distance: 61.0
click at [1291, 639] on div "Apply" at bounding box center [1296, 641] width 37 height 17
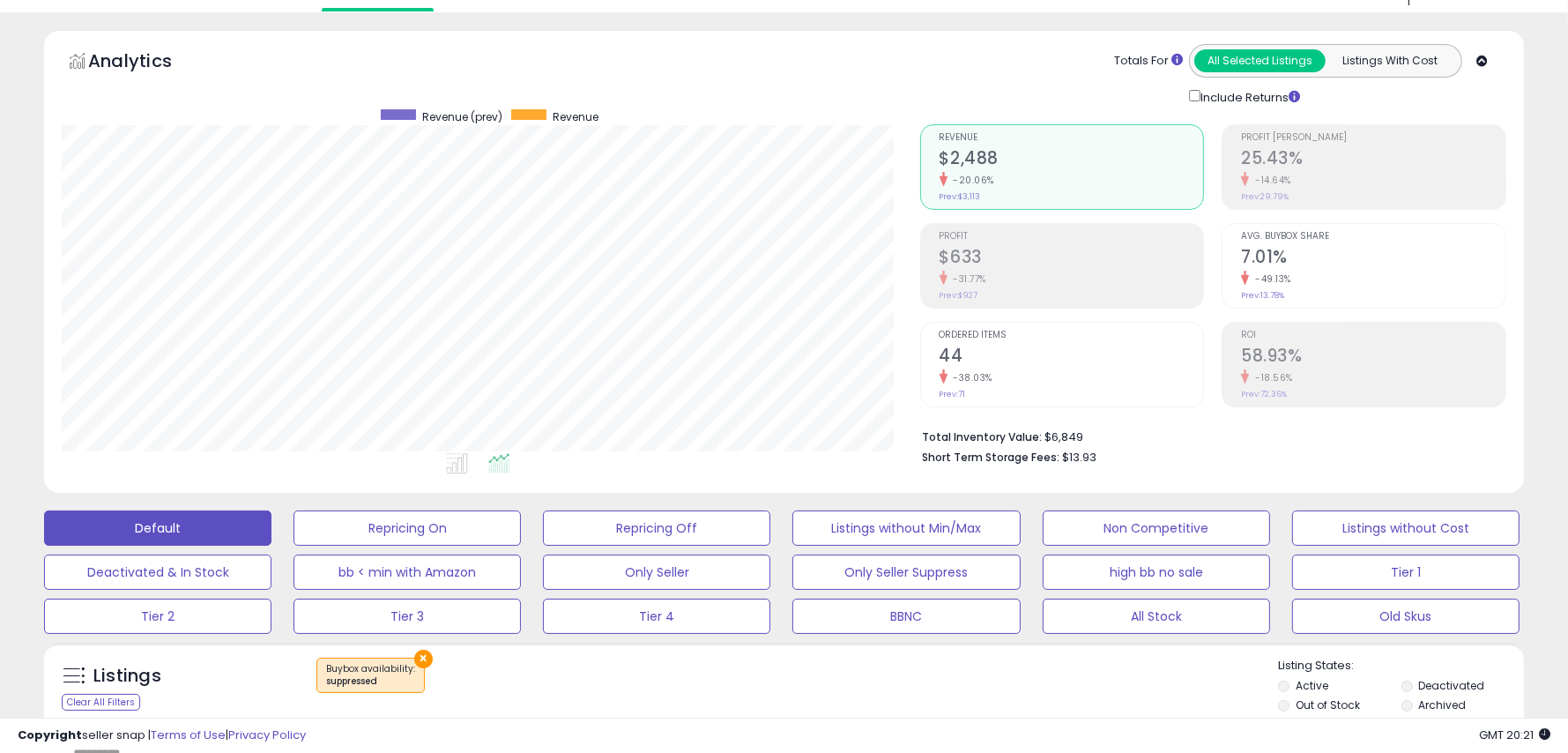
scroll to position [0, 0]
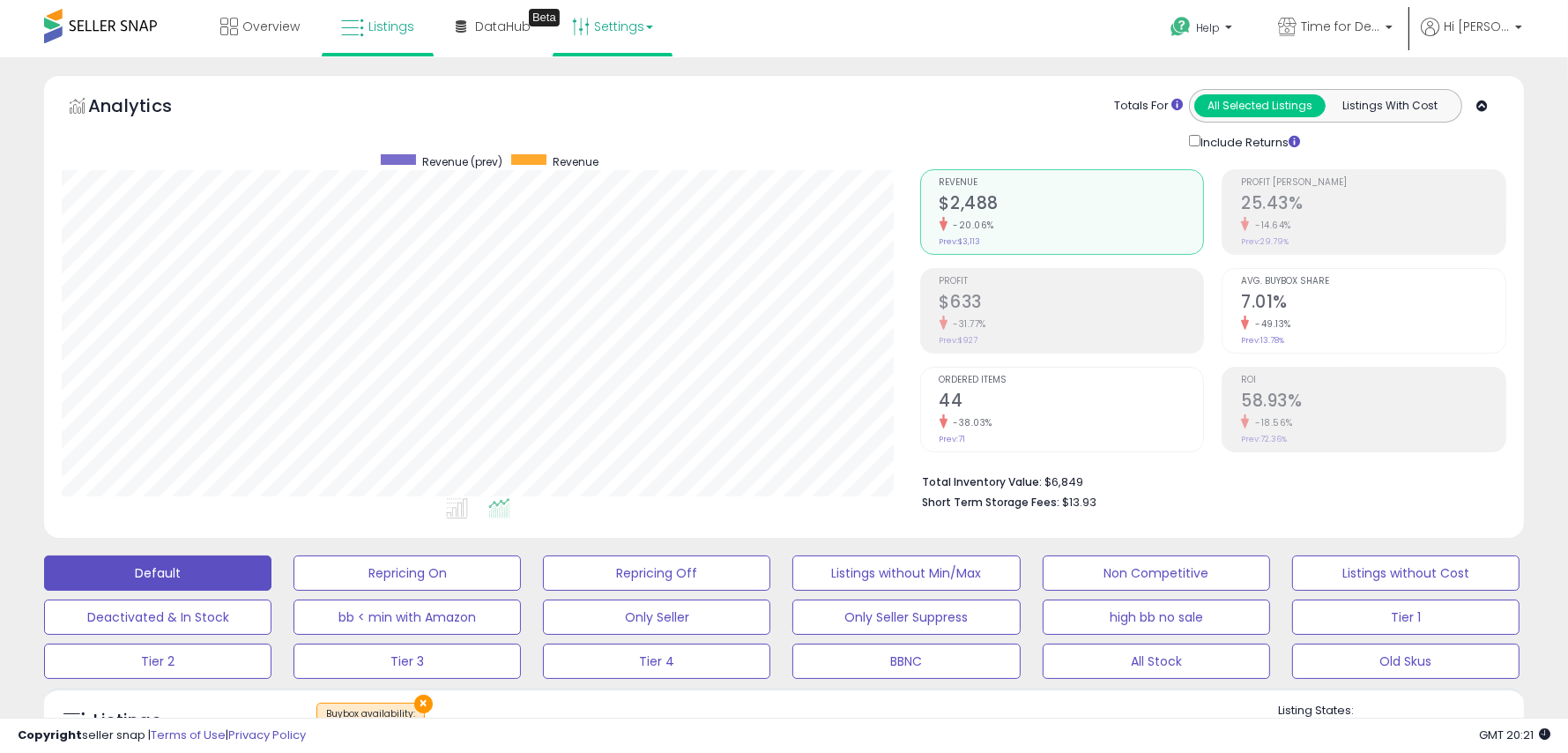
click at [612, 21] on link "Settings" at bounding box center [612, 27] width 107 height 53
click at [611, 92] on link "Store settings" at bounding box center [615, 89] width 79 height 17
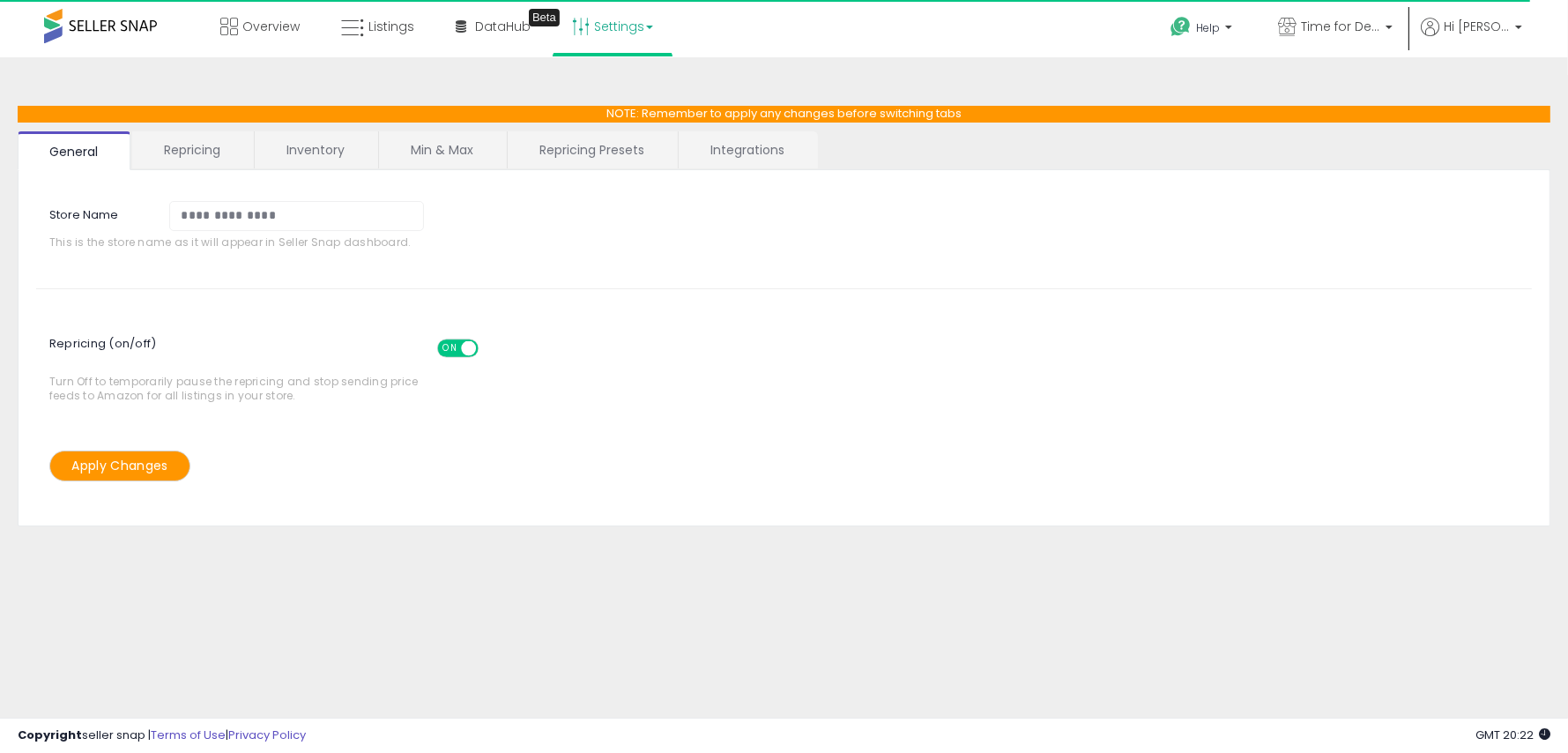
click at [607, 148] on link "Repricing Presets" at bounding box center [591, 149] width 168 height 37
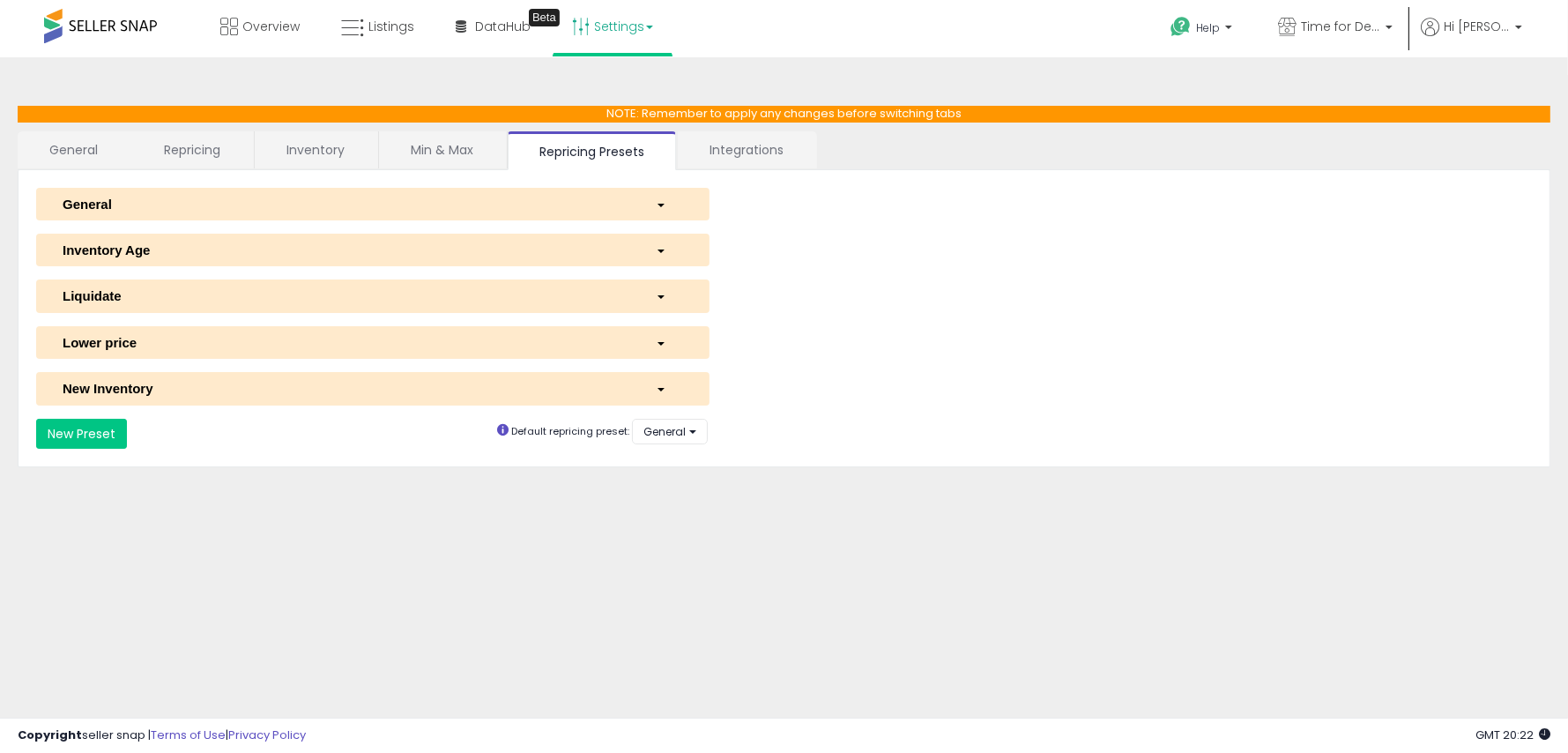
click at [78, 151] on link "General" at bounding box center [74, 149] width 113 height 37
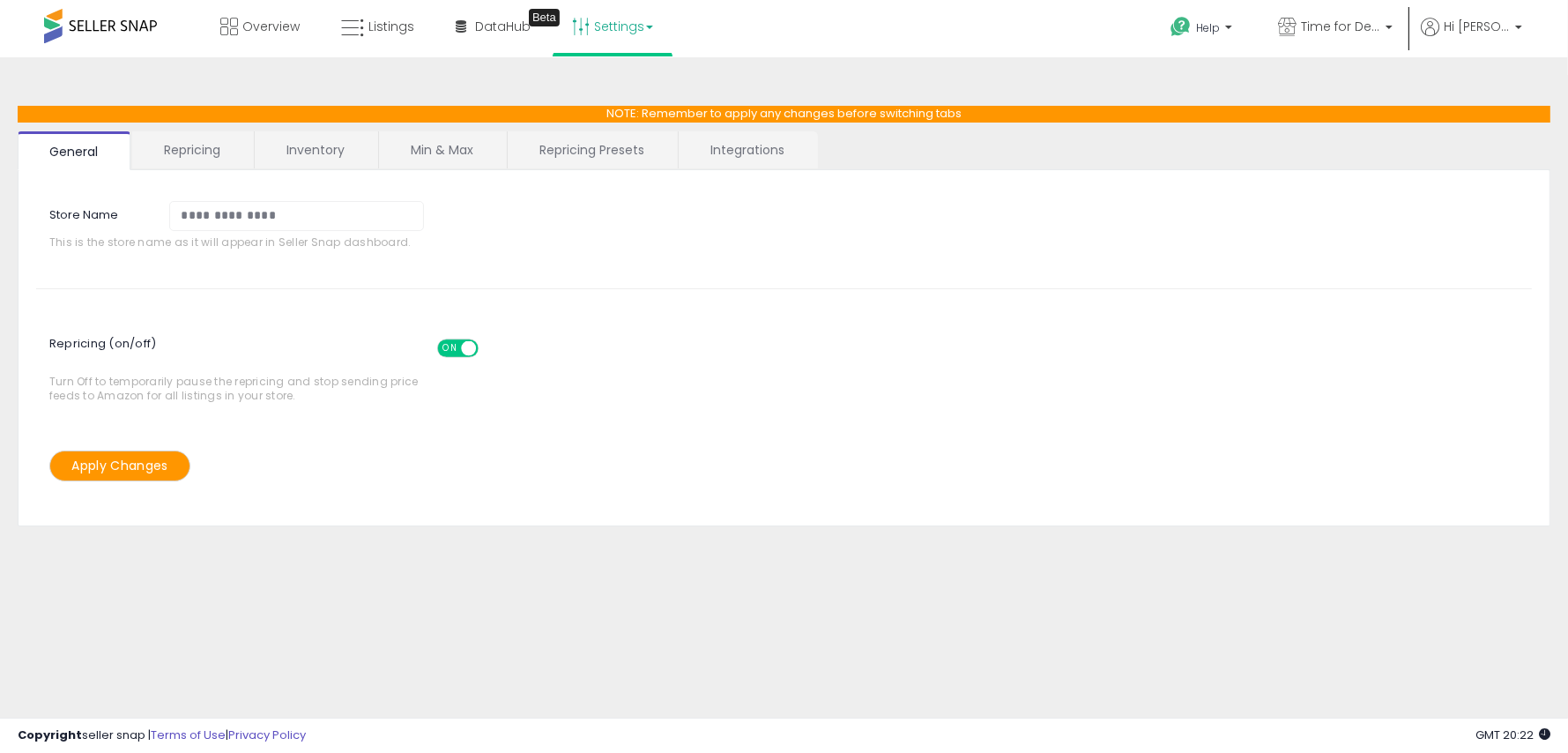
click at [181, 154] on link "Repricing" at bounding box center [192, 149] width 120 height 37
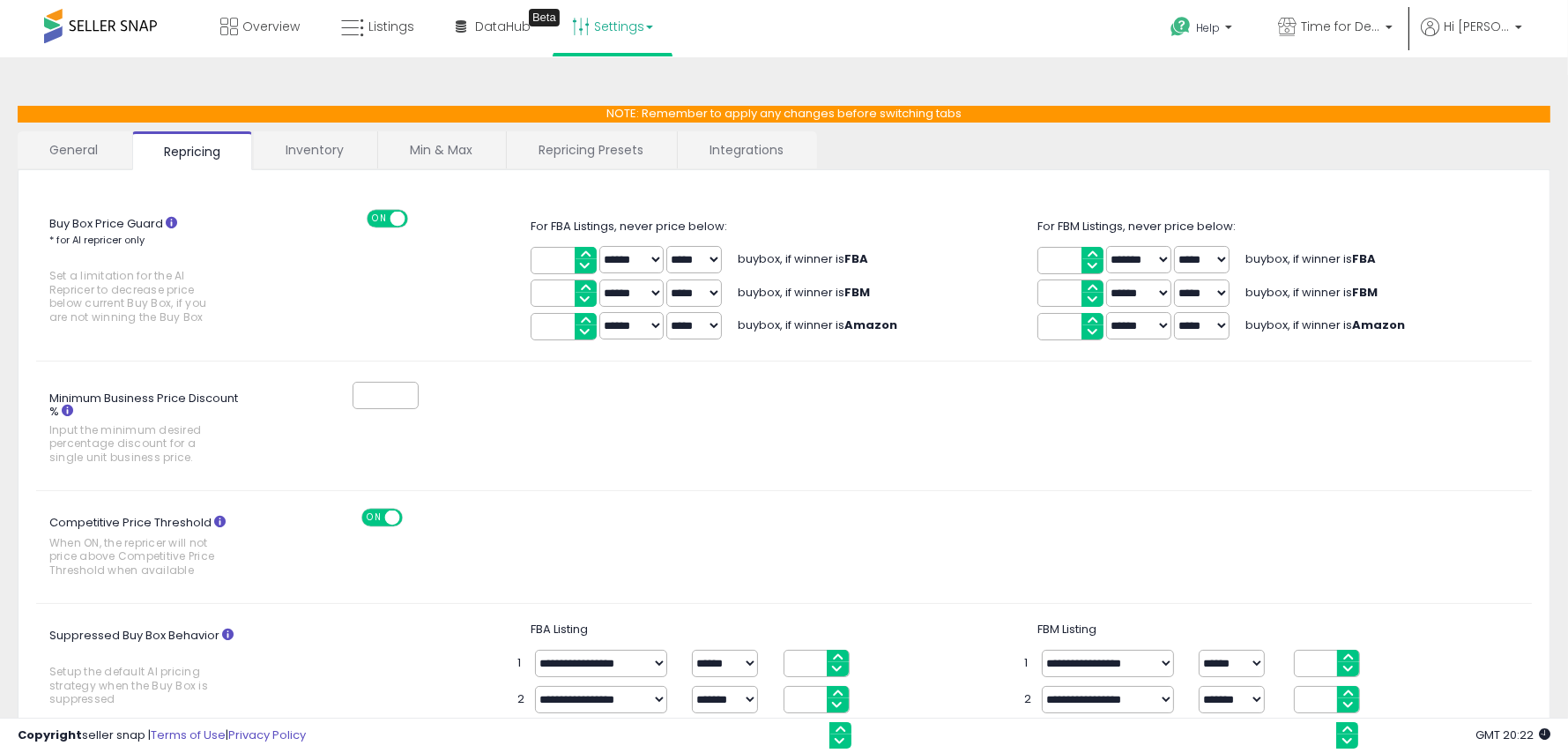
click at [310, 152] on link "Inventory" at bounding box center [315, 149] width 122 height 37
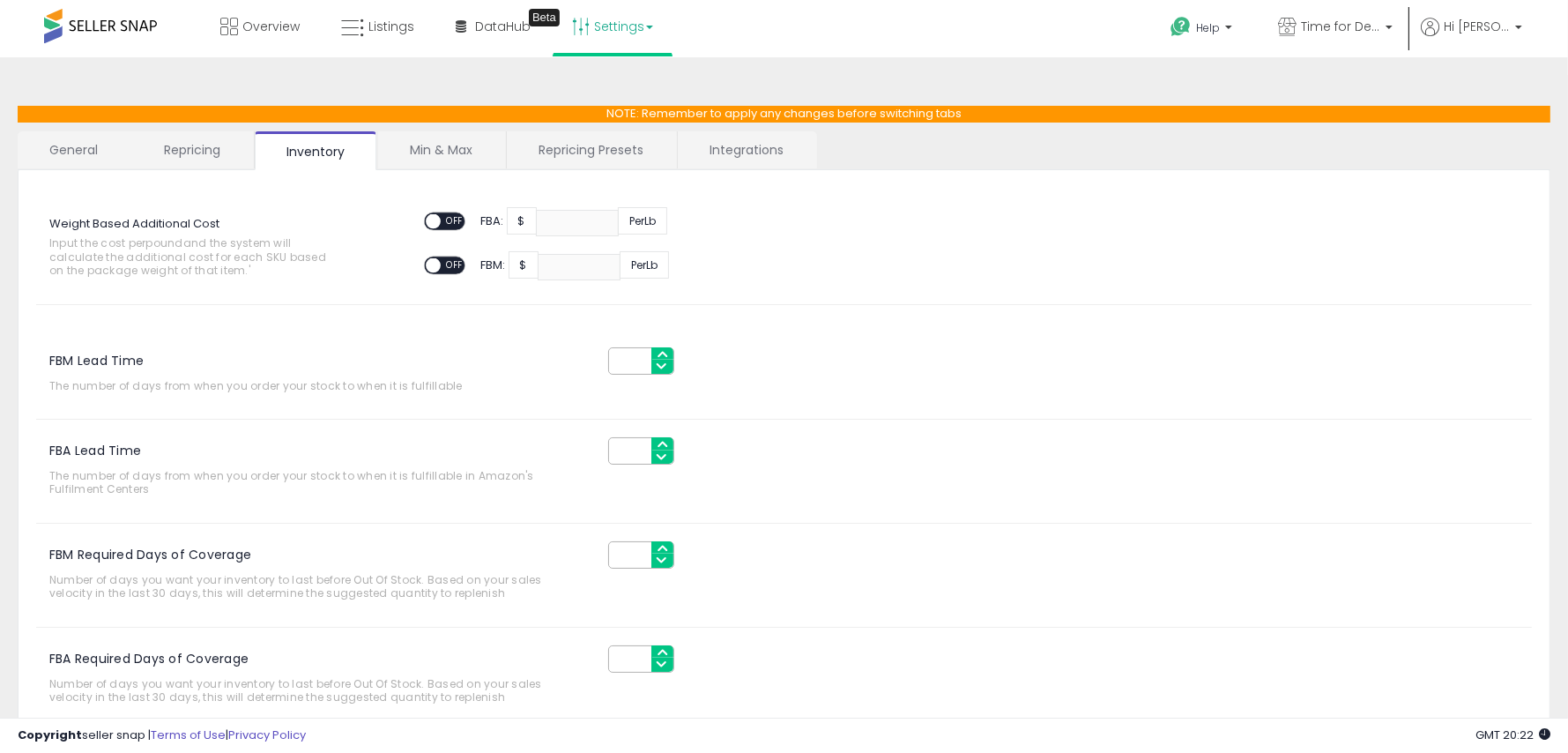
click at [430, 150] on link "Min & Max" at bounding box center [441, 149] width 126 height 37
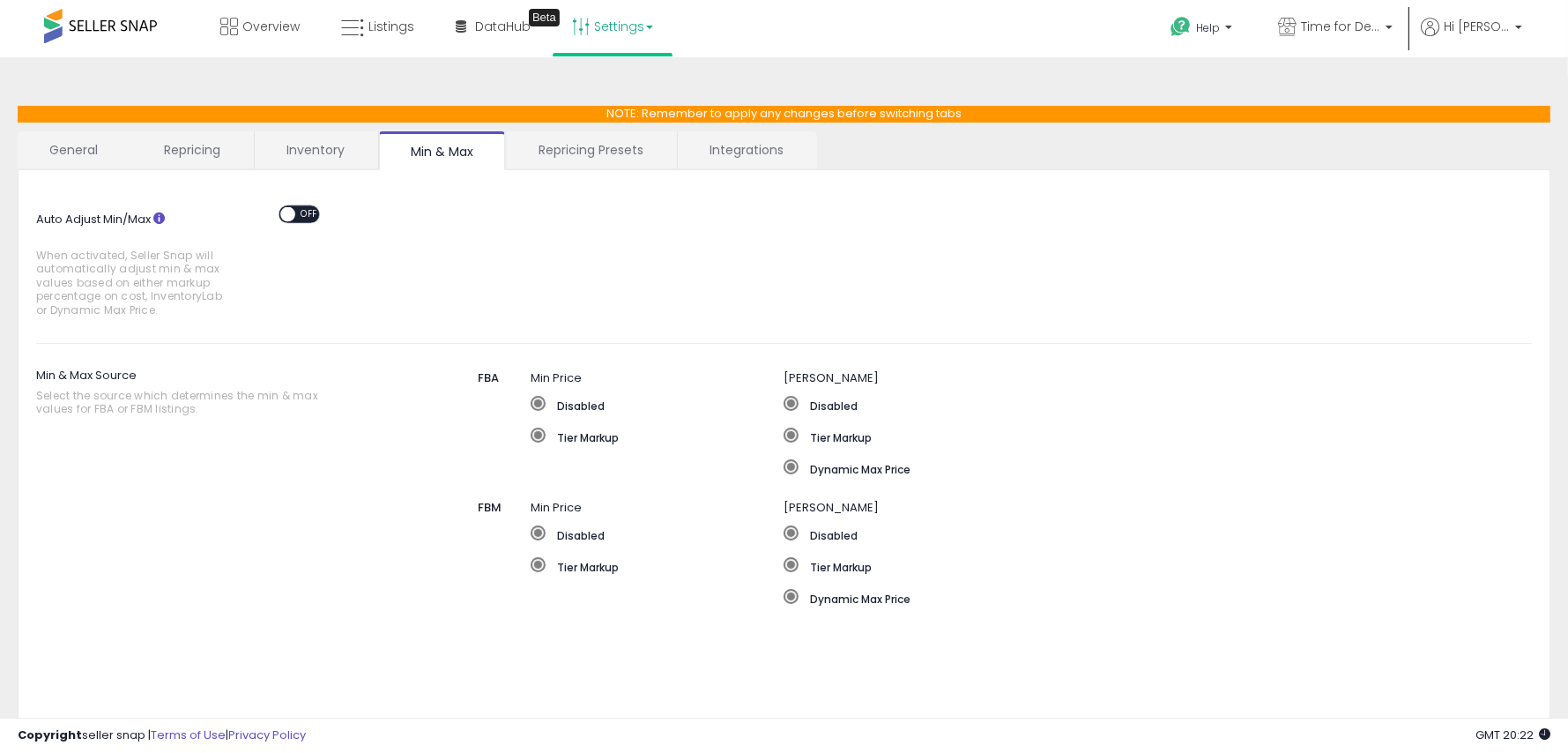
click at [578, 149] on link "Repricing Presets" at bounding box center [590, 149] width 168 height 37
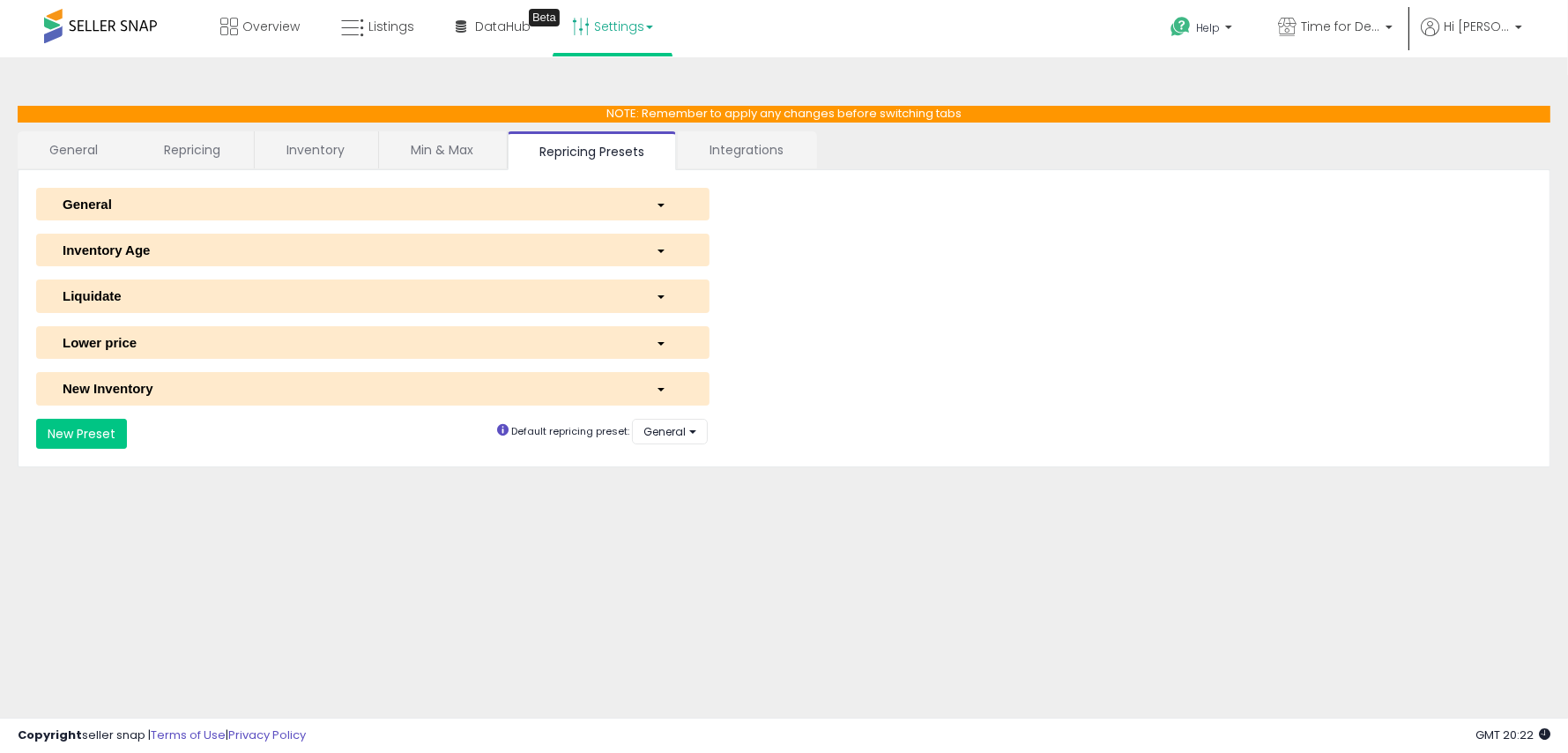
click at [463, 153] on link "Min & Max" at bounding box center [442, 149] width 126 height 37
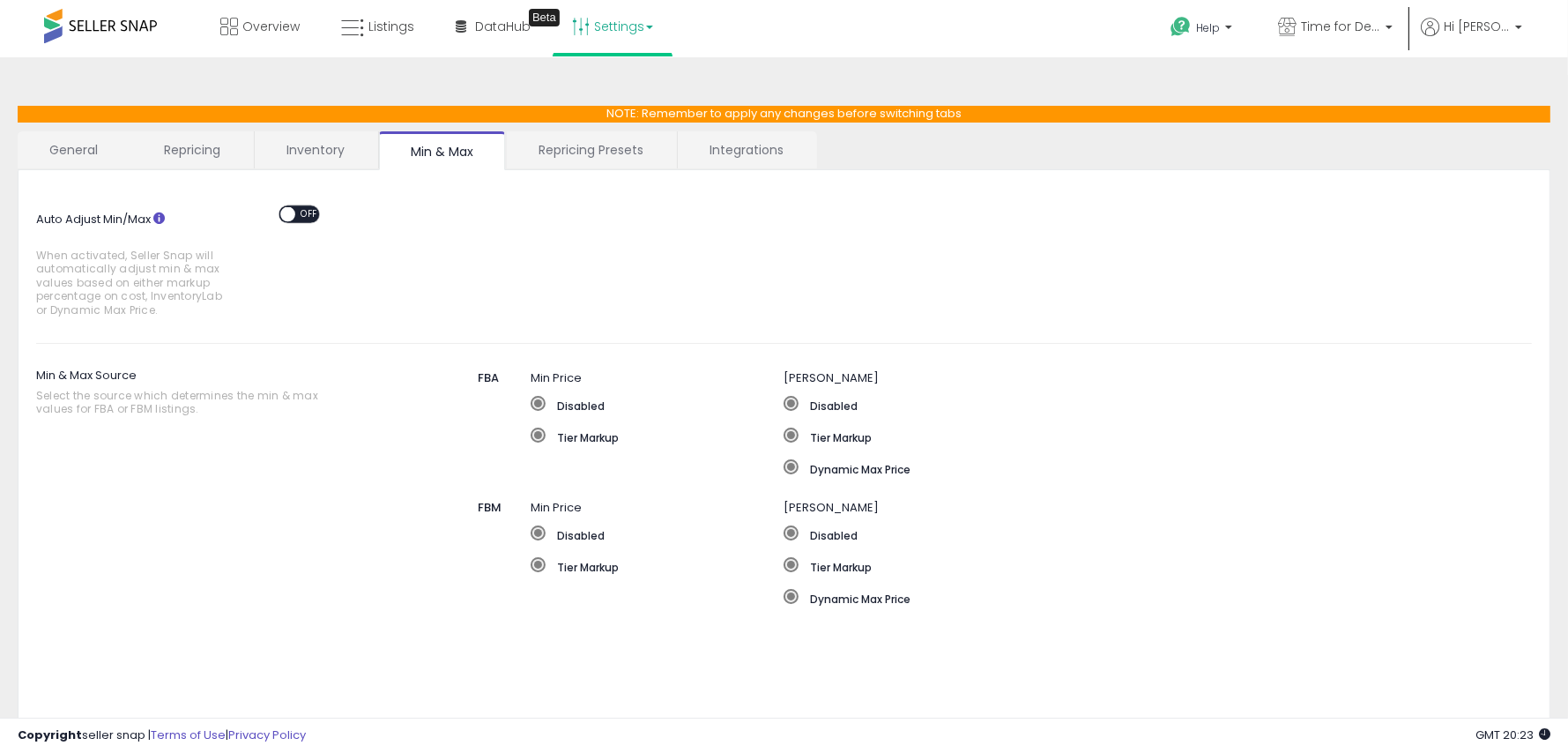
click at [722, 151] on link "Integrations" at bounding box center [746, 149] width 138 height 37
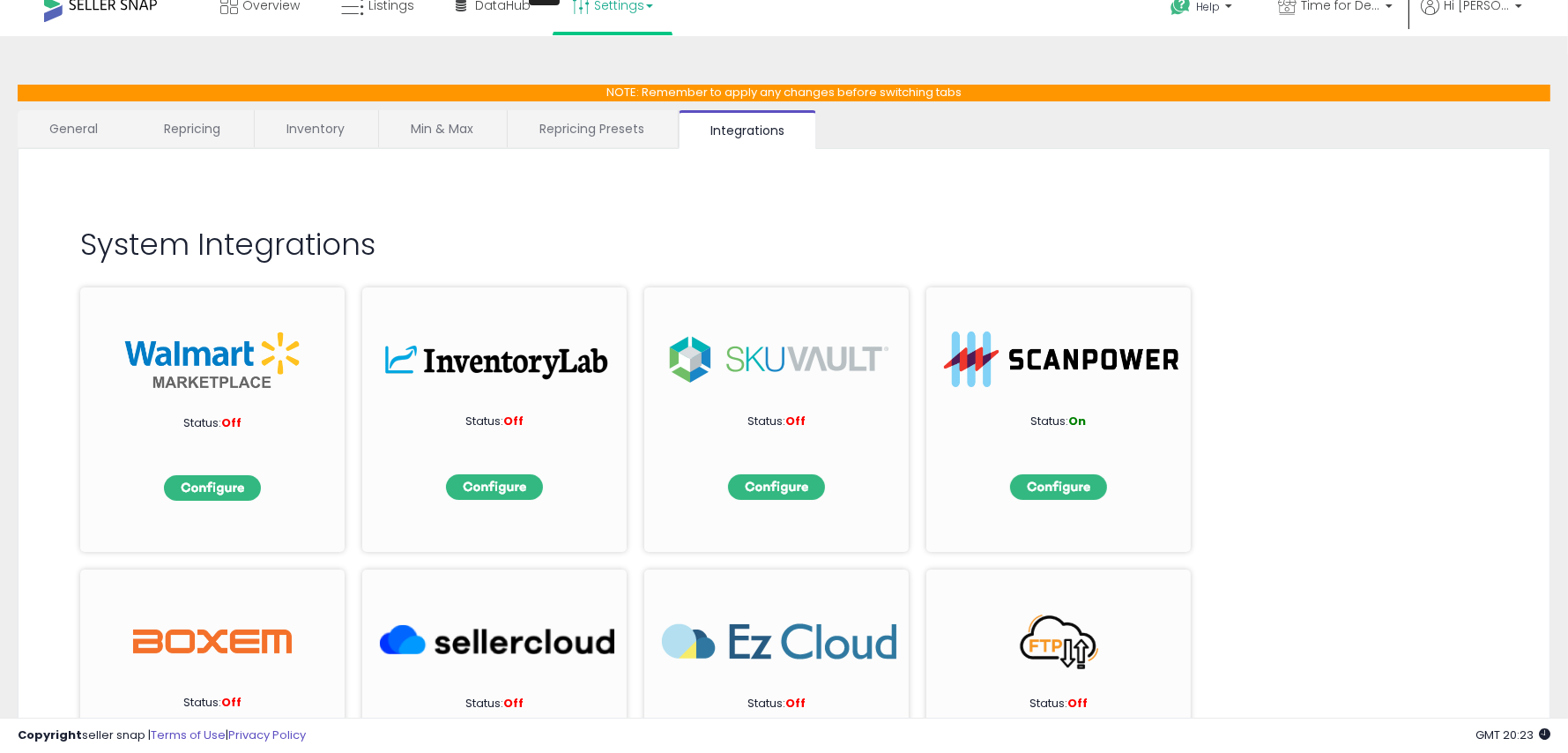
scroll to position [8, 0]
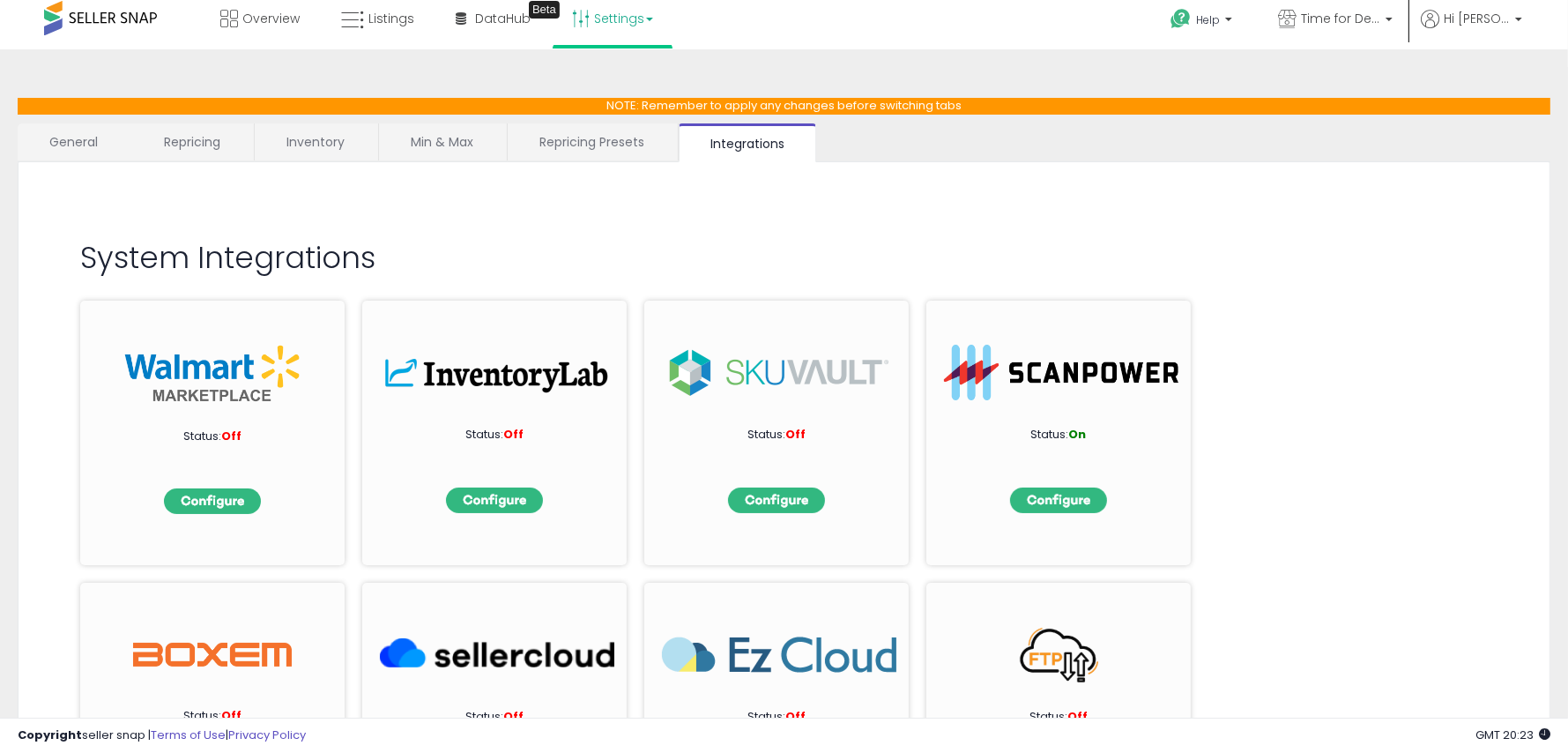
click at [588, 150] on link "Repricing Presets" at bounding box center [591, 142] width 168 height 37
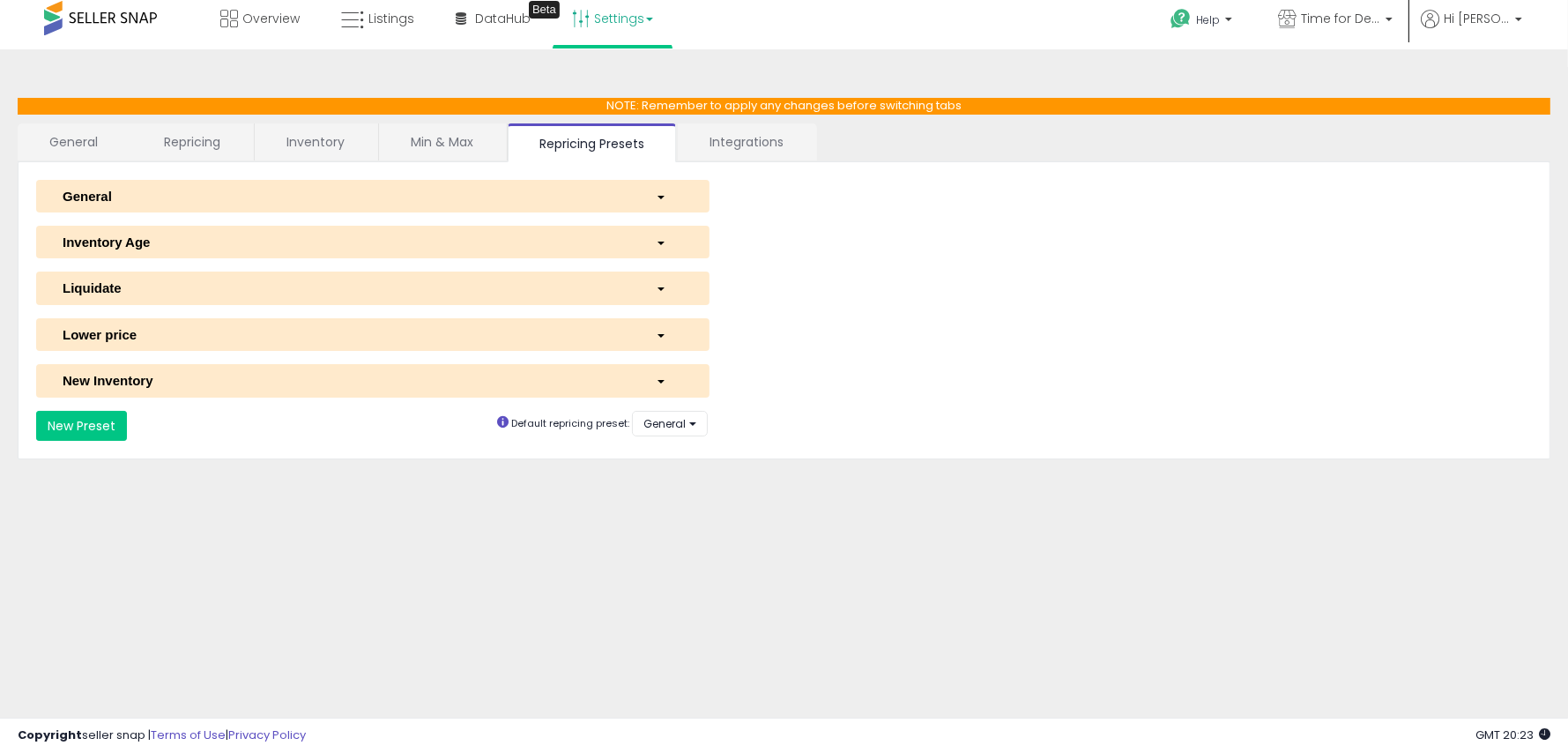
drag, startPoint x: 663, startPoint y: 380, endPoint x: 630, endPoint y: 379, distance: 33.0
click at [663, 380] on span "button" at bounding box center [660, 382] width 7 height 4
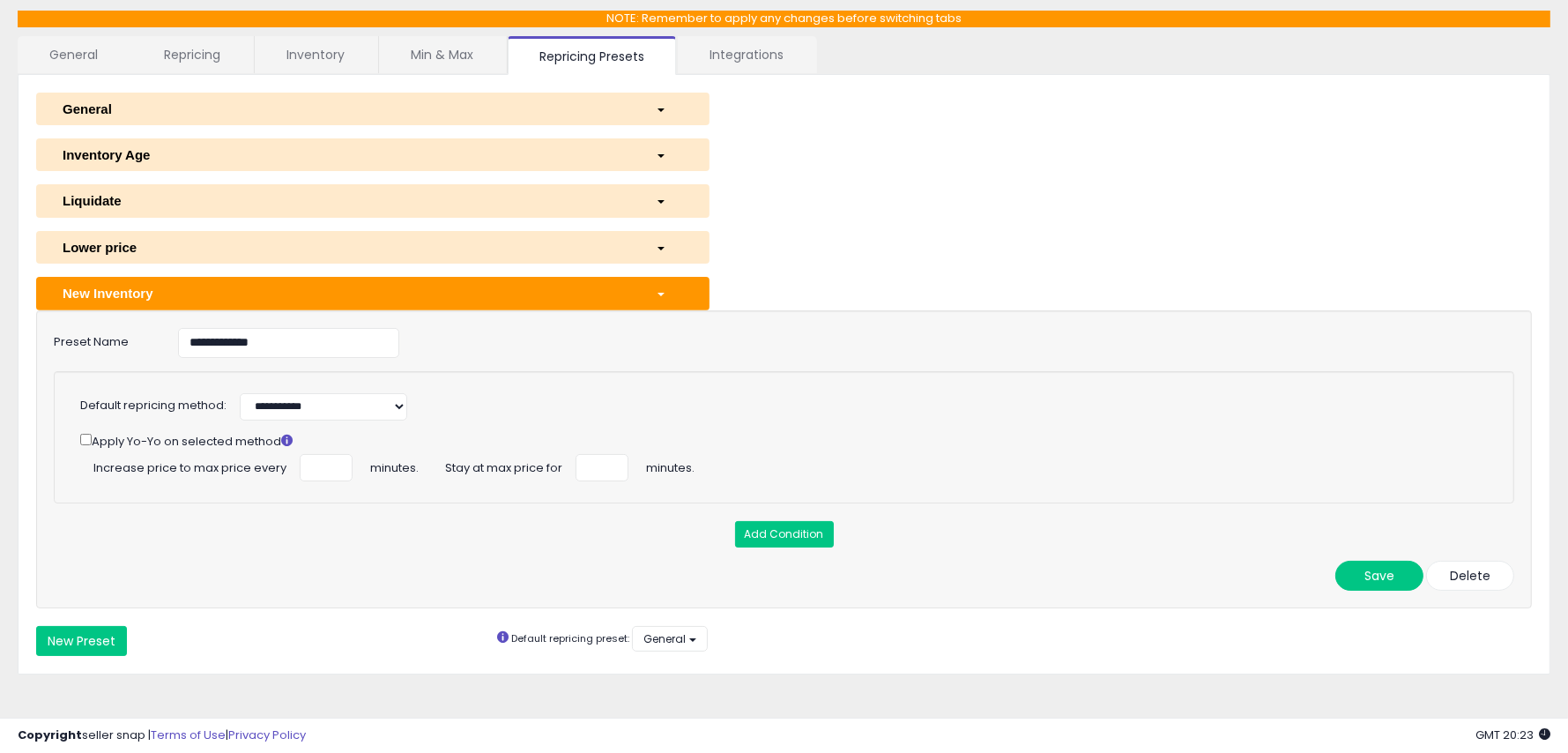
scroll to position [102, 0]
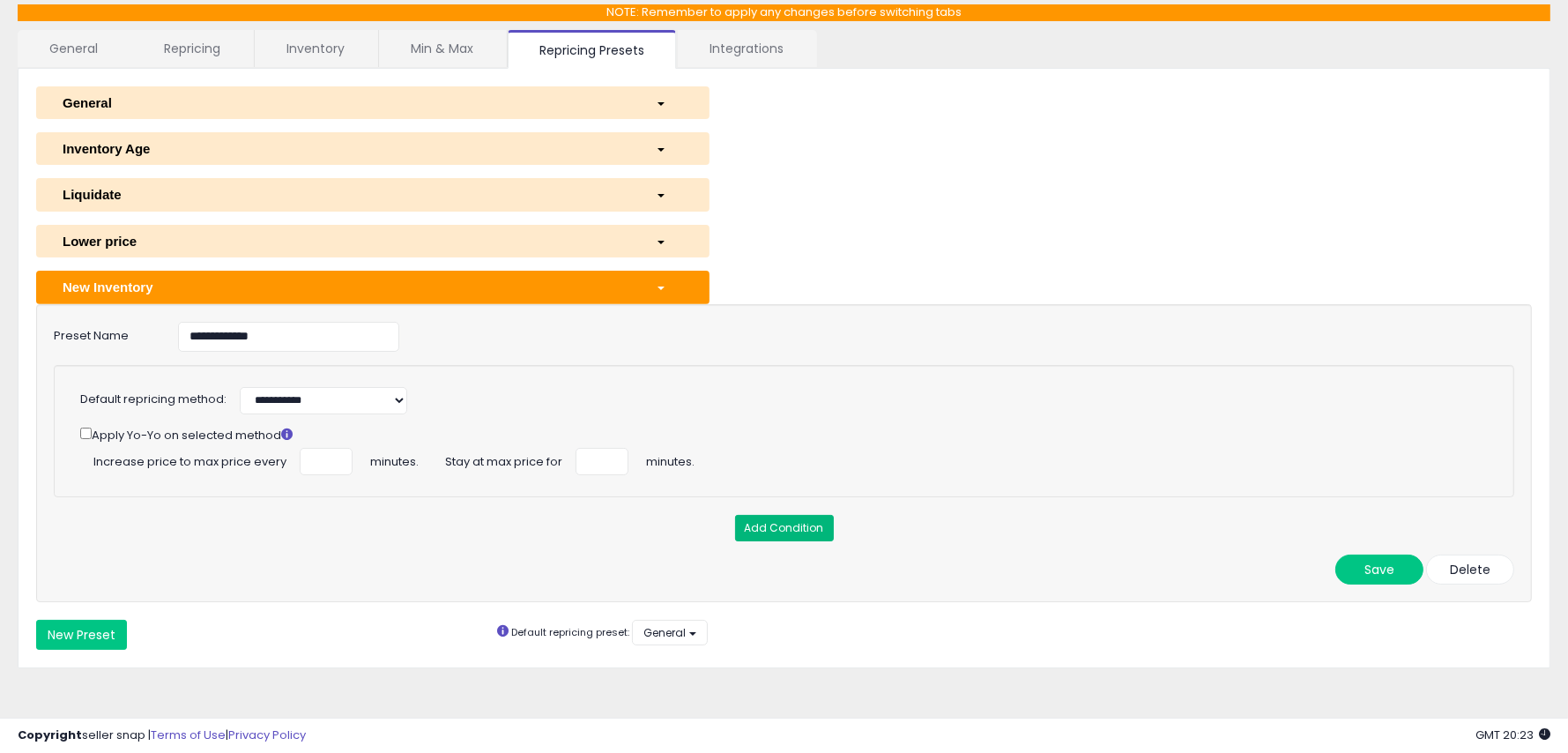
click at [767, 531] on button "Add Condition" at bounding box center [785, 529] width 99 height 27
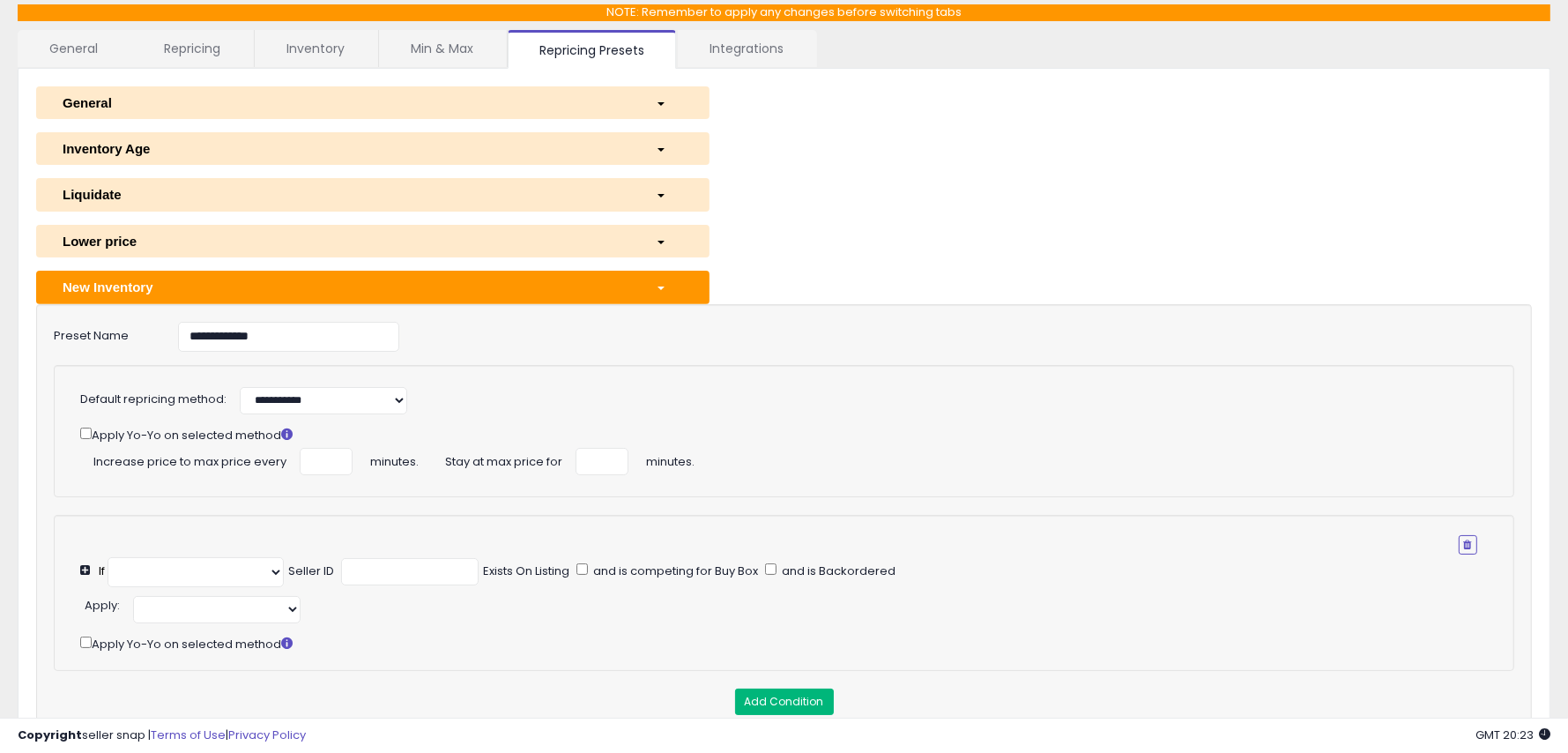
select select "**********"
select select "*********"
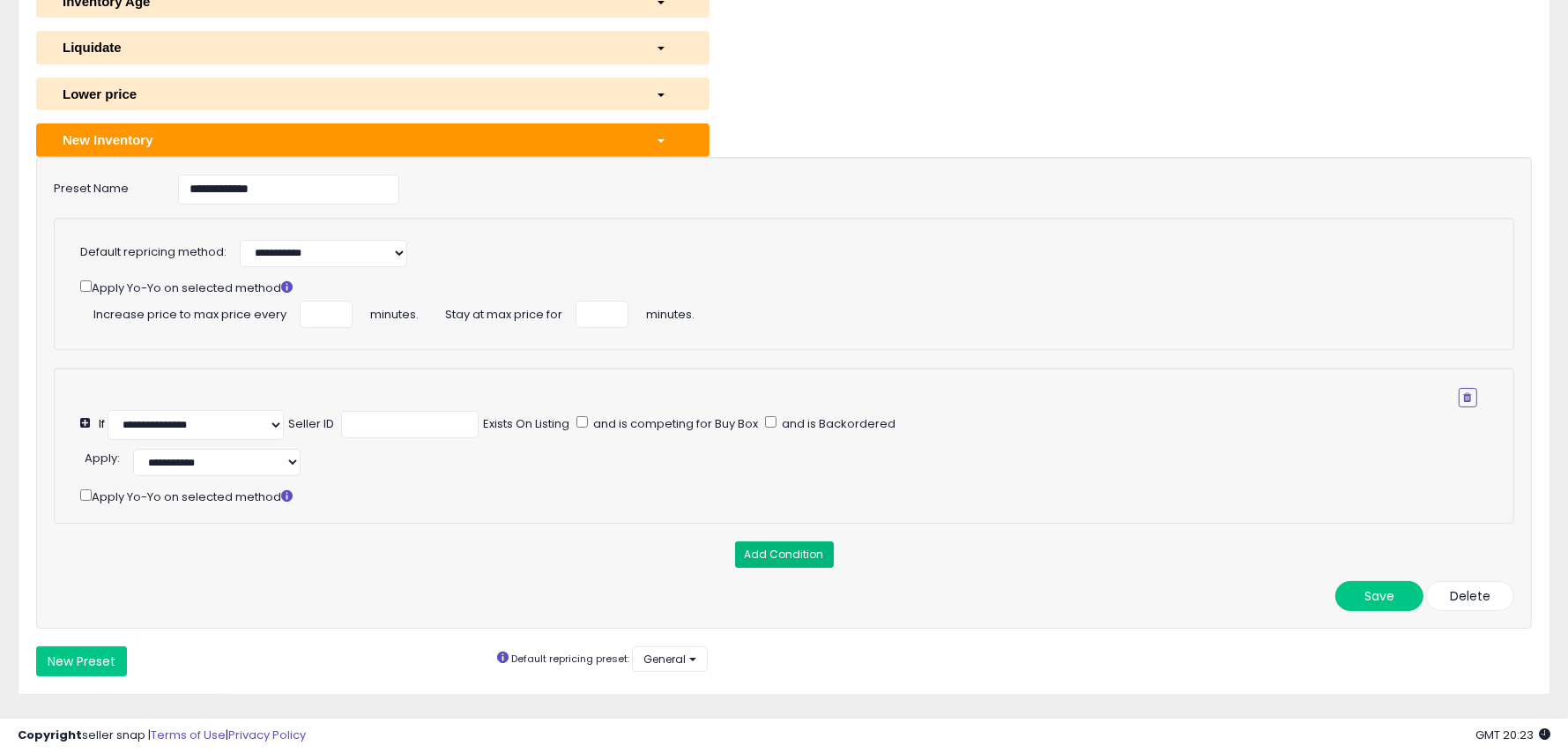
scroll to position [250, 0]
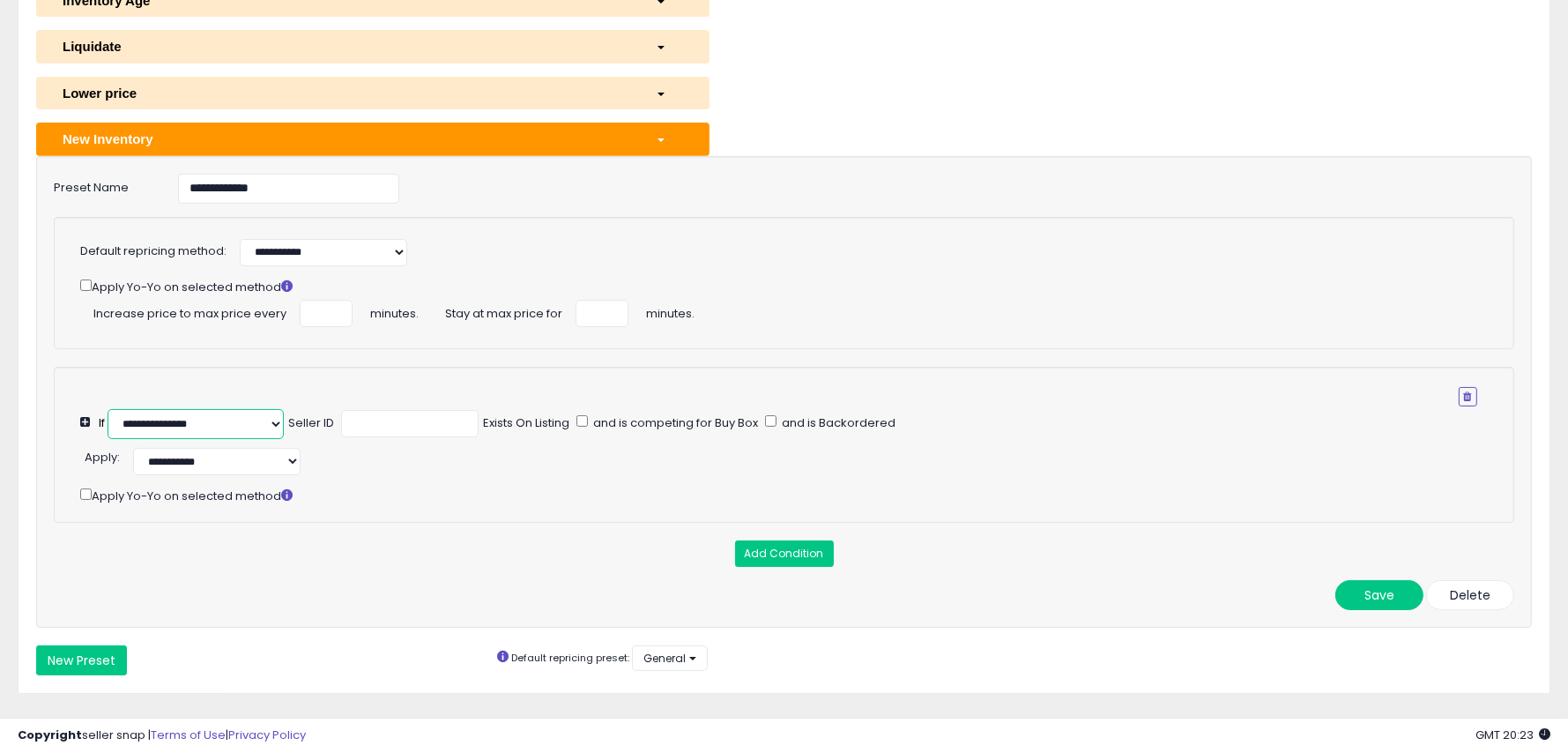
click at [259, 420] on select "**********" at bounding box center [196, 424] width 177 height 30
select select "**********"
click at [349, 421] on input "number" at bounding box center [370, 421] width 84 height 28
type input "*"
click at [403, 475] on div "**********" at bounding box center [793, 474] width 1425 height 62
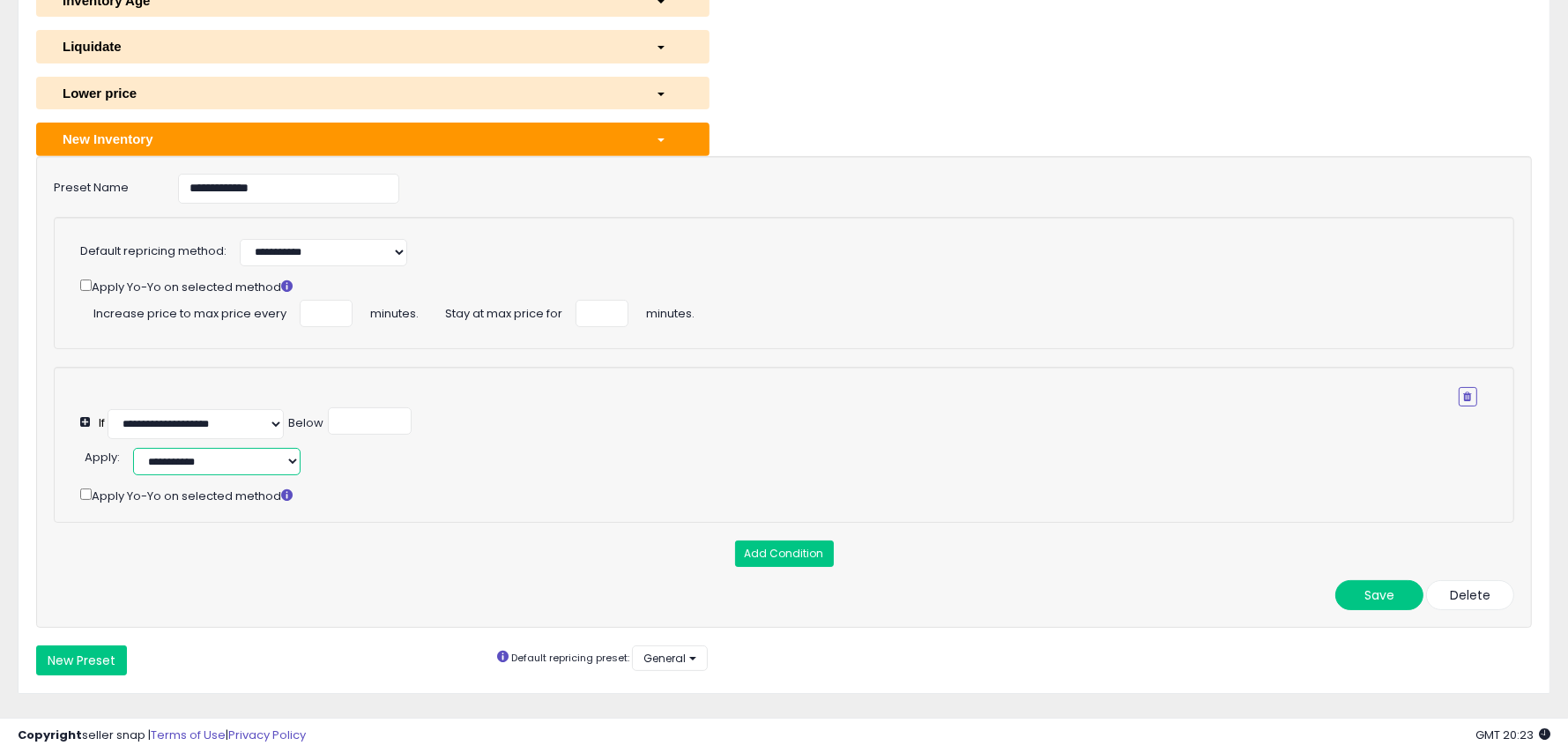
click at [283, 453] on select "**********" at bounding box center [217, 461] width 167 height 28
select select "**********"
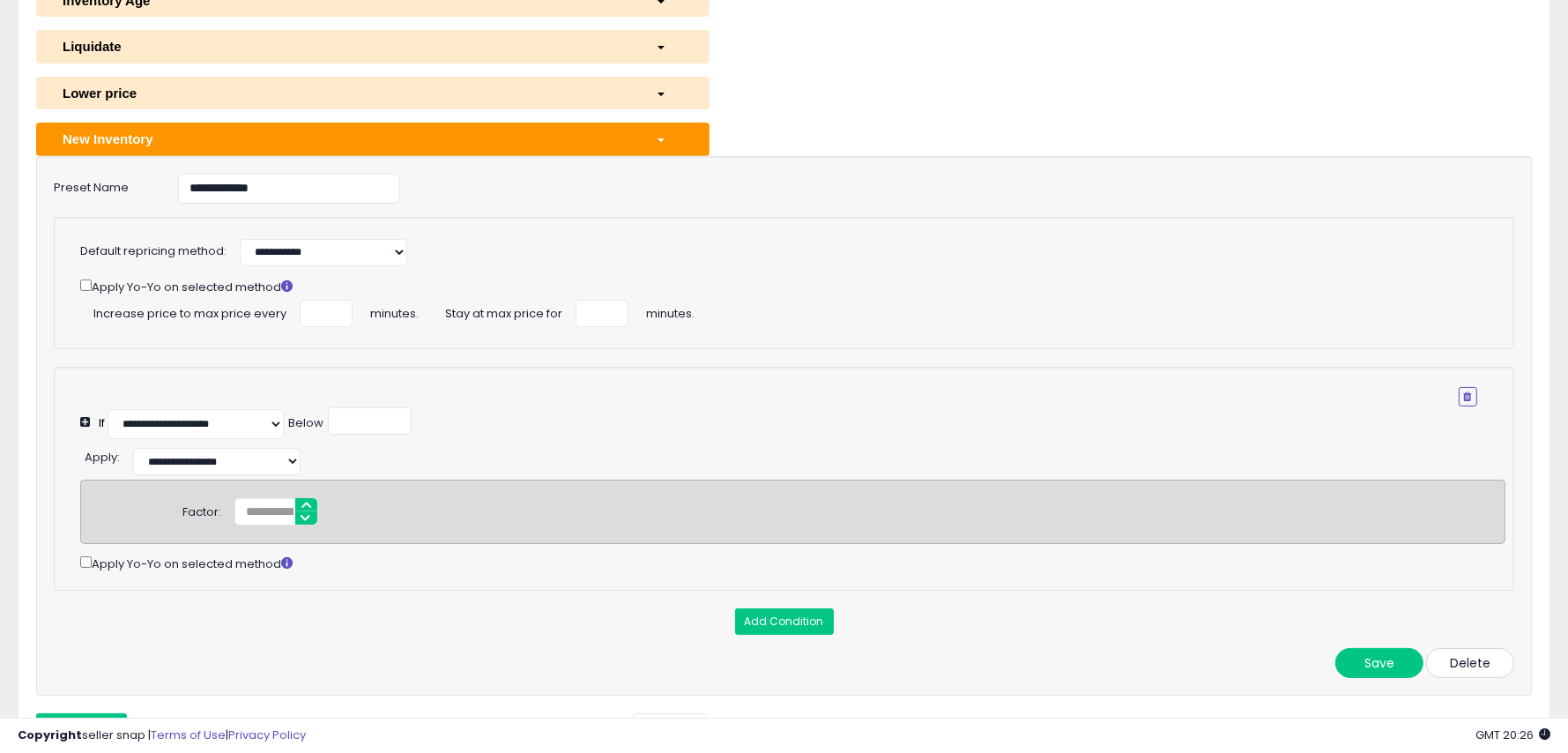
click at [1466, 663] on button "Delete" at bounding box center [1470, 664] width 88 height 30
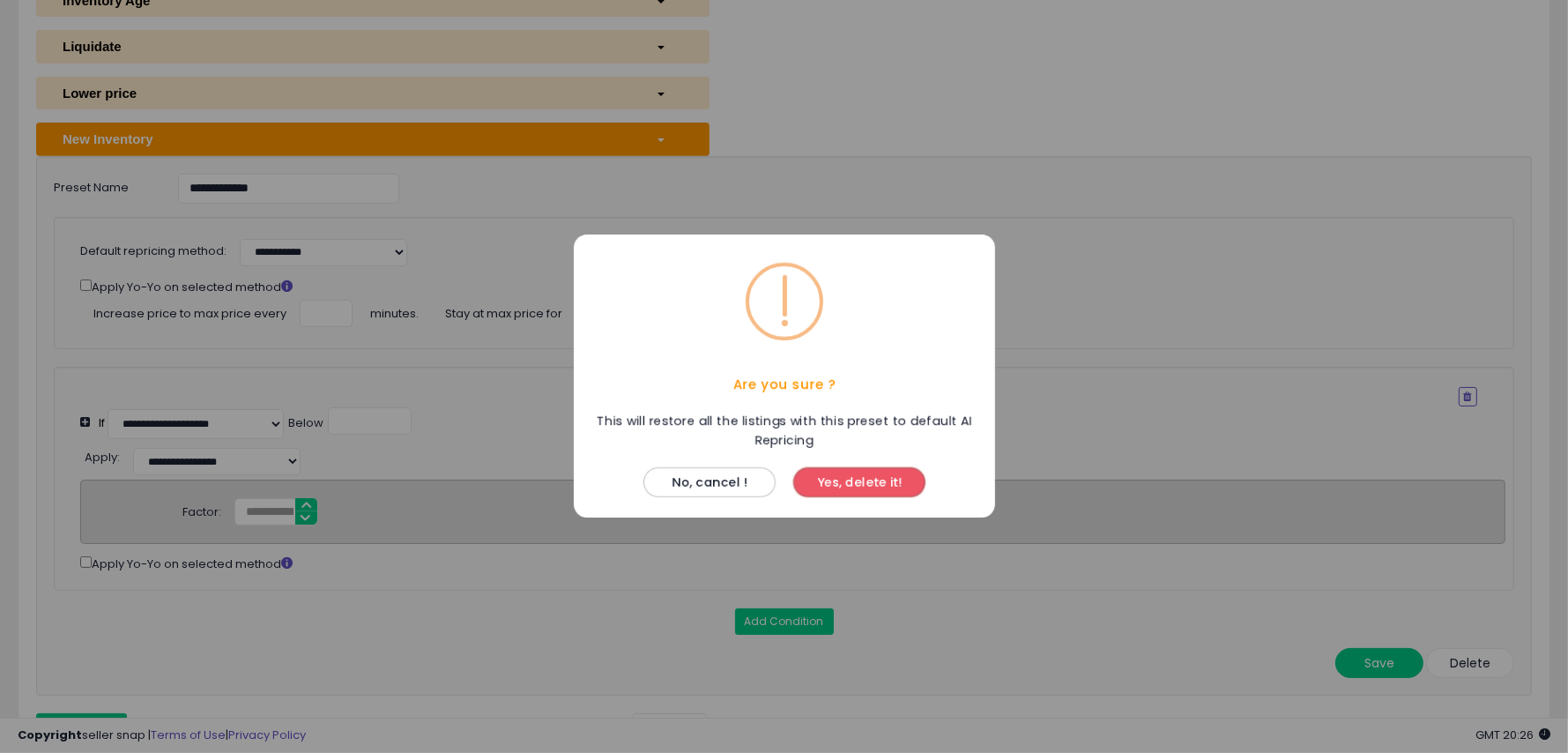
click at [852, 482] on button "Yes, delete it!" at bounding box center [859, 484] width 132 height 30
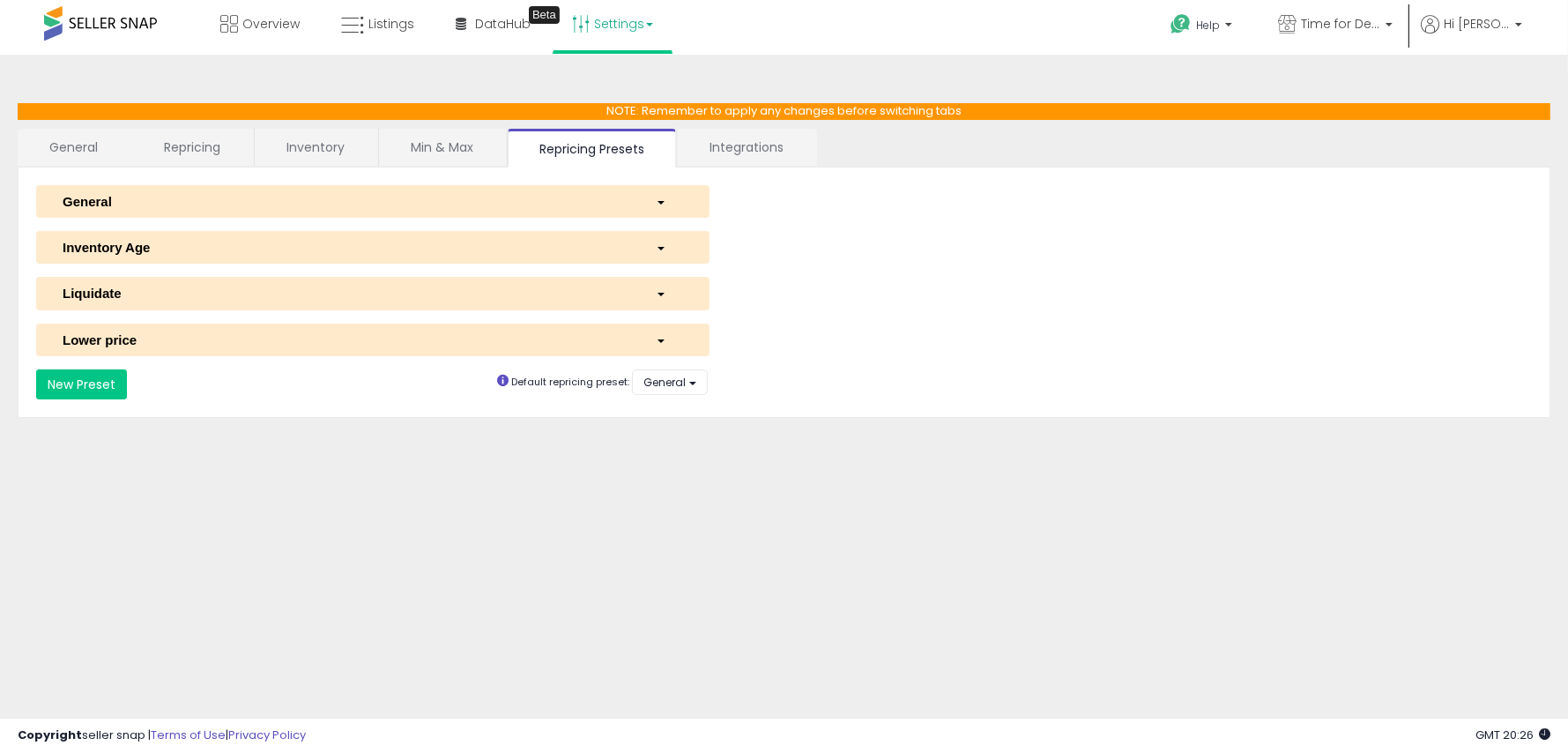
scroll to position [0, 0]
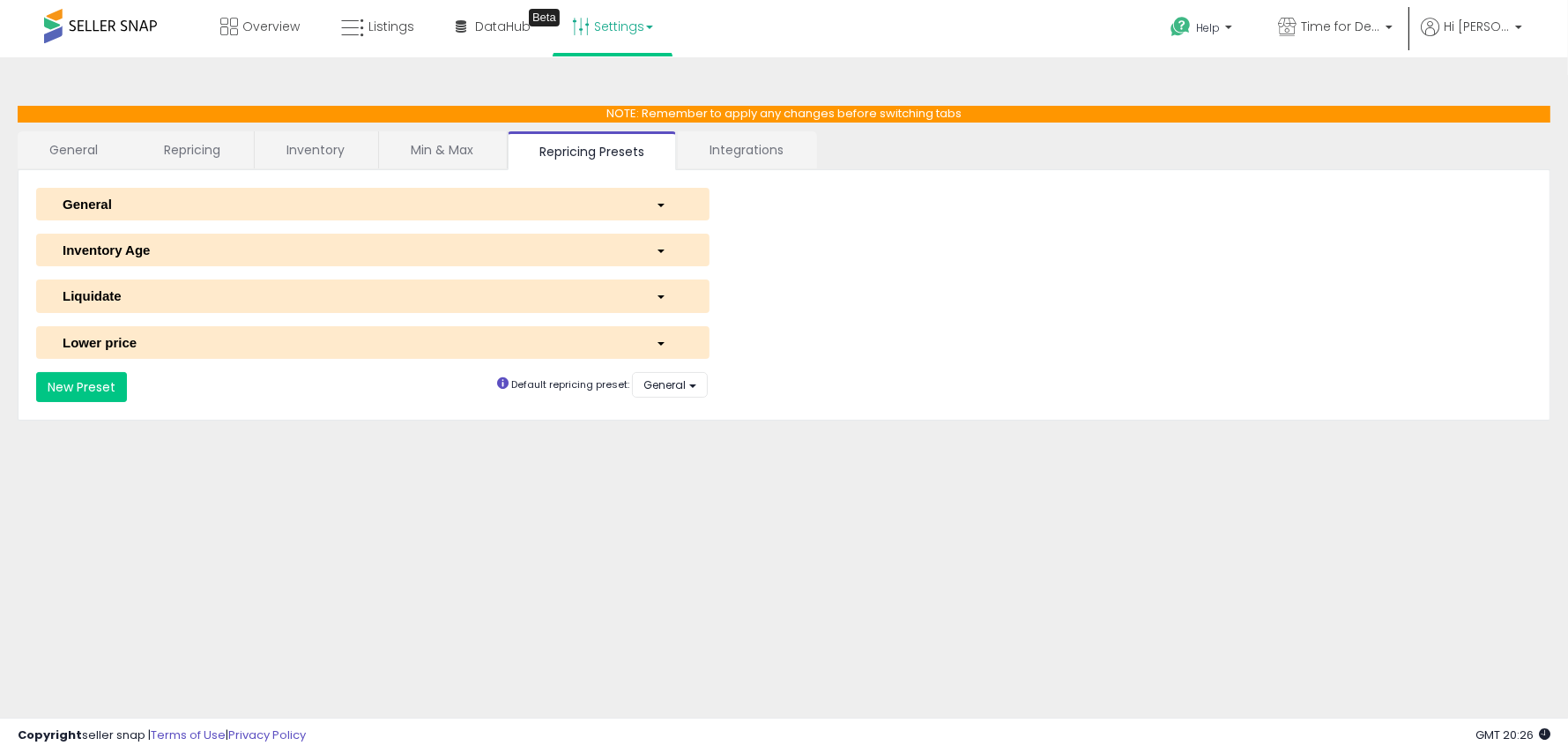
click at [658, 342] on span "button" at bounding box center [660, 344] width 7 height 4
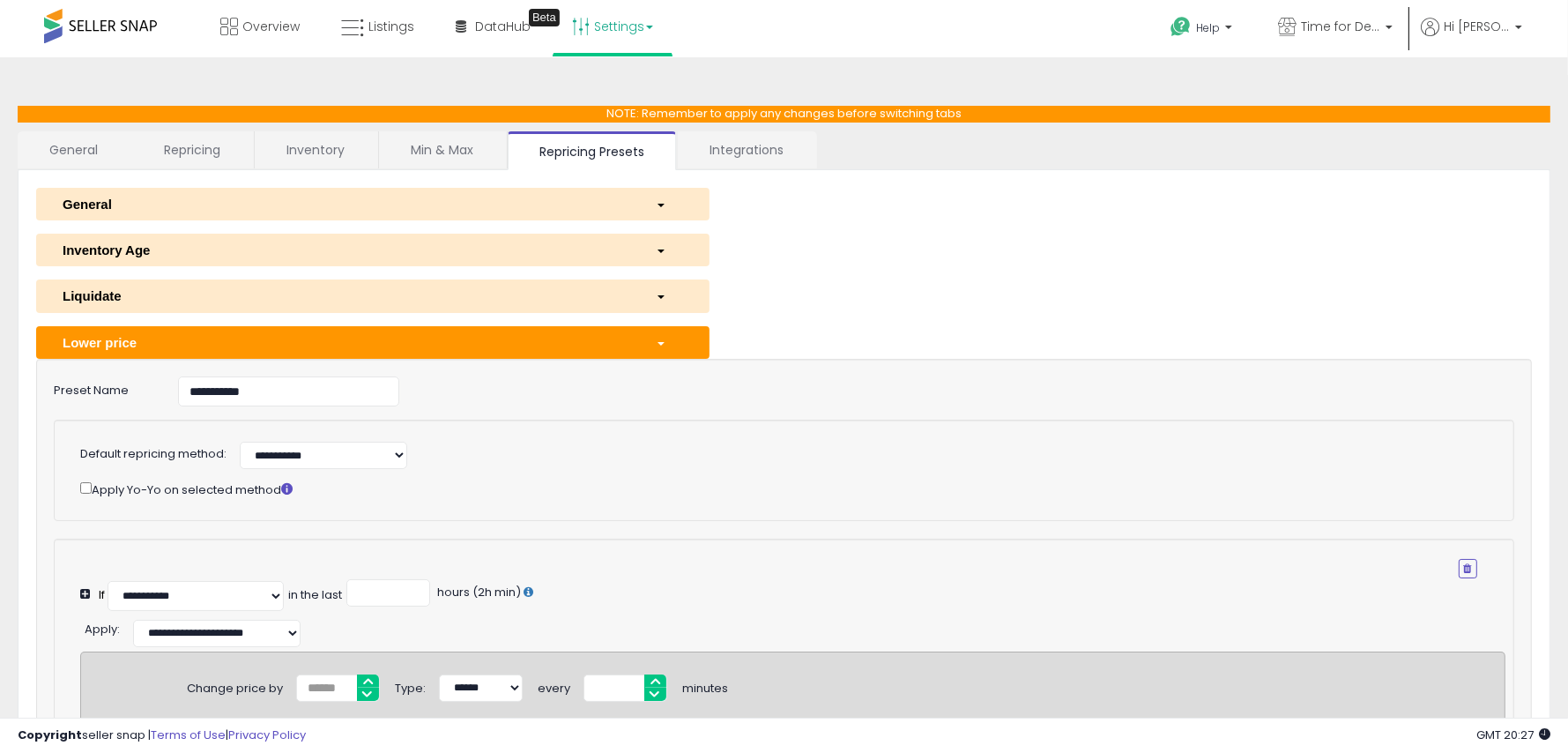
click at [665, 338] on div "button" at bounding box center [669, 342] width 54 height 18
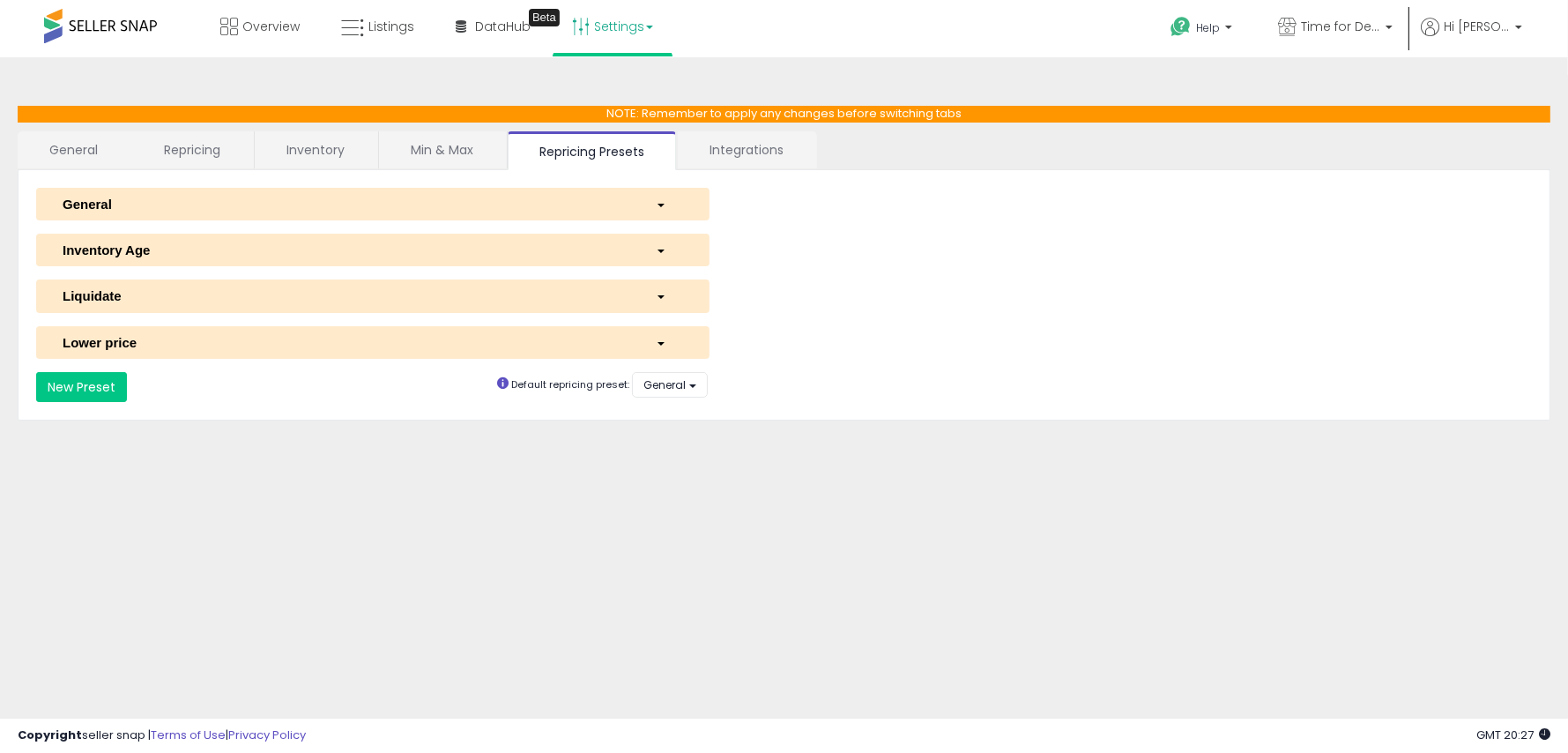
click at [73, 150] on link "General" at bounding box center [74, 149] width 113 height 37
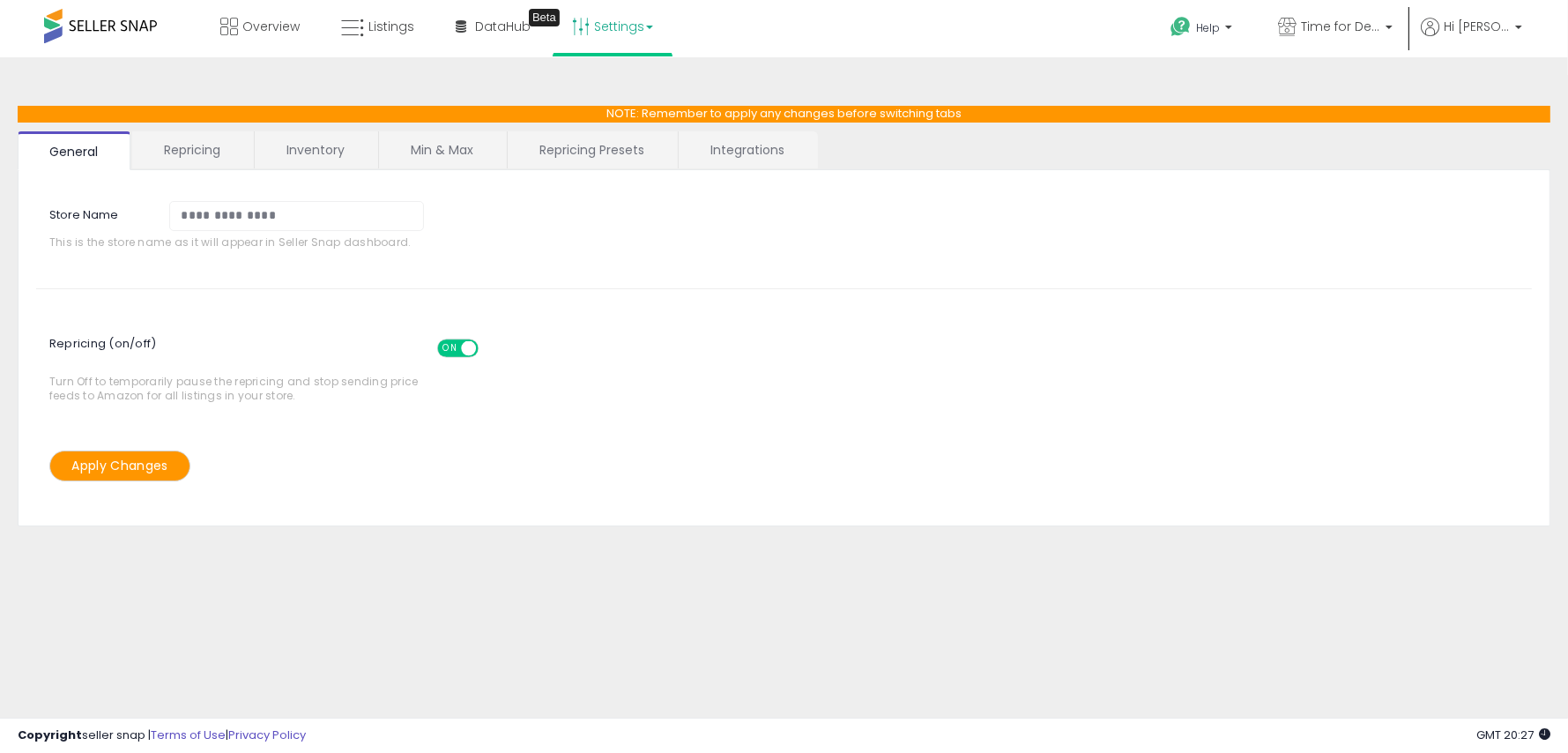
click at [177, 158] on link "Repricing" at bounding box center [192, 149] width 120 height 37
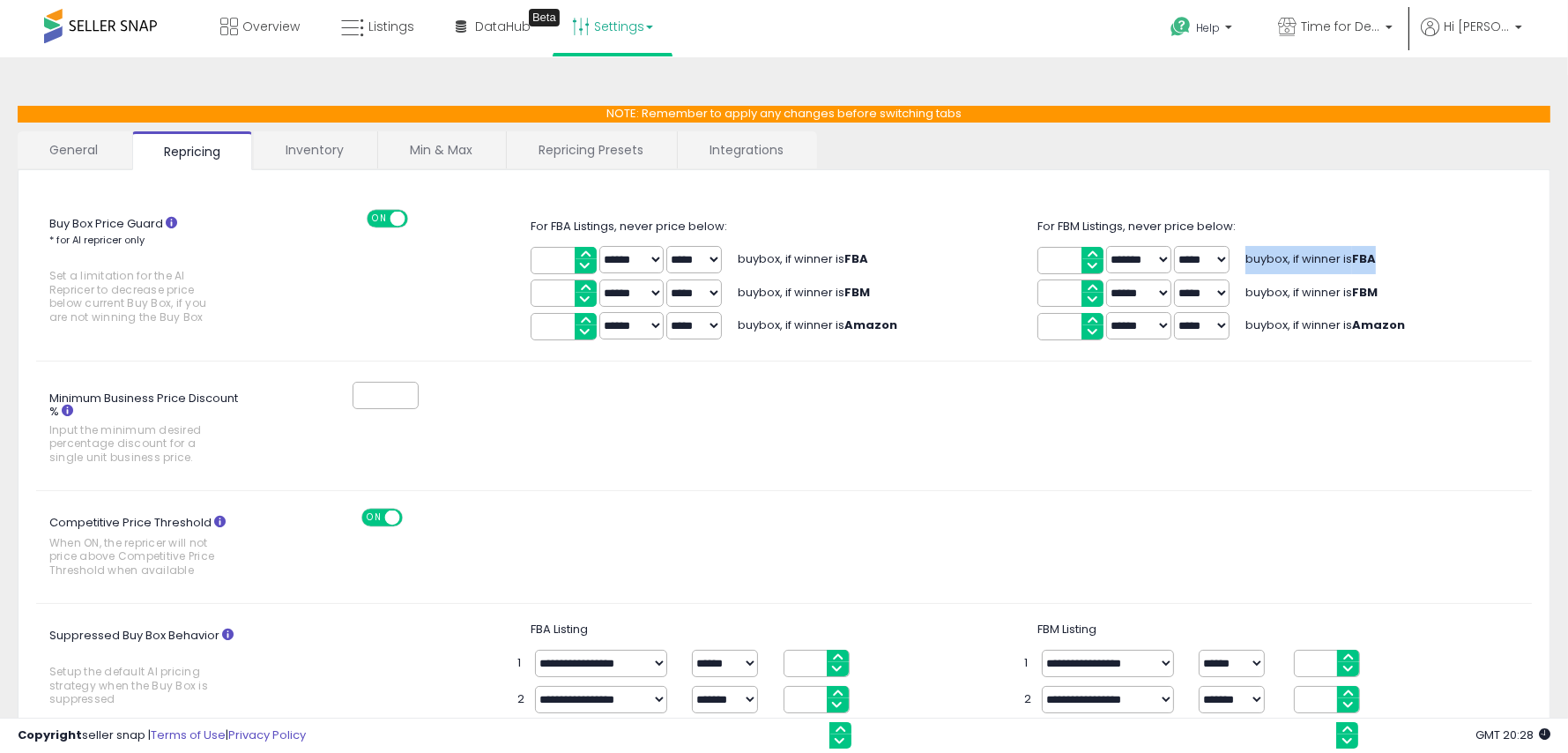
drag, startPoint x: 1250, startPoint y: 260, endPoint x: 1384, endPoint y: 257, distance: 134.0
click at [1384, 257] on div "** ****** ******* ***** ***** buybox, if winner is FBA" at bounding box center [1291, 260] width 507 height 33
click at [701, 292] on select "***** *****" at bounding box center [694, 293] width 55 height 28
click at [818, 293] on span "buybox, if winner is FBM" at bounding box center [804, 293] width 132 height 17
click at [318, 150] on link "Inventory" at bounding box center [315, 149] width 122 height 37
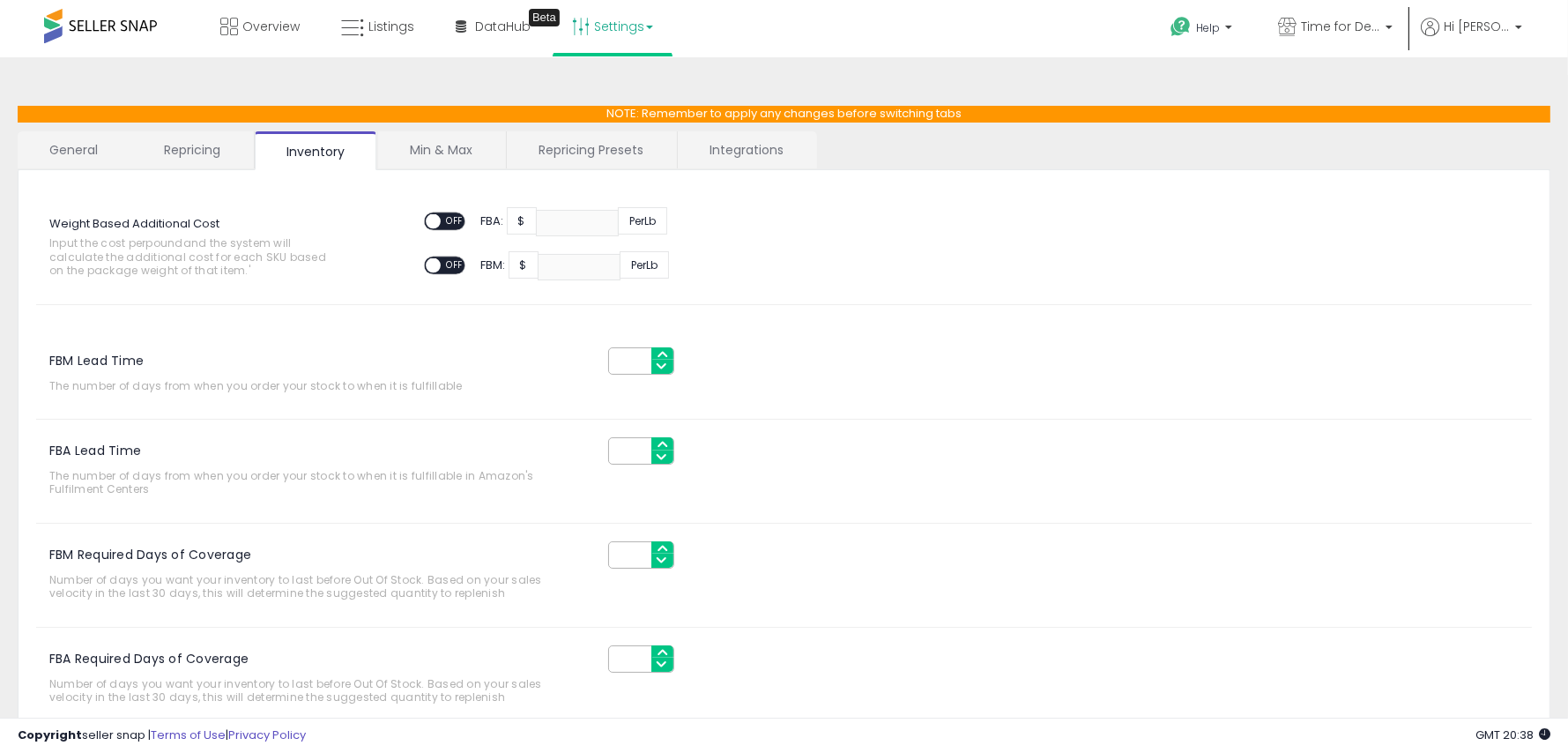
click at [411, 148] on link "Min & Max" at bounding box center [441, 149] width 126 height 37
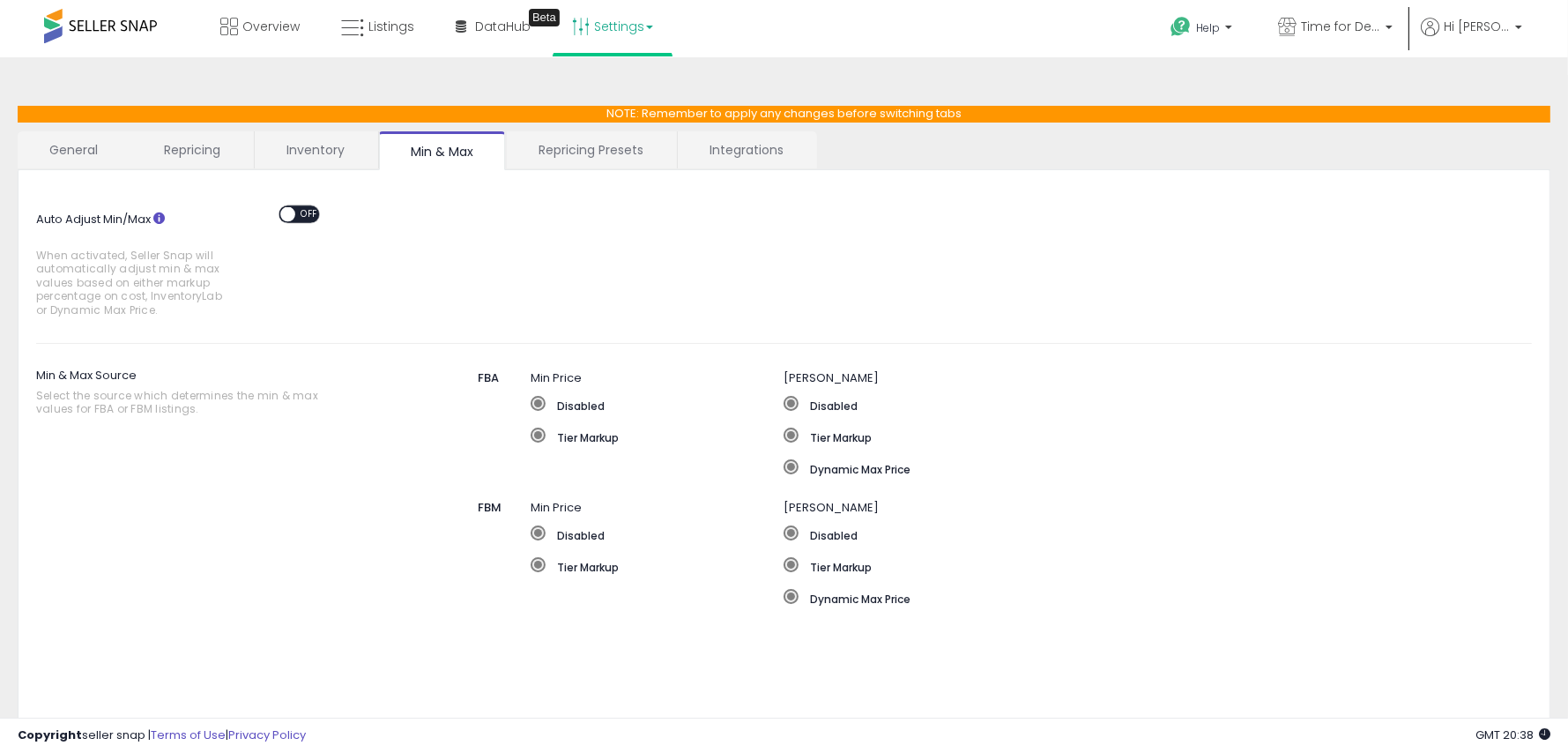
click at [584, 149] on link "Repricing Presets" at bounding box center [590, 149] width 168 height 37
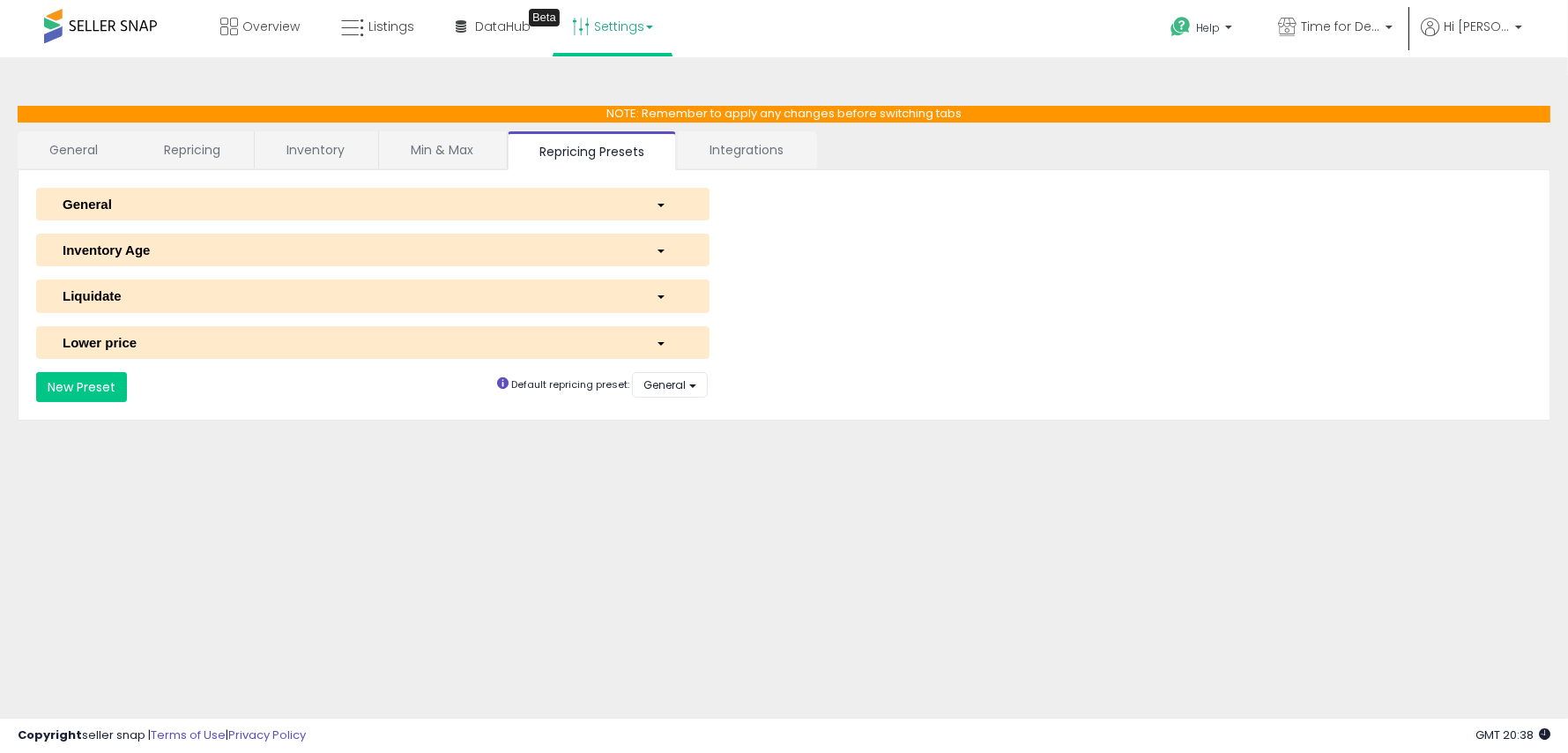
click at [749, 152] on link "Integrations" at bounding box center [746, 149] width 138 height 37
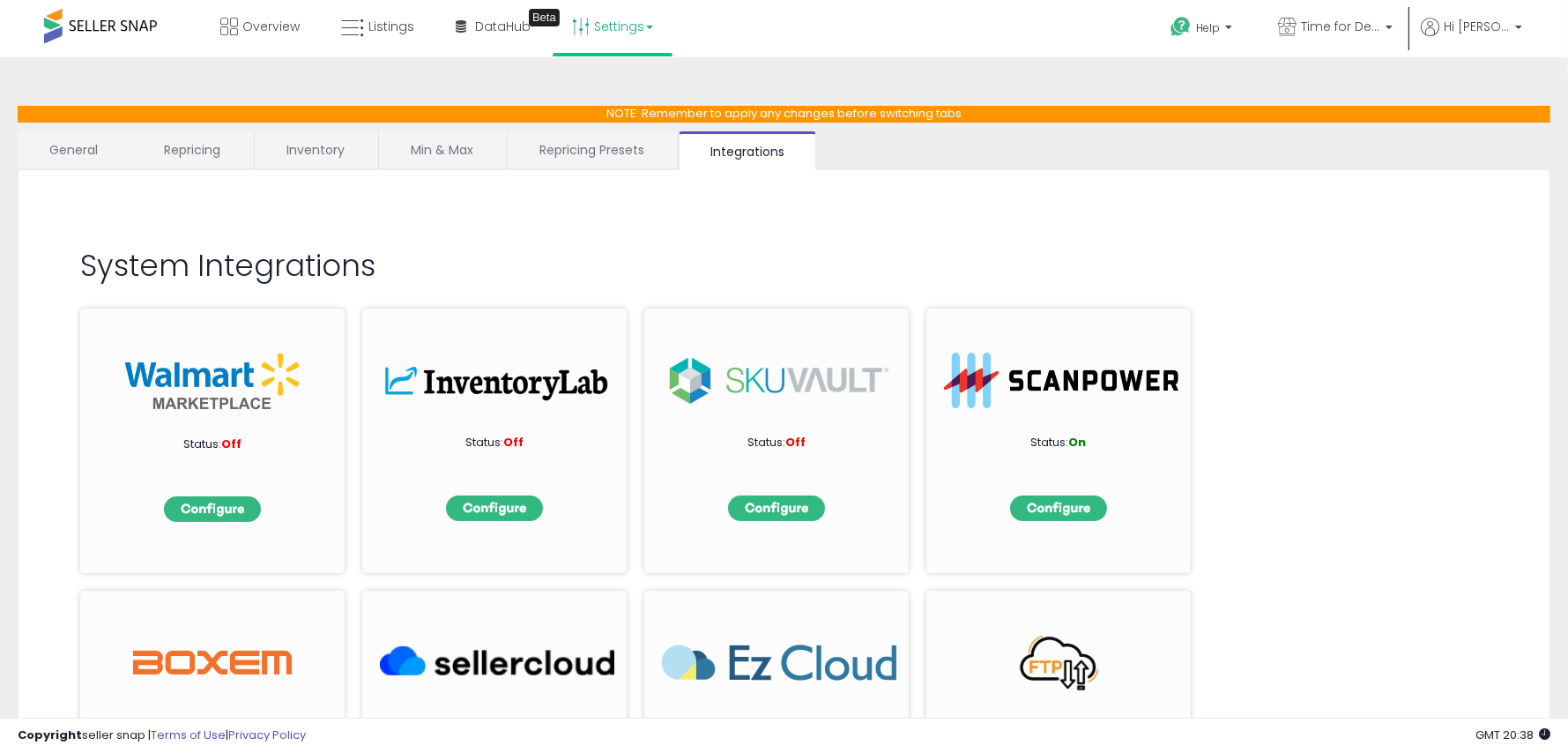
click at [597, 141] on link "Repricing Presets" at bounding box center [591, 149] width 168 height 37
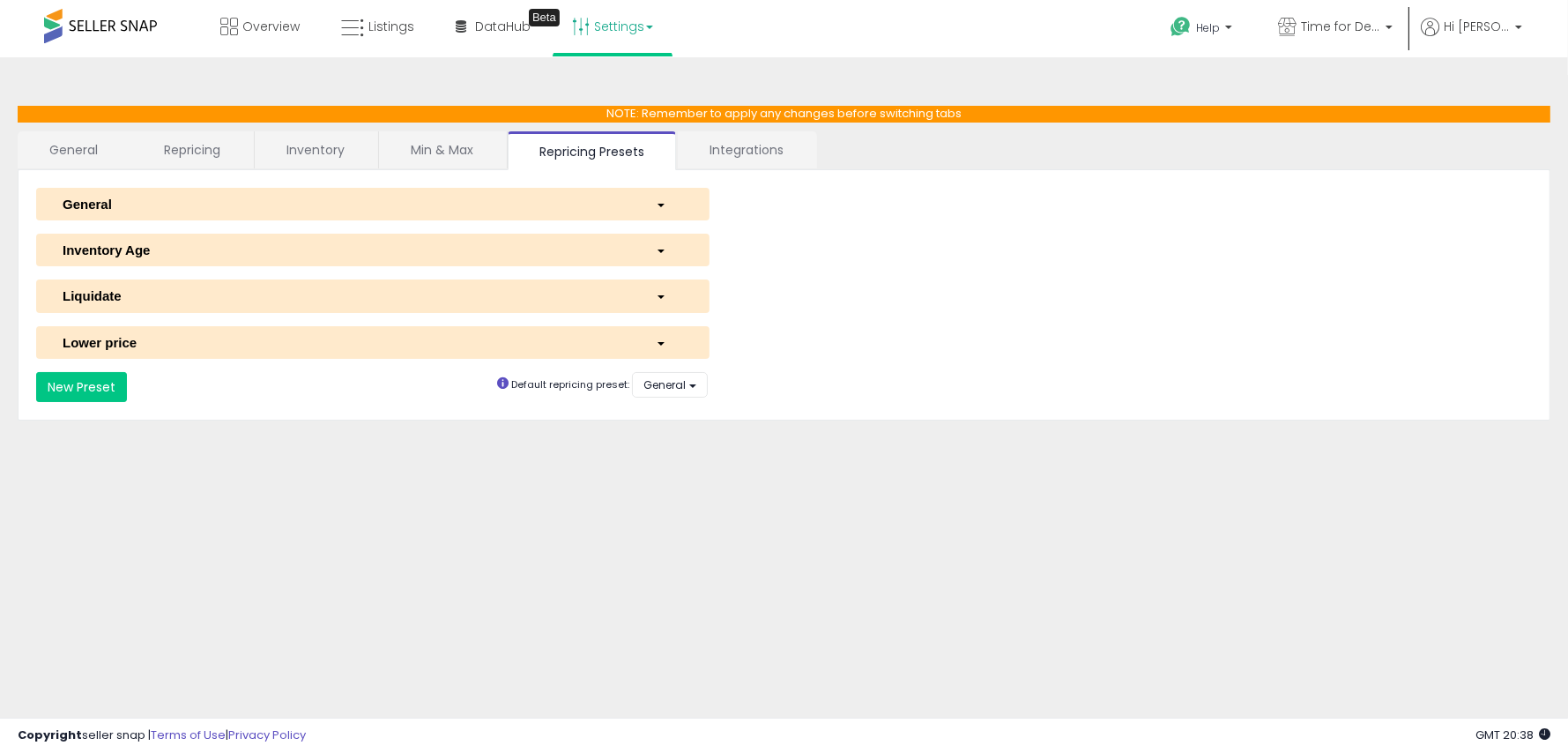
click at [651, 203] on div "button" at bounding box center [669, 203] width 54 height 18
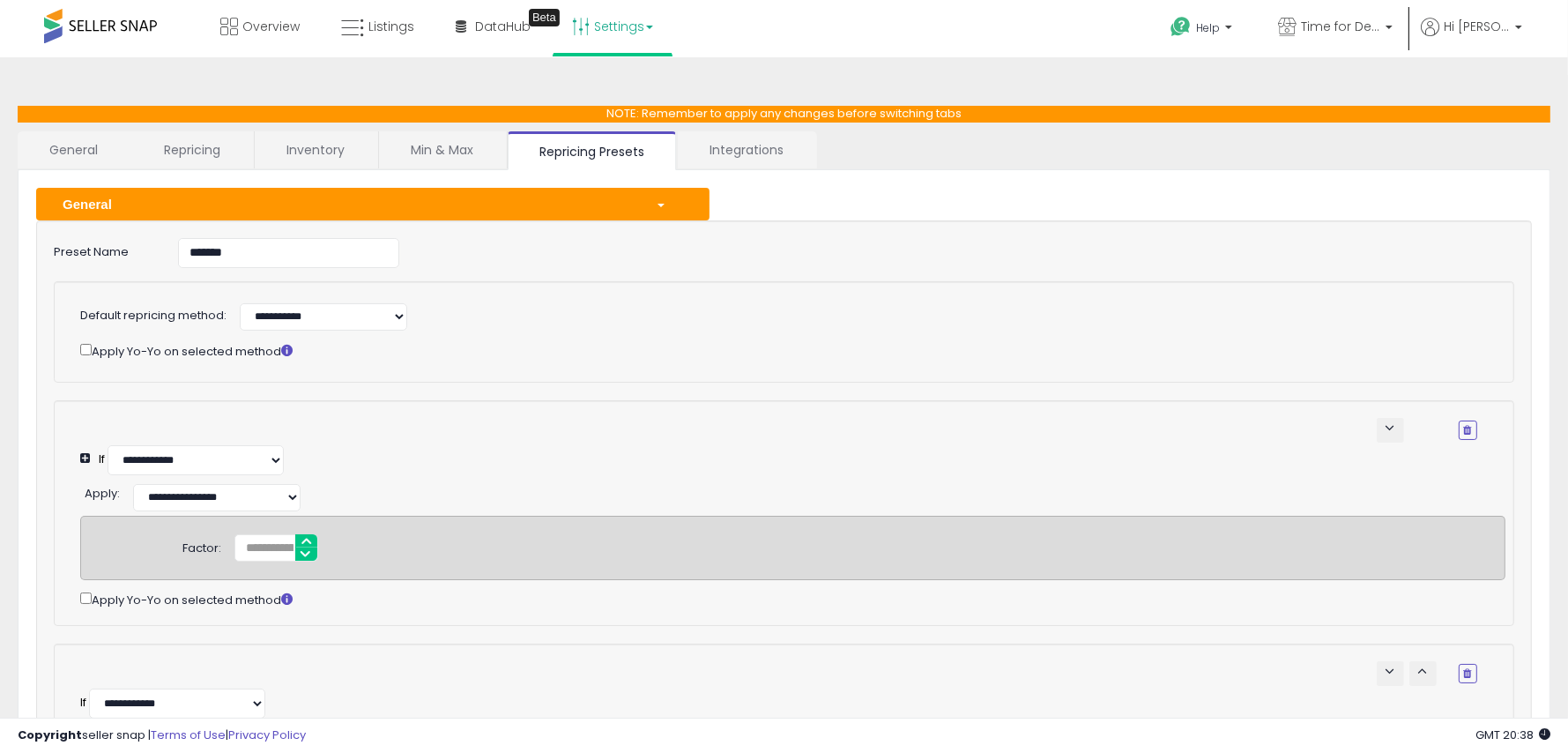
click at [181, 146] on link "Repricing" at bounding box center [192, 149] width 120 height 37
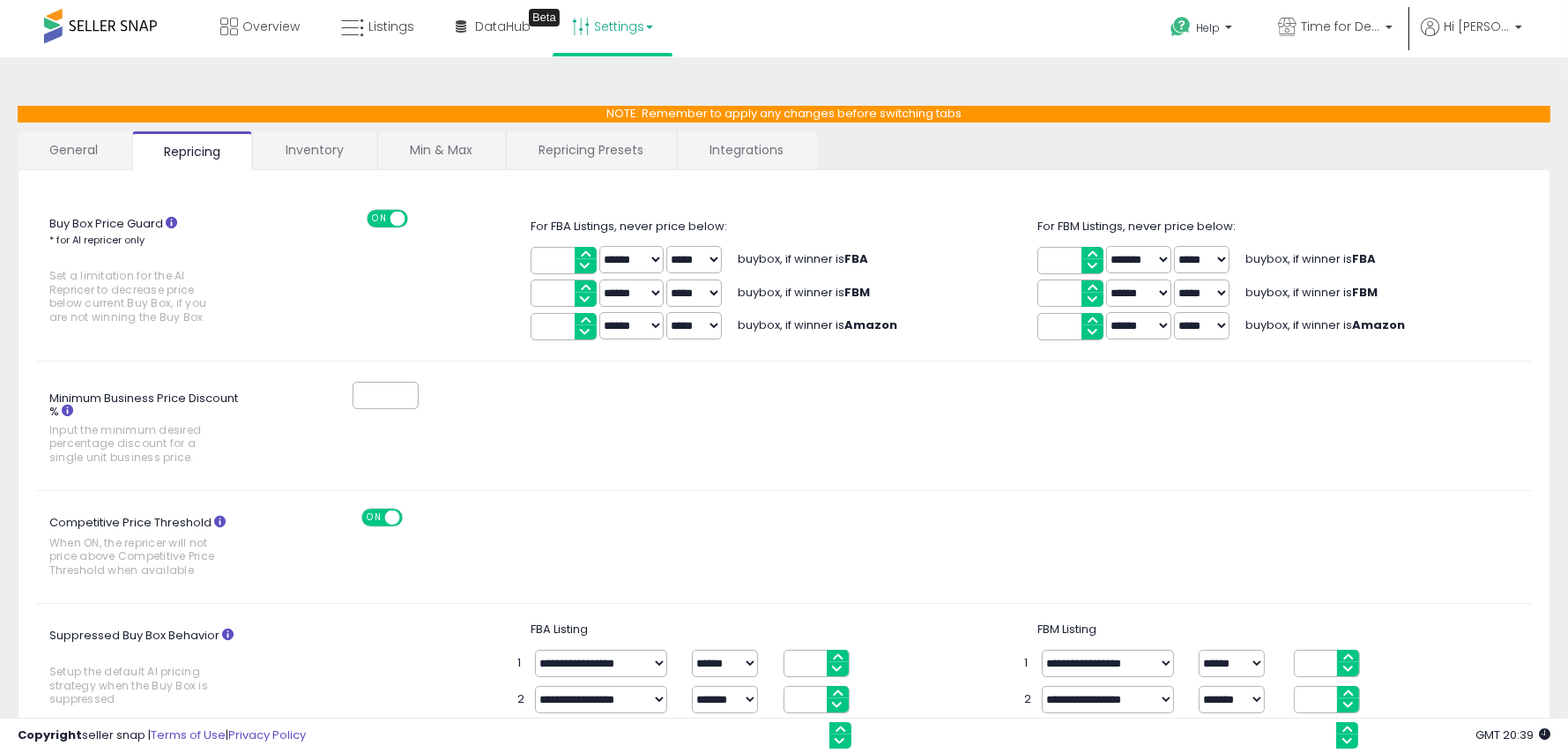
click at [648, 295] on select "****** *******" at bounding box center [632, 293] width 66 height 28
select select "*******"
click at [583, 287] on input "*" at bounding box center [564, 293] width 67 height 28
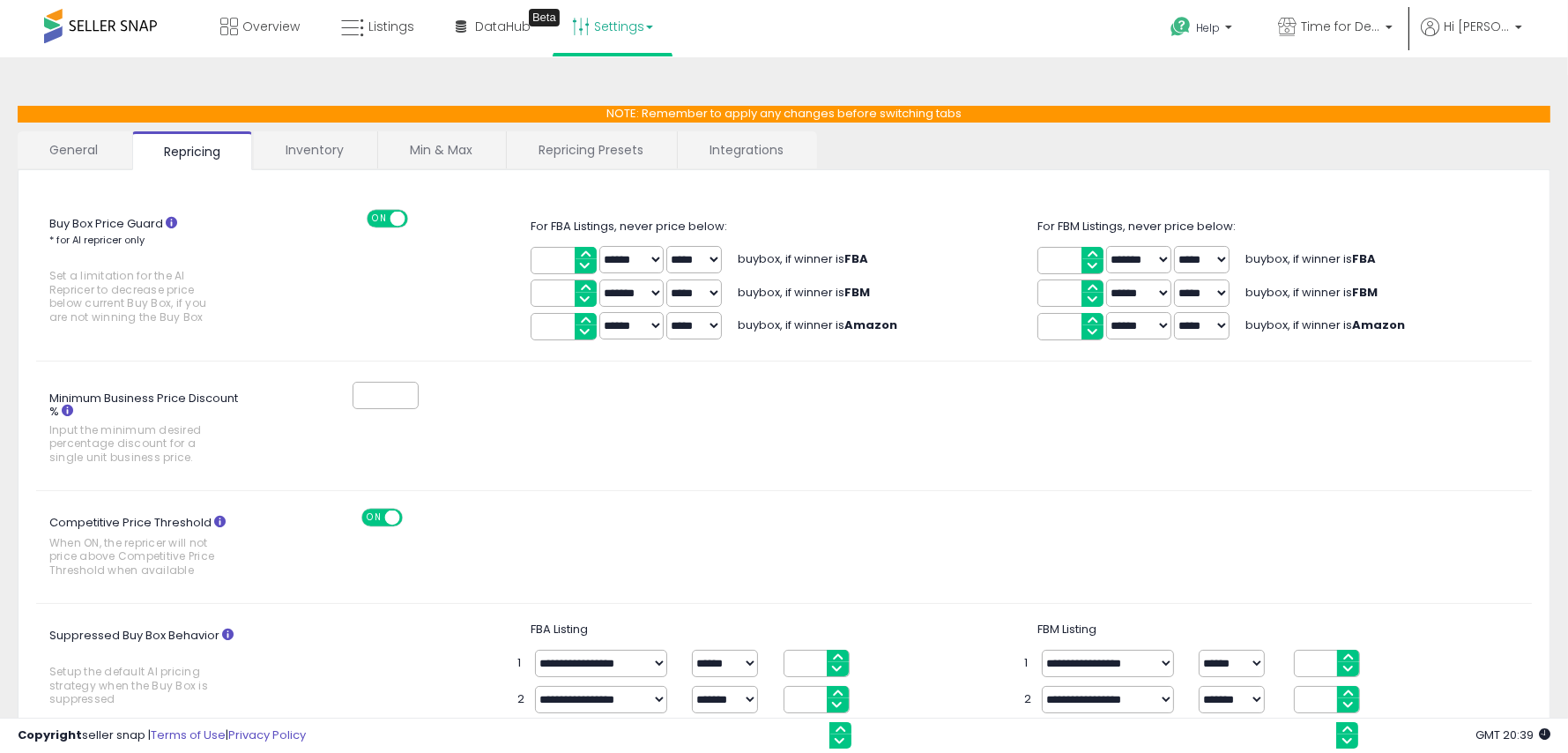
click at [583, 287] on input "*" at bounding box center [564, 293] width 67 height 28
type input "*"
click at [583, 287] on input "*" at bounding box center [564, 293] width 67 height 28
click at [682, 288] on select "***** *****" at bounding box center [694, 293] width 55 height 28
select select "*****"
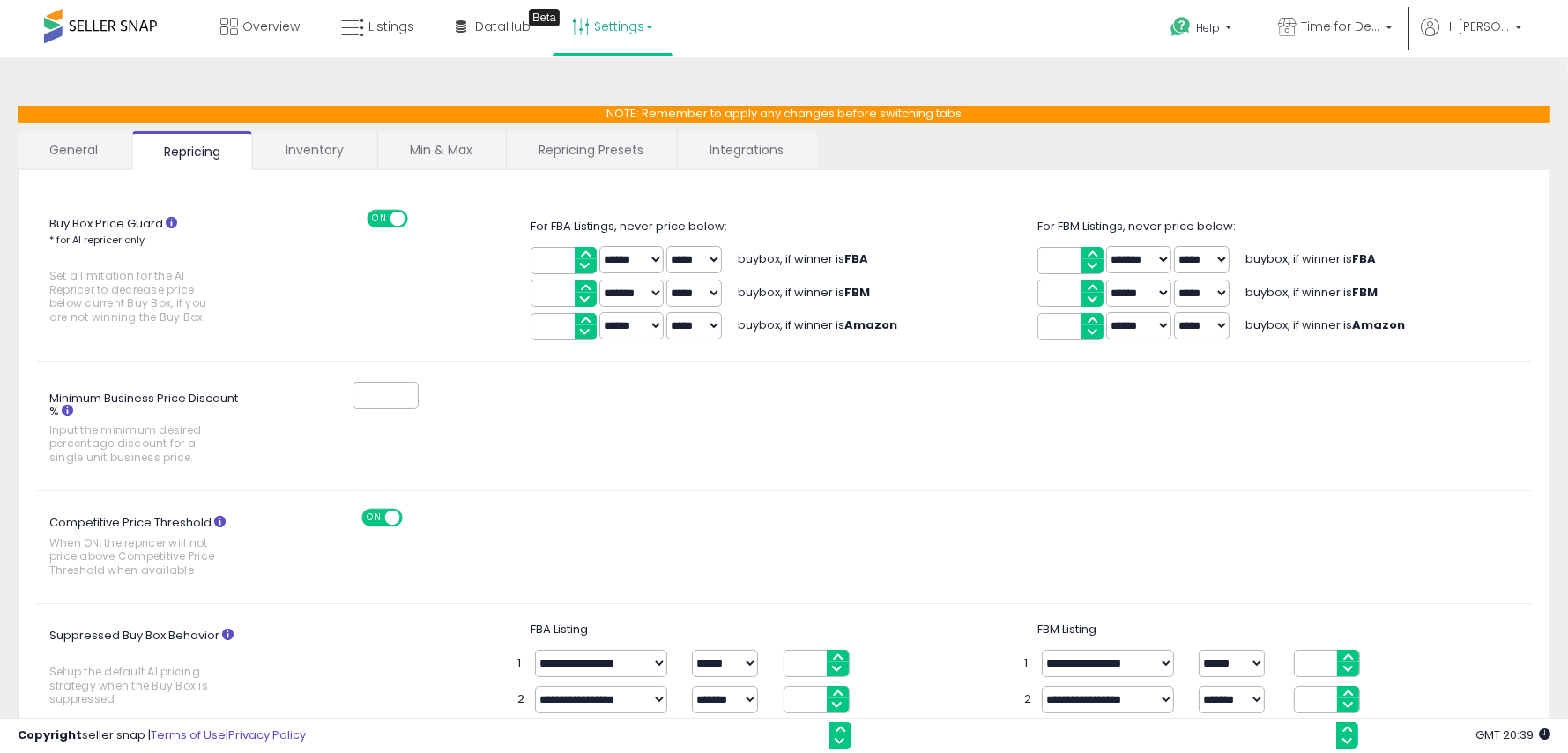
click at [850, 297] on b "FBM" at bounding box center [857, 293] width 26 height 17
click at [377, 511] on span "ON" at bounding box center [373, 518] width 22 height 15
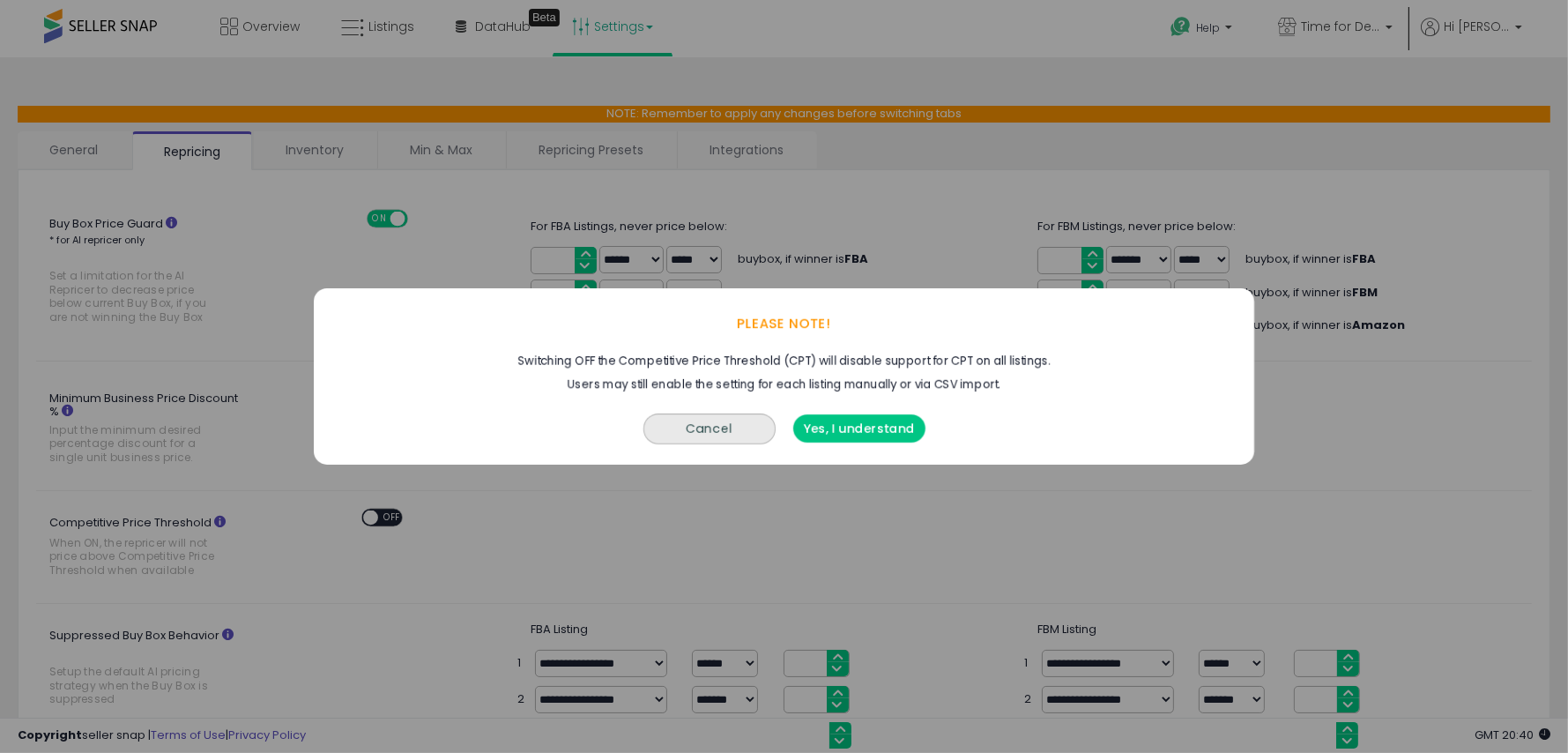
click at [849, 434] on button "Yes, I understand" at bounding box center [858, 429] width 132 height 29
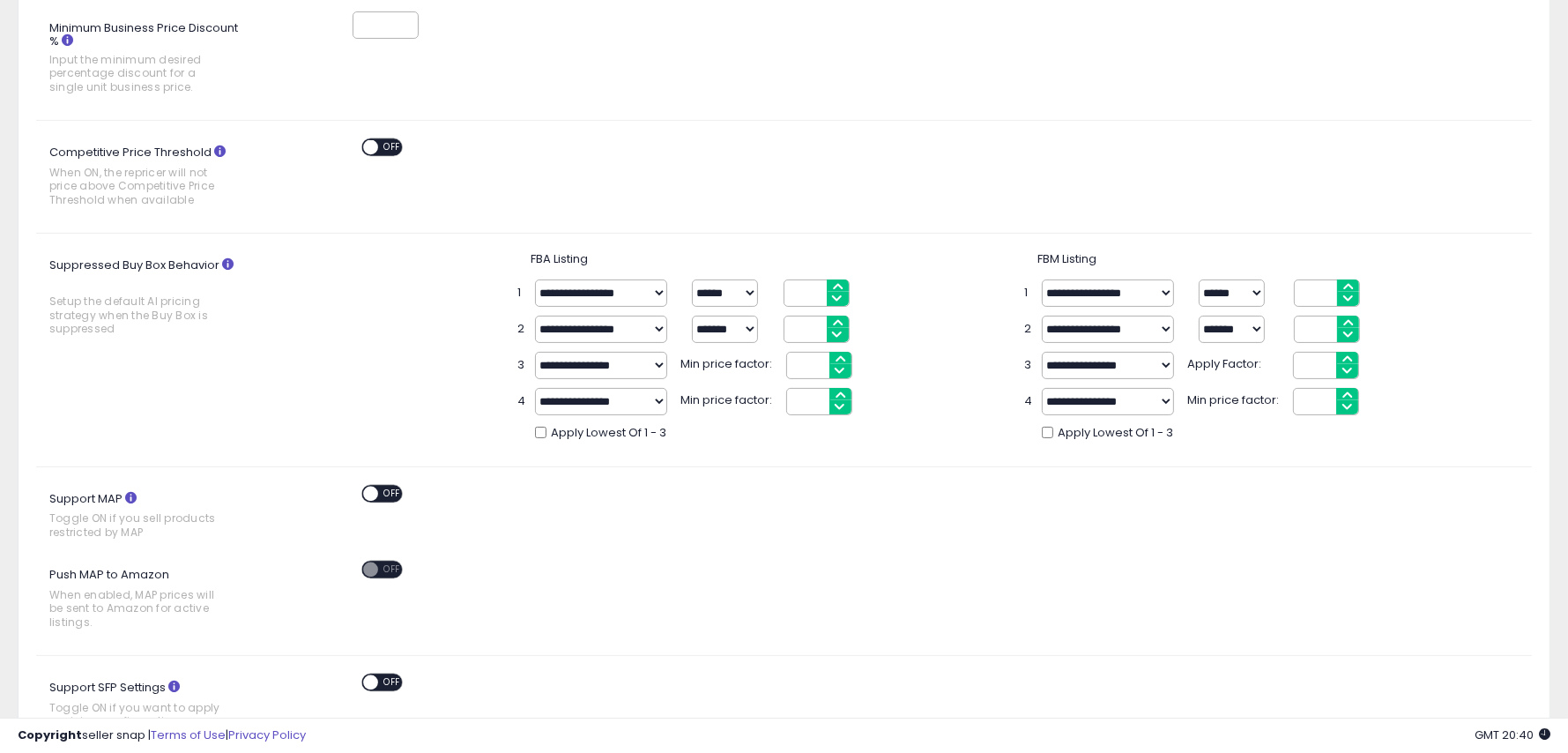
scroll to position [834, 0]
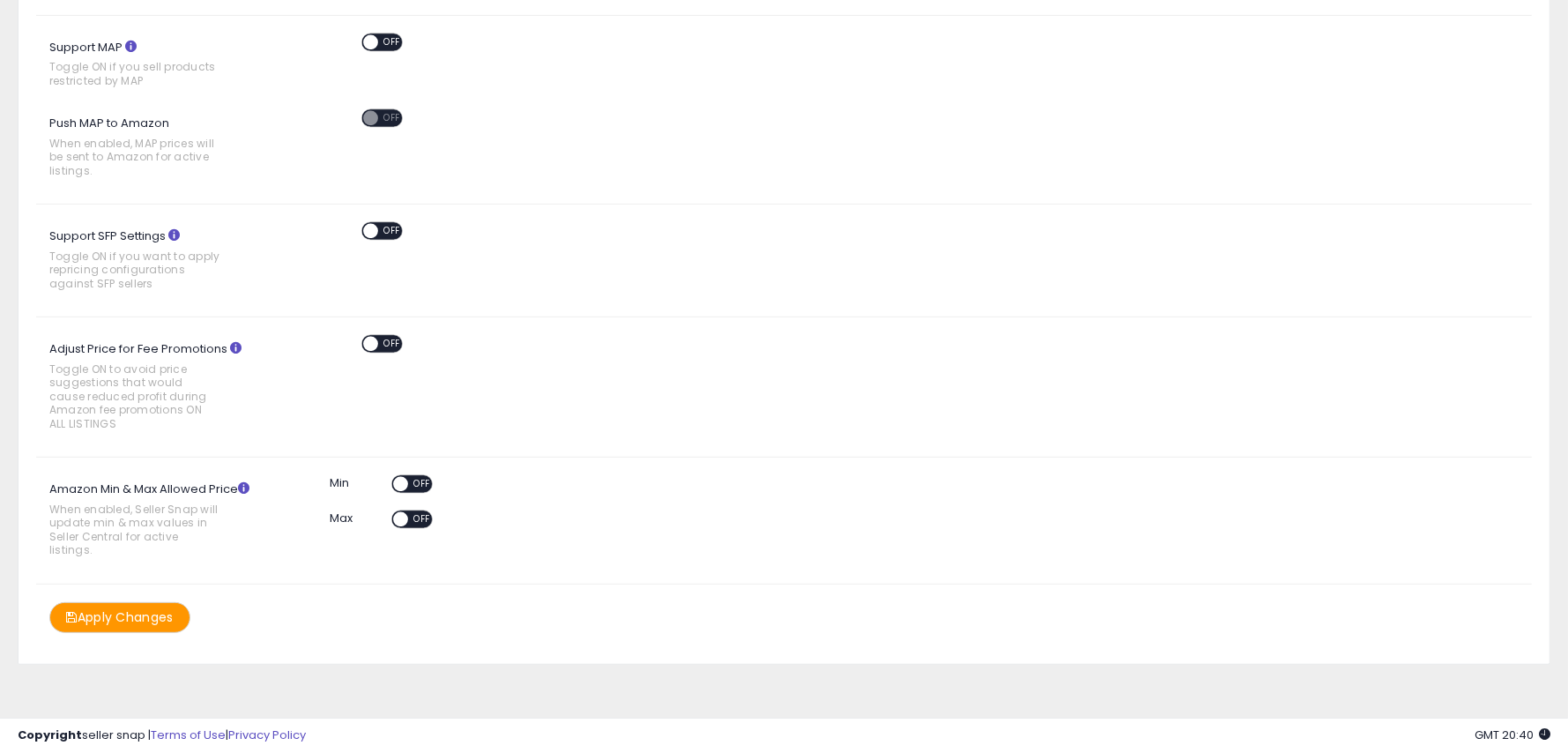
drag, startPoint x: 152, startPoint y: 613, endPoint x: 174, endPoint y: 615, distance: 22.1
click at [154, 612] on button "Apply Changes" at bounding box center [120, 618] width 141 height 30
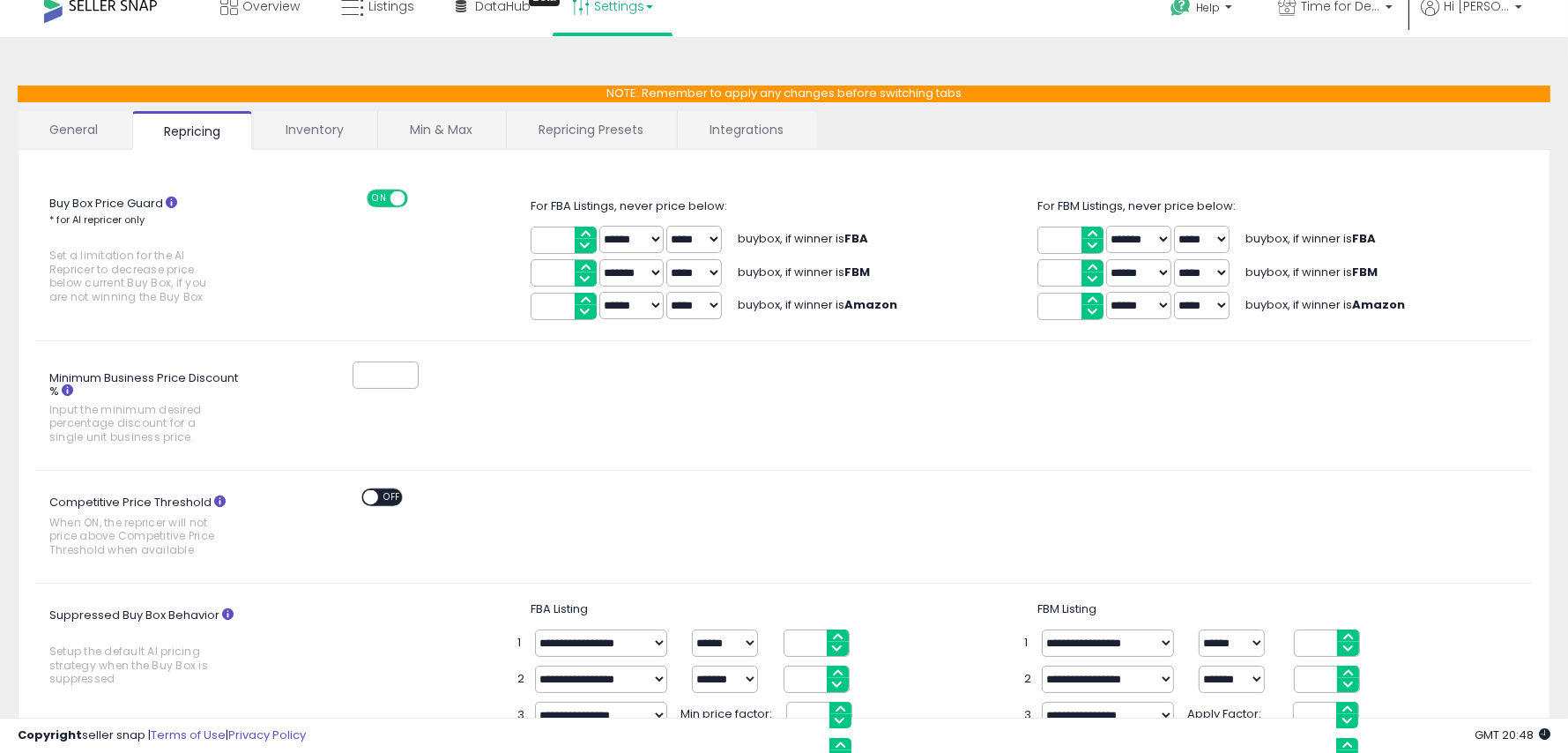
scroll to position [21, 0]
